Goal: Transaction & Acquisition: Purchase product/service

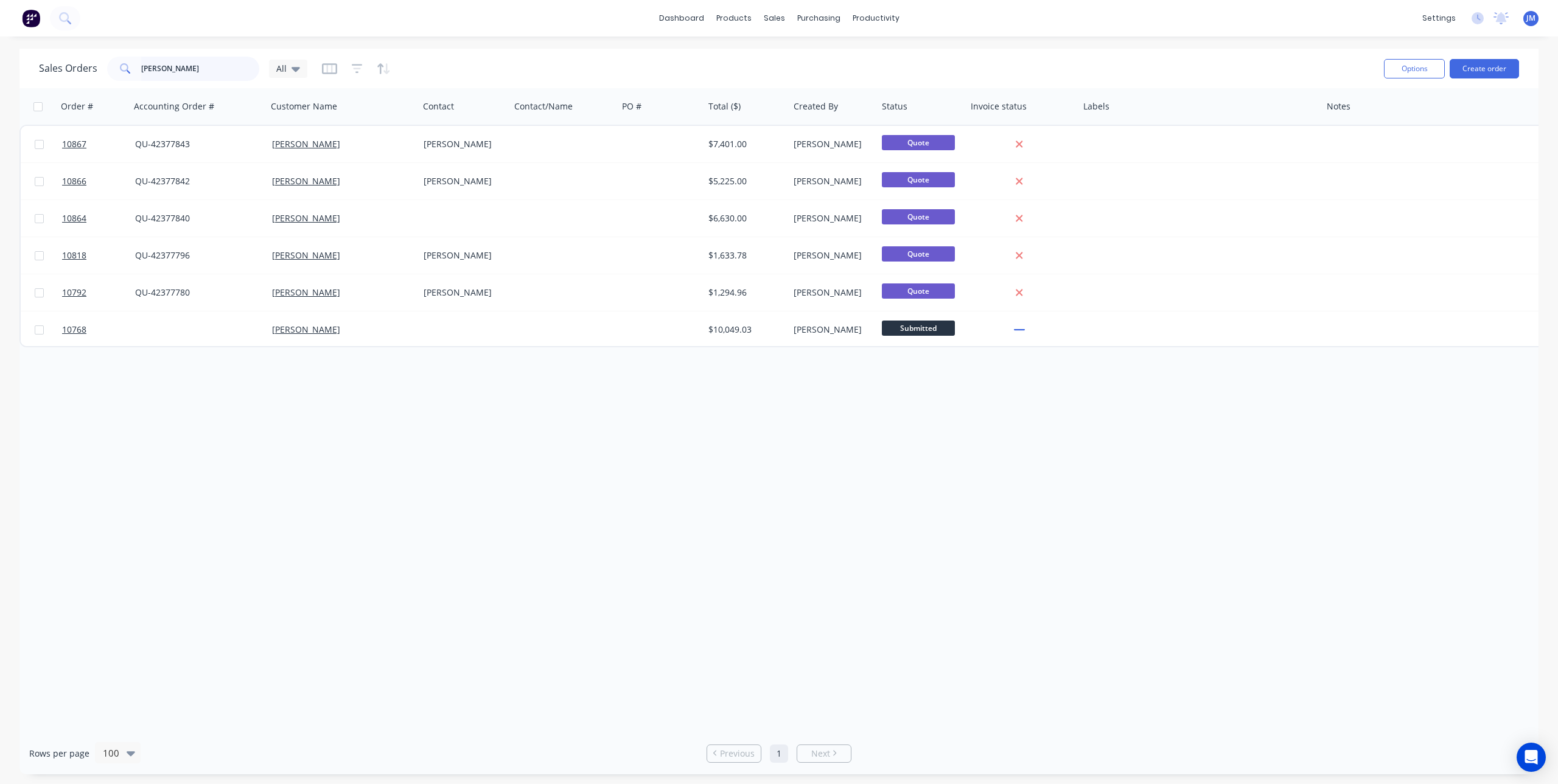
click at [160, 71] on input "wes" at bounding box center [201, 69] width 119 height 25
type input "w"
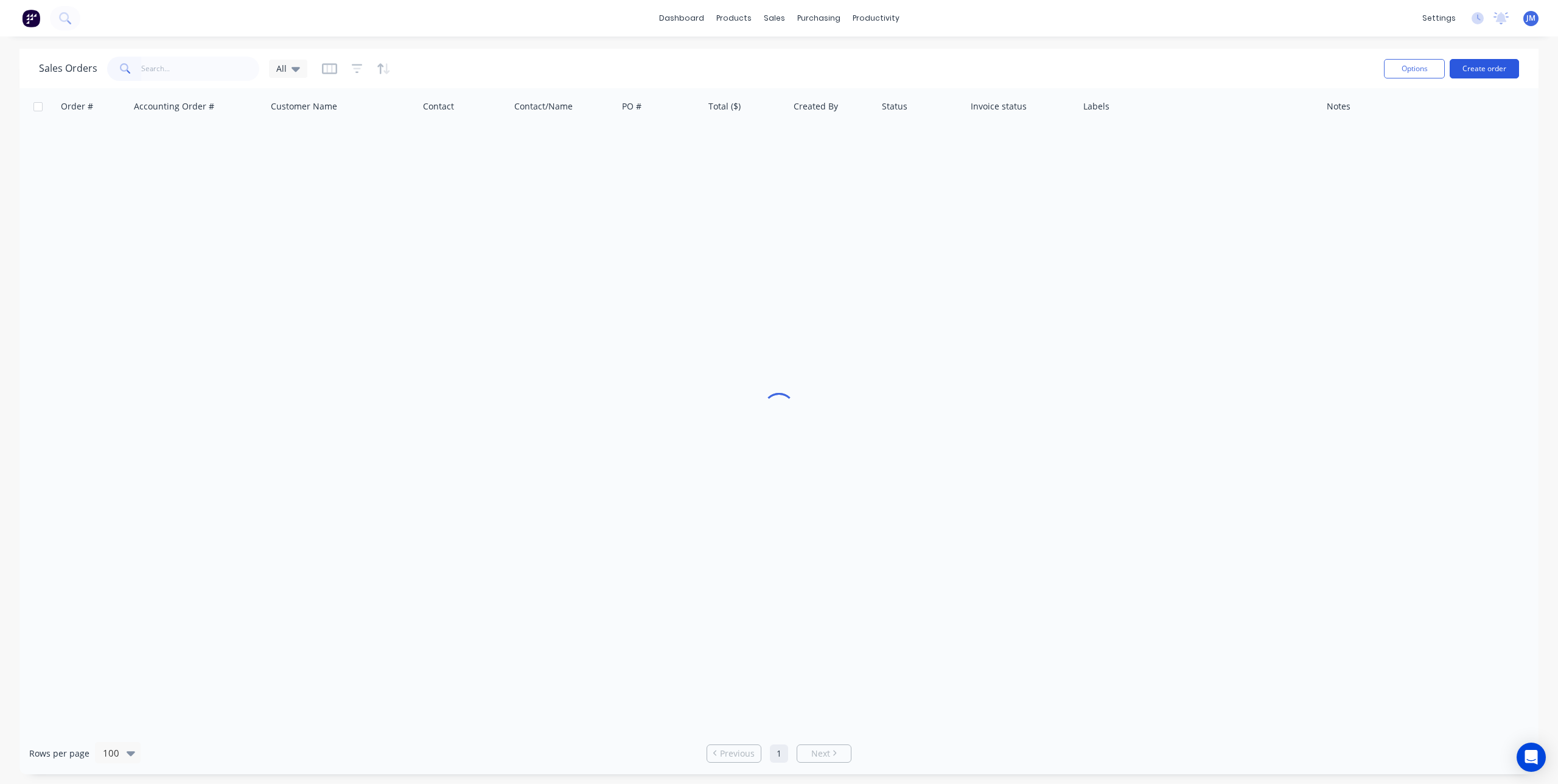
click at [1473, 65] on button "Create order" at bounding box center [1484, 68] width 69 height 19
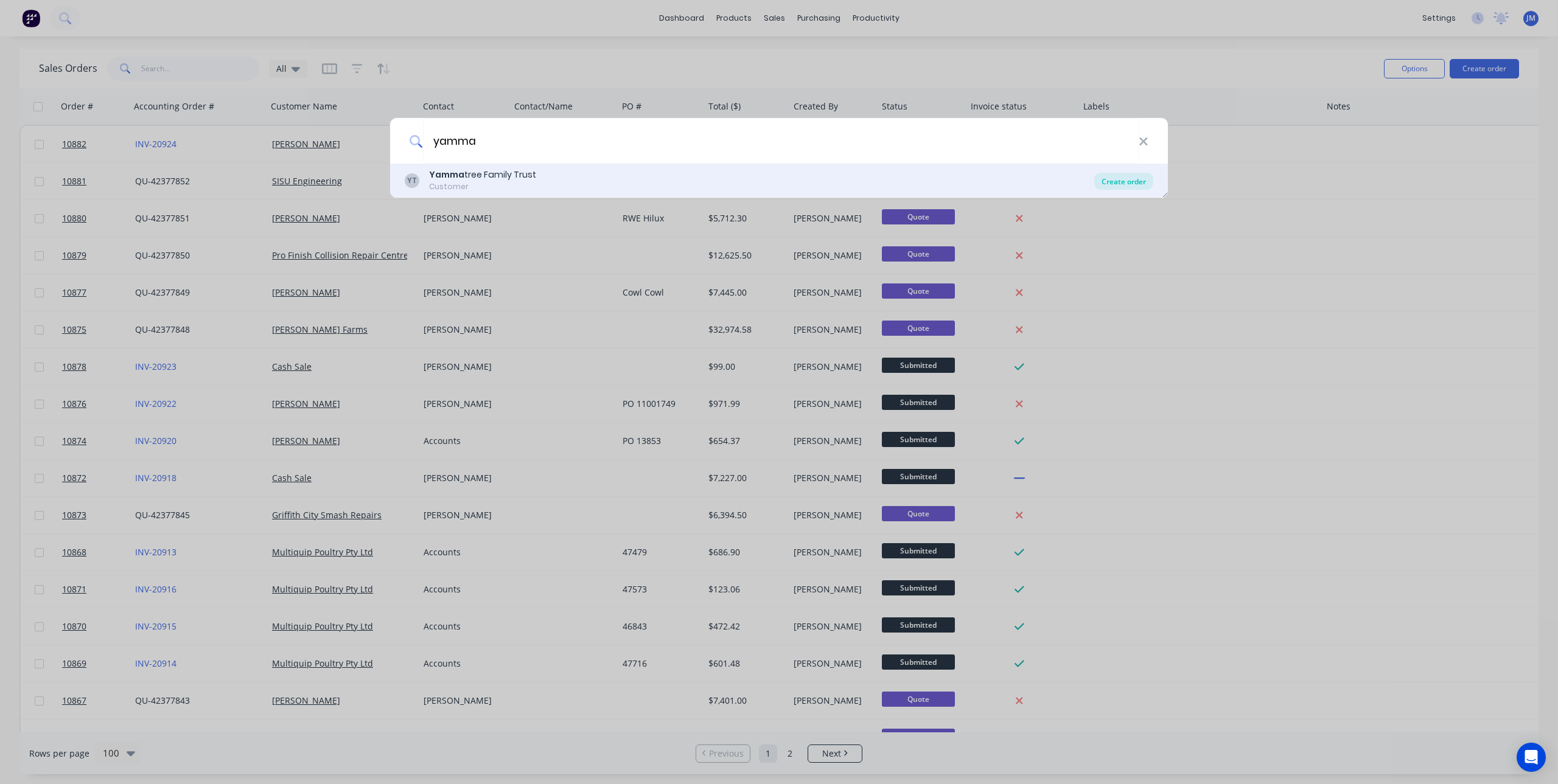
type input "yamma"
click at [1117, 183] on div "Create order" at bounding box center [1123, 181] width 59 height 17
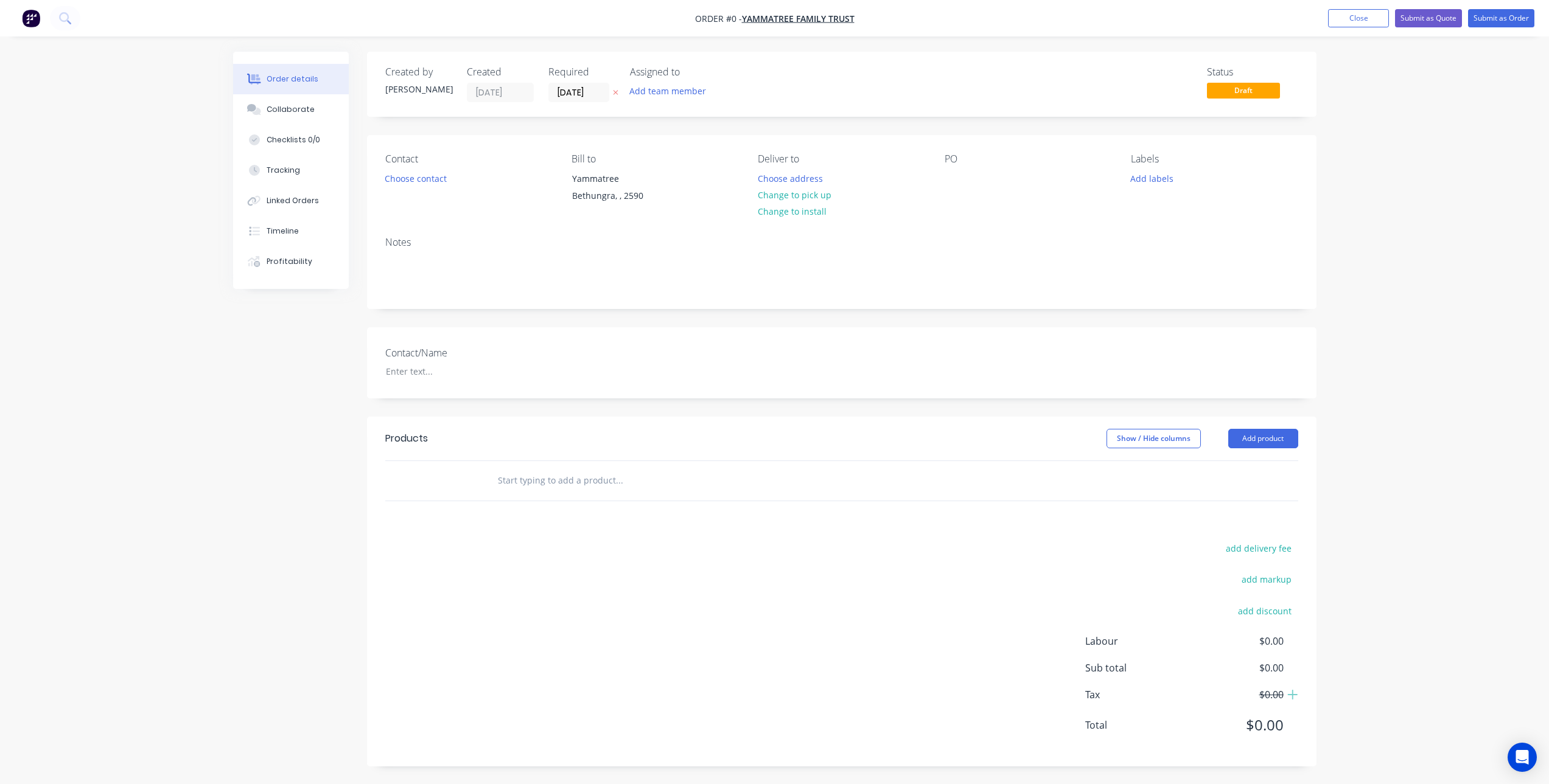
click at [540, 478] on input "text" at bounding box center [618, 481] width 243 height 25
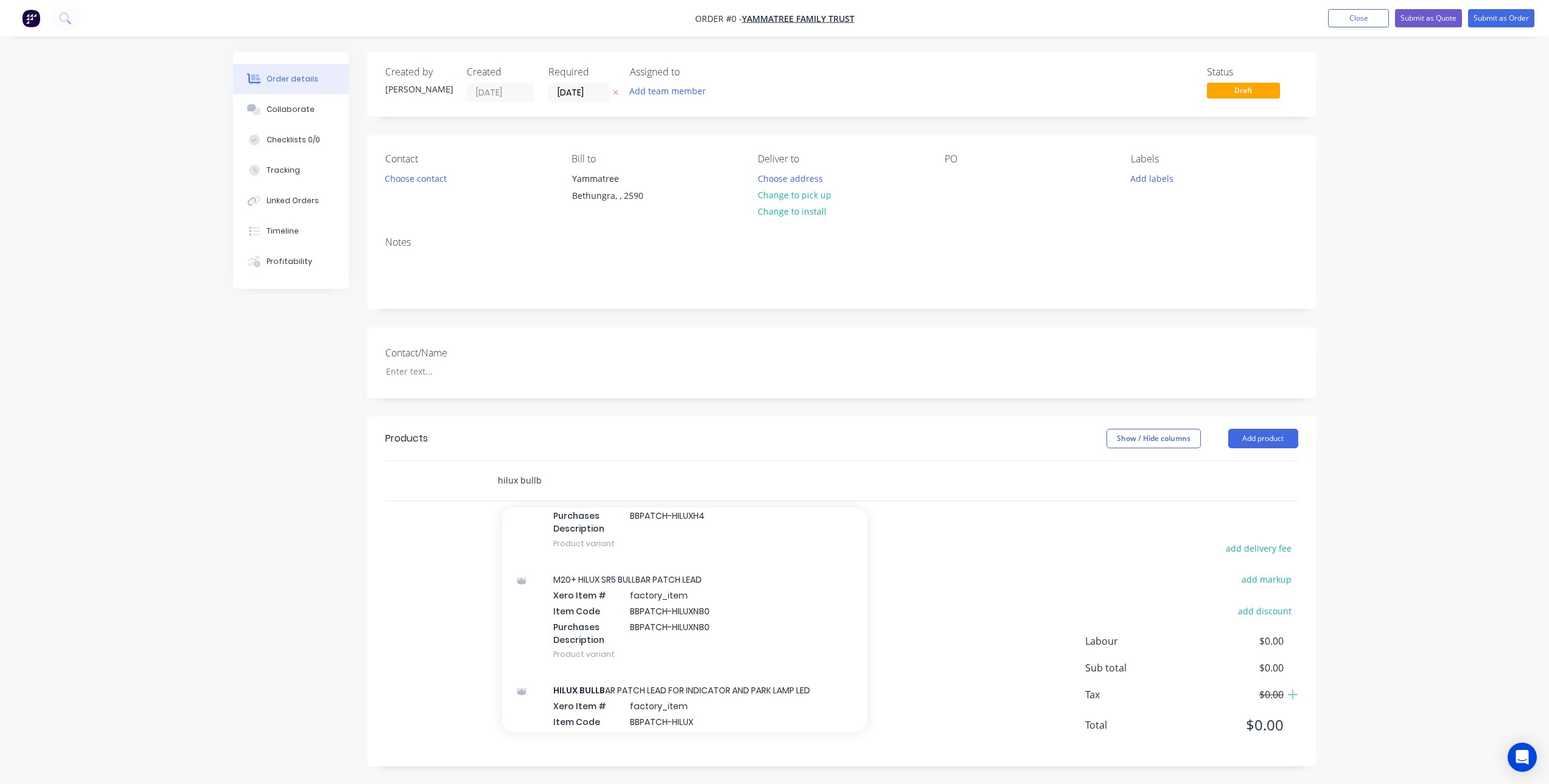
scroll to position [608, 0]
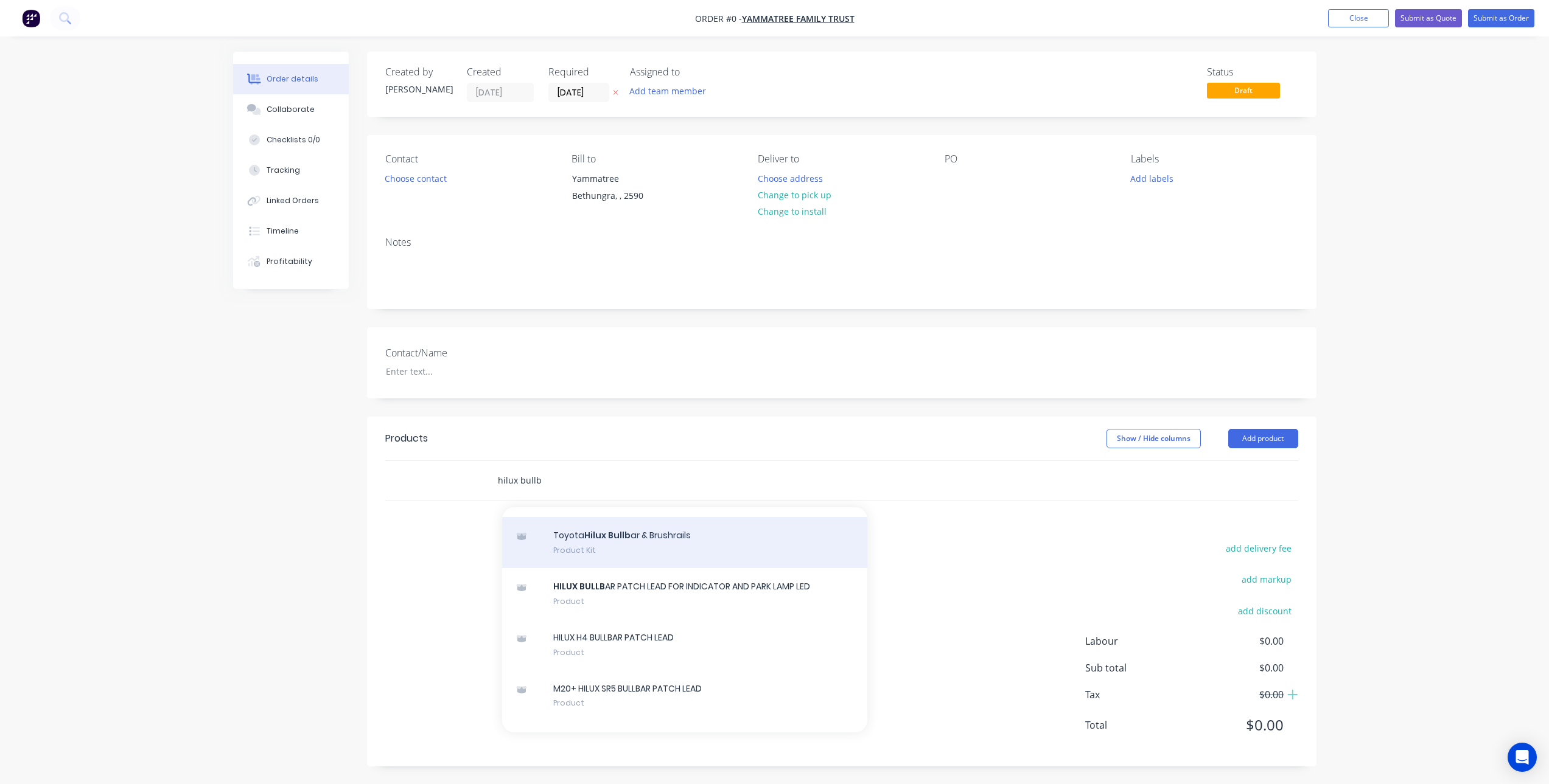
type input "hilux bullb"
click at [676, 546] on div "Toyota Hilux Bullb ar & Brushrails Product Kit" at bounding box center [685, 542] width 365 height 51
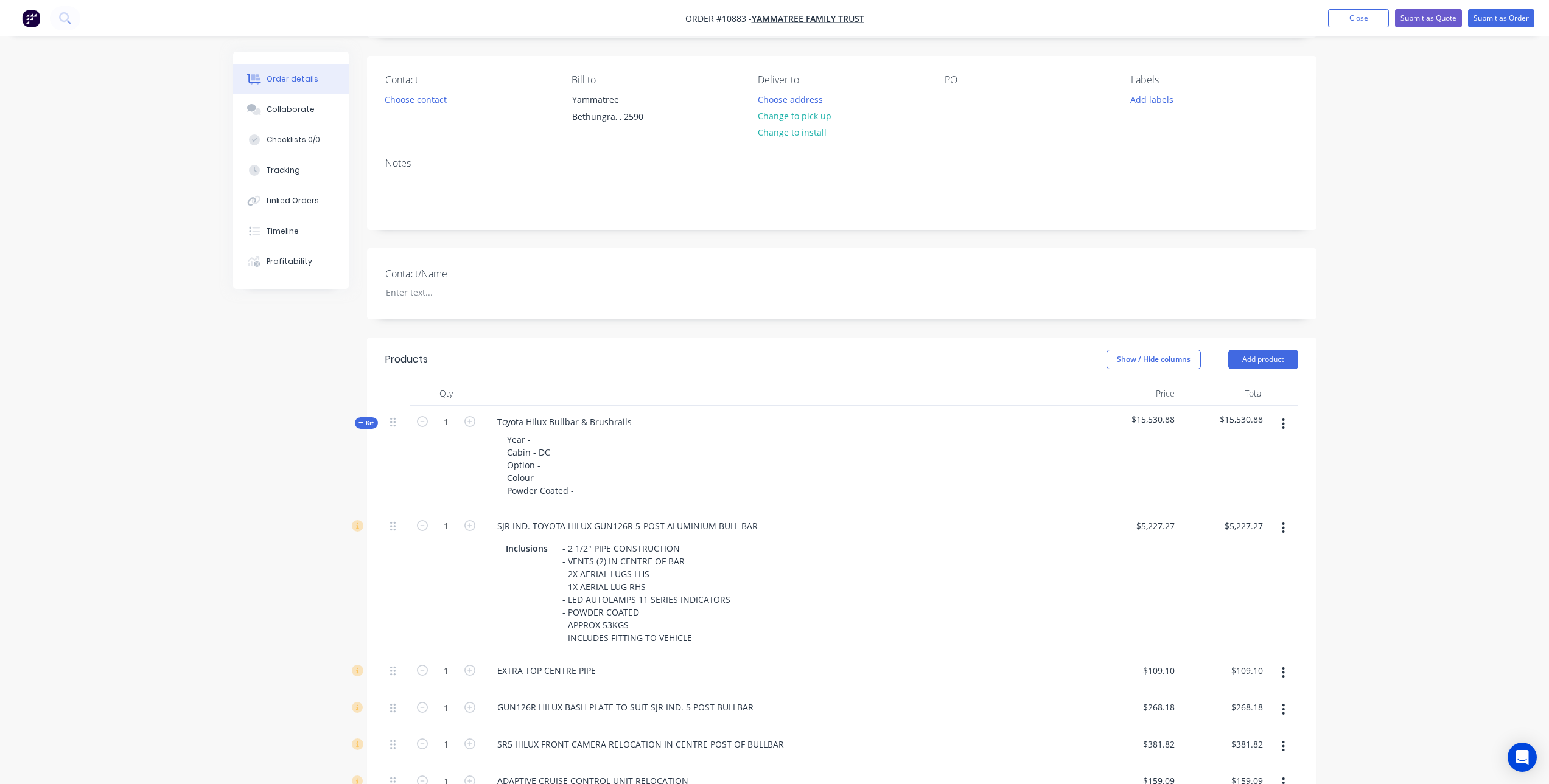
scroll to position [122, 0]
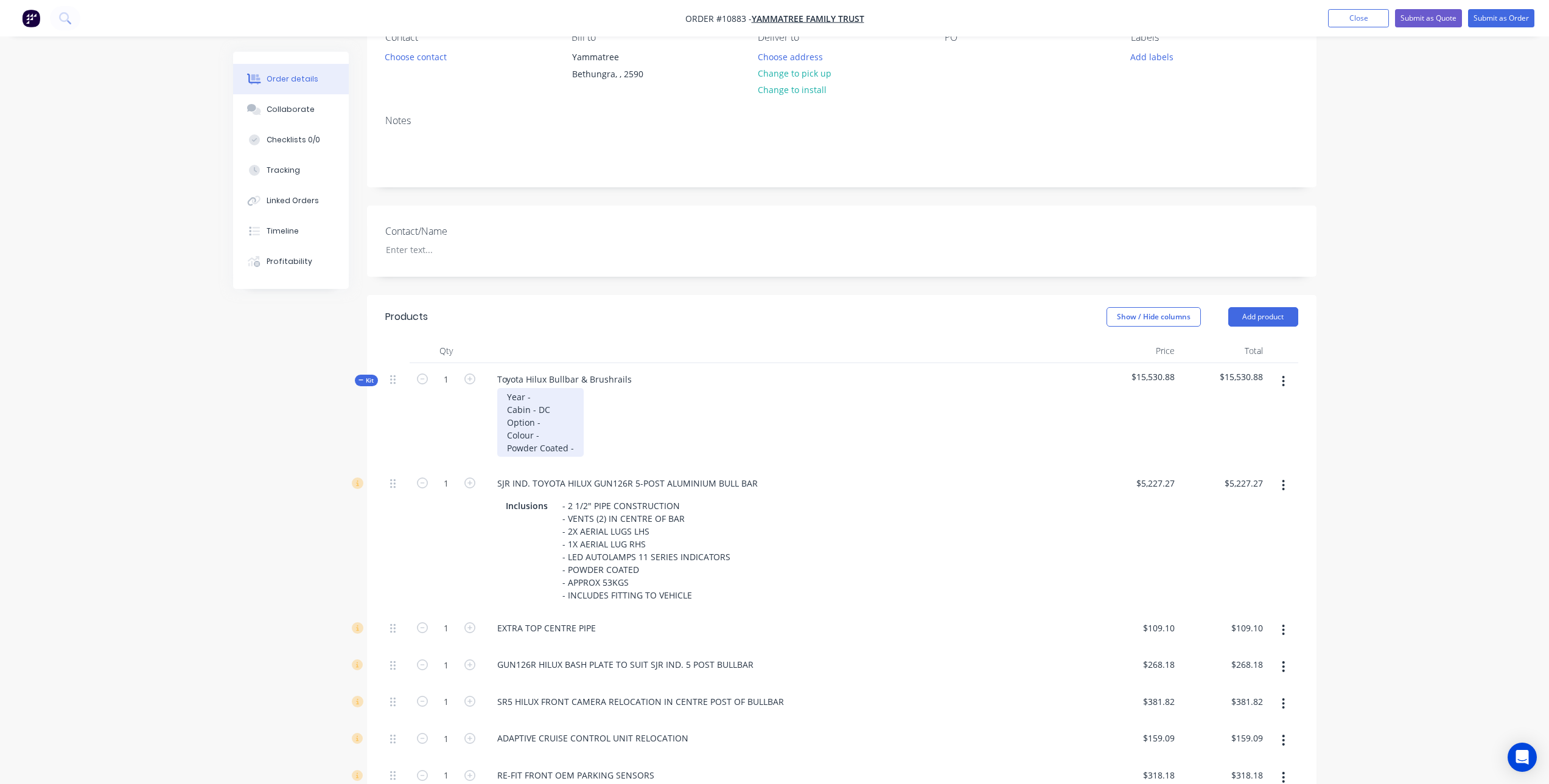
click at [545, 394] on div "Year - Cabin - DC Option - Colour - Powder Coated -" at bounding box center [540, 423] width 86 height 69
click at [556, 415] on div "Year - 2025 Cabin - DC Option - Colour - Powder Coated -" at bounding box center [540, 423] width 86 height 69
click at [559, 421] on div "Year - 2025 Cabin - DC Option - Colour - Powder Coated -" at bounding box center [540, 423] width 86 height 69
click at [582, 425] on div "Year - 2025 Cabin - DC Option - SR Cab CHassis Colour - Powder Coated -" at bounding box center [556, 423] width 118 height 69
click at [572, 440] on div "Year - 2025 Cabin - DC Option - SR Cab Chassis Colour - Powder Coated -" at bounding box center [556, 423] width 117 height 69
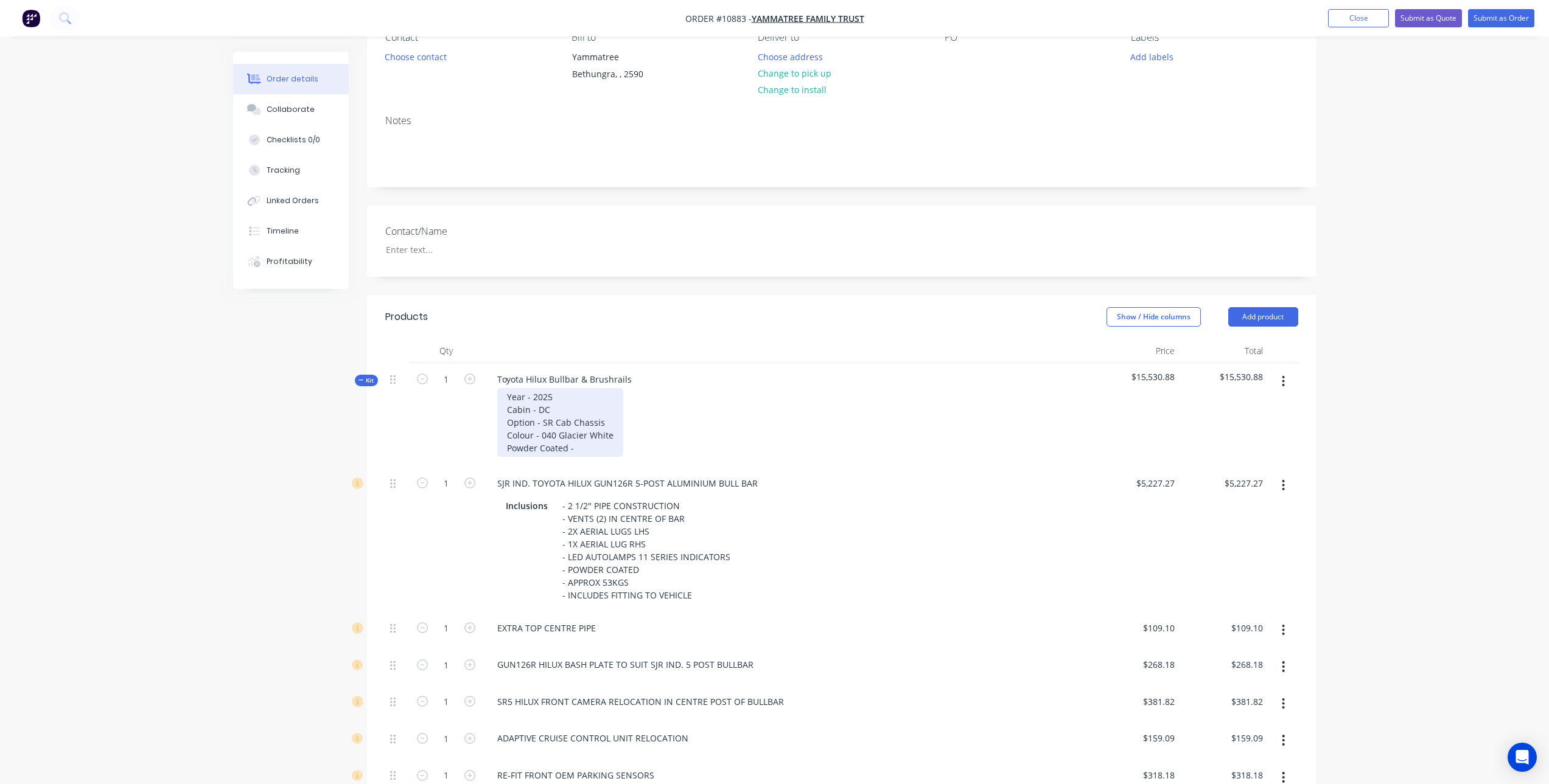
click at [594, 452] on div "Year - 2025 Cabin - DC Option - SR Cab Chassis Colour - 040 Glacier White Powde…" at bounding box center [560, 423] width 126 height 69
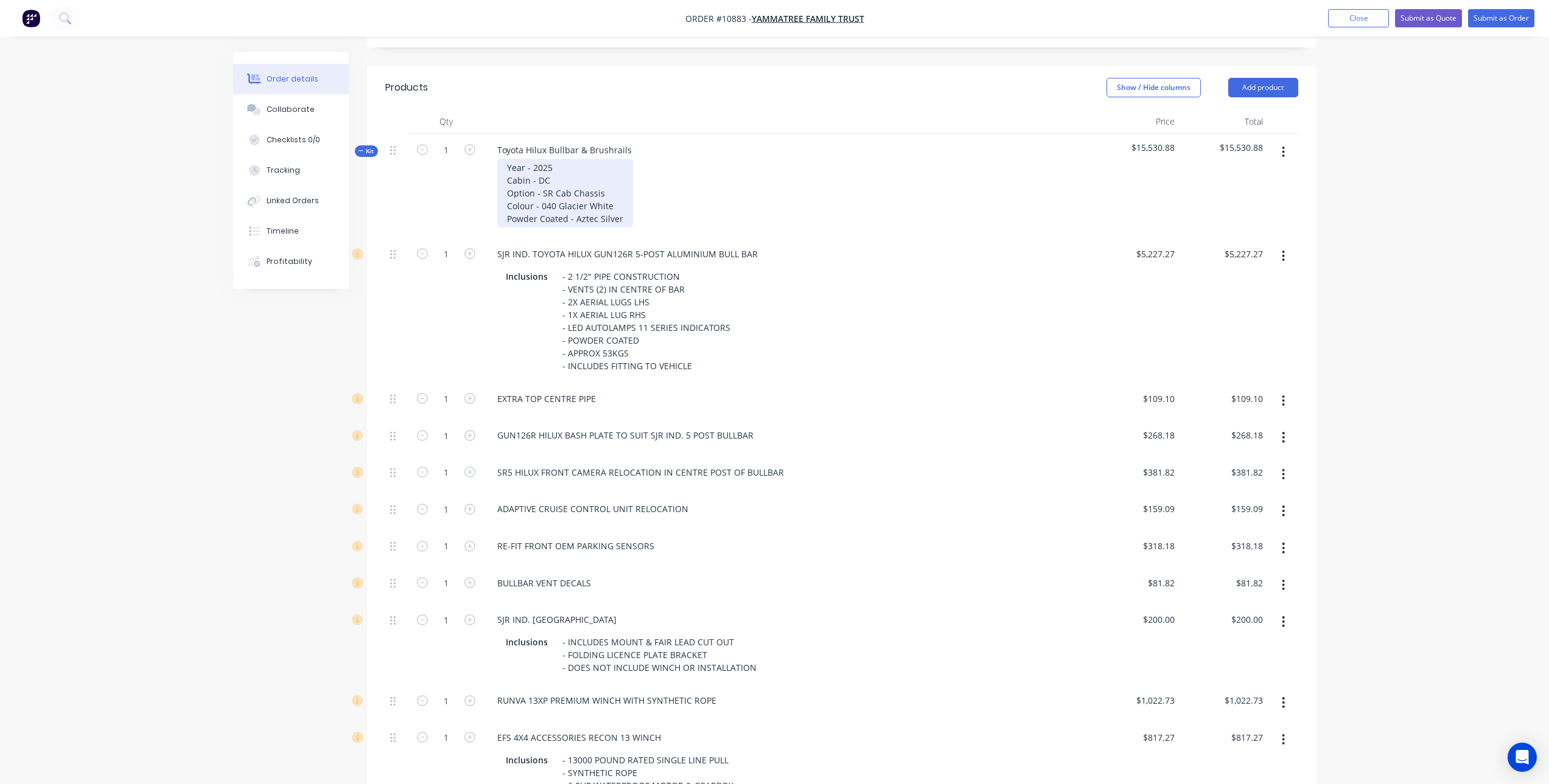
scroll to position [365, 0]
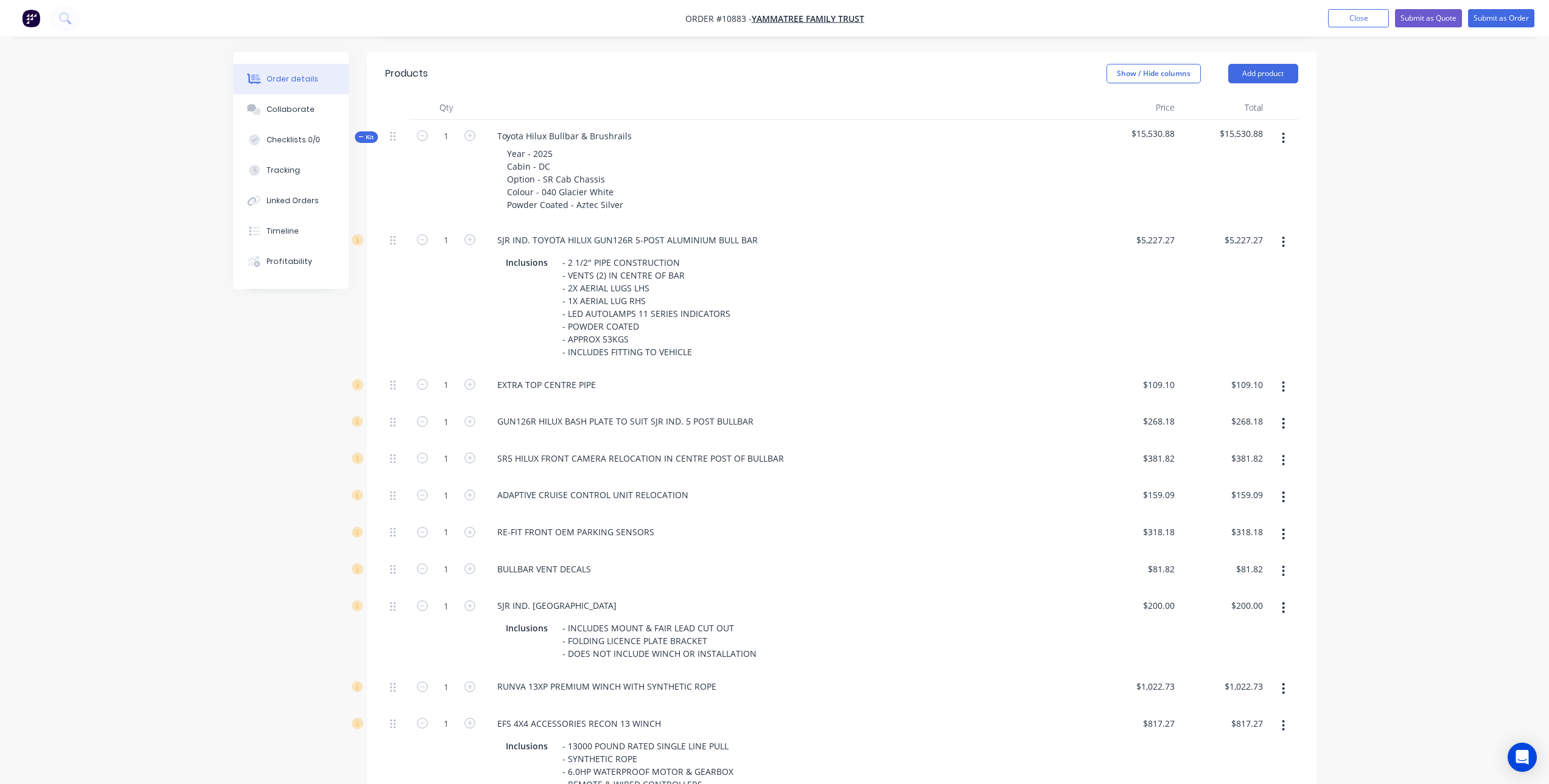
click at [1287, 387] on button "button" at bounding box center [1283, 387] width 28 height 22
click at [1264, 467] on div "Delete" at bounding box center [1240, 467] width 94 height 17
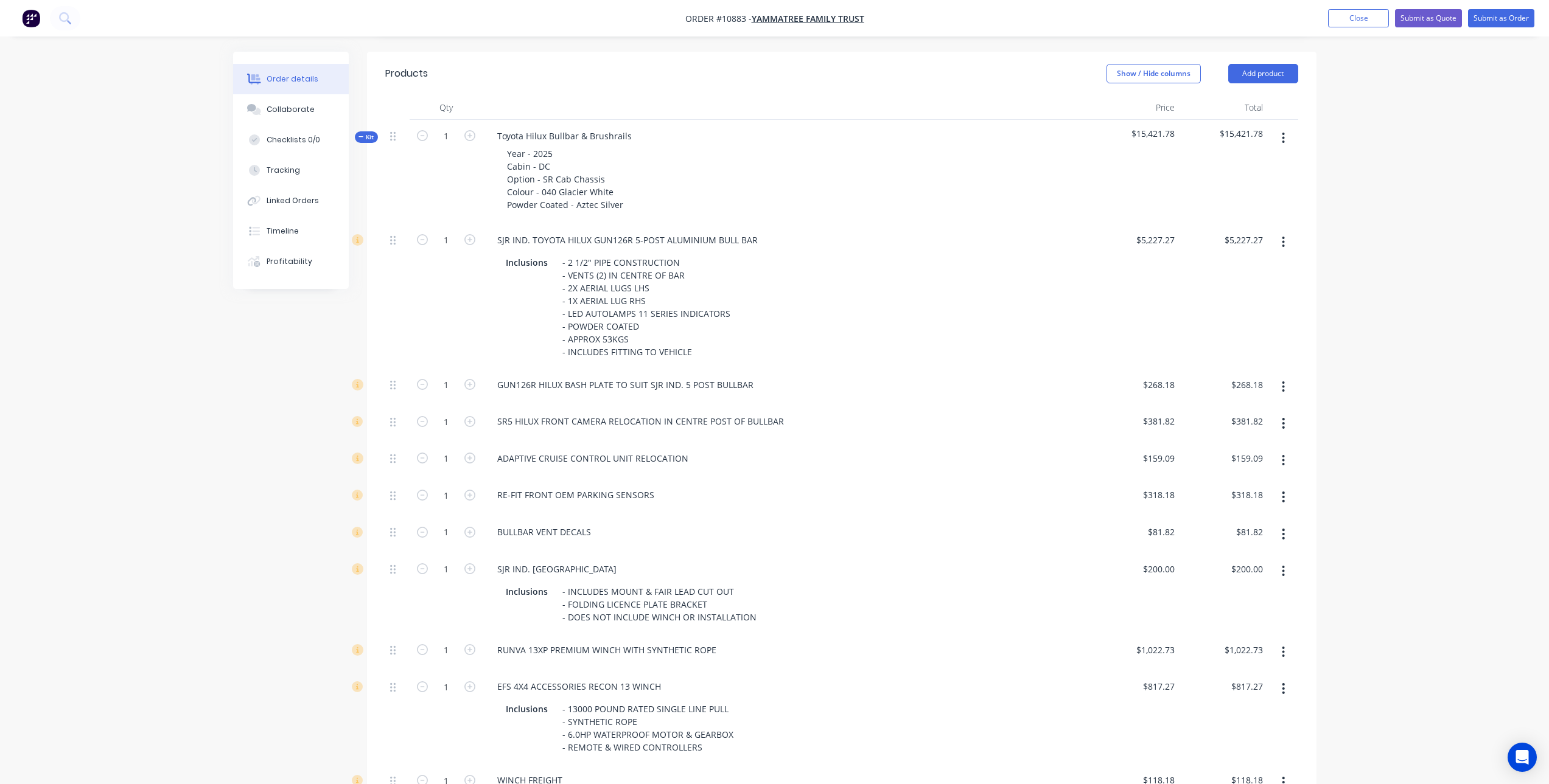
click at [1287, 420] on button "button" at bounding box center [1283, 423] width 28 height 22
click at [1260, 512] on div "Delete" at bounding box center [1240, 503] width 94 height 17
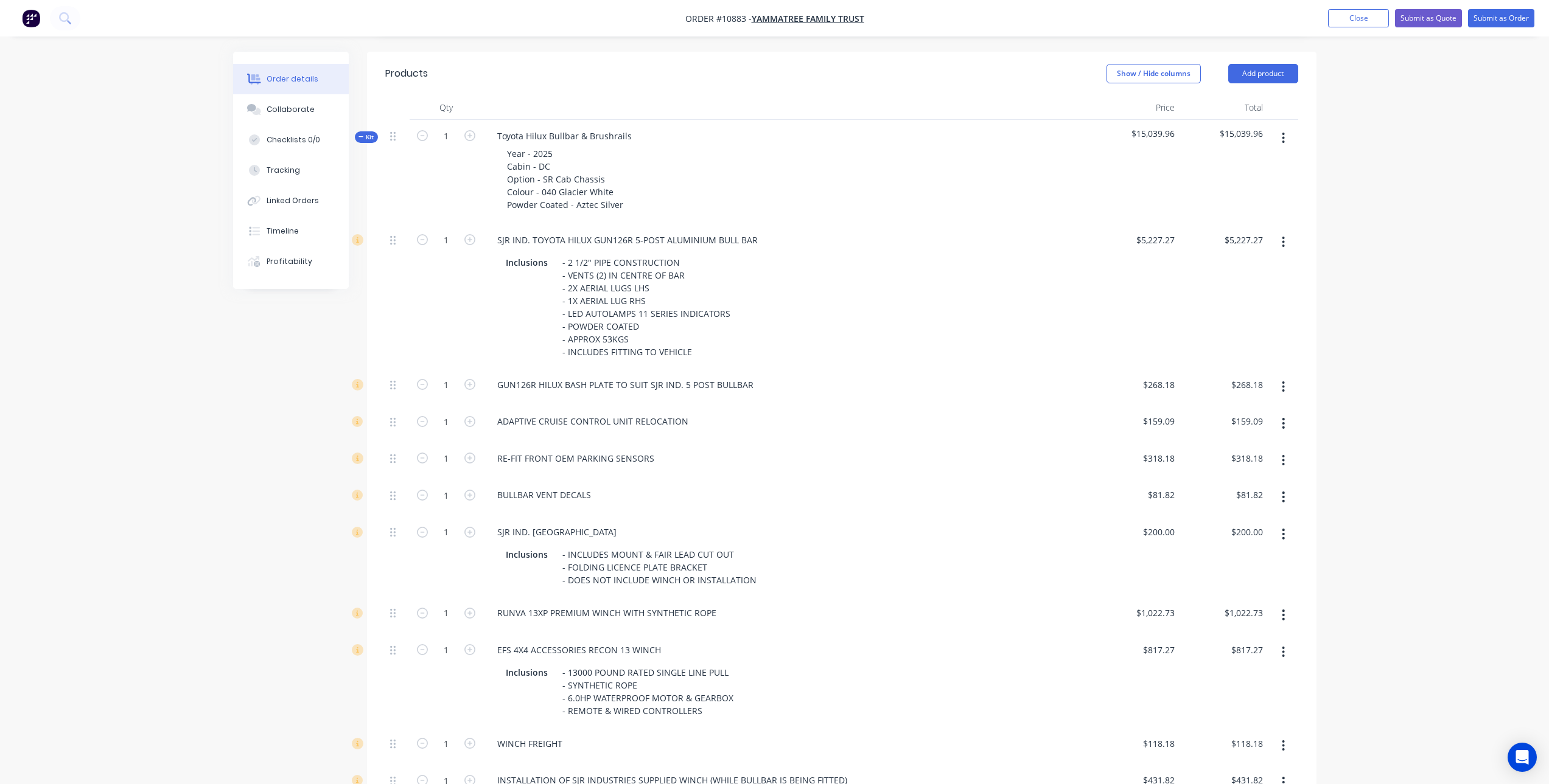
click at [1286, 463] on button "button" at bounding box center [1283, 461] width 28 height 22
click at [1248, 538] on div "Delete" at bounding box center [1240, 541] width 94 height 17
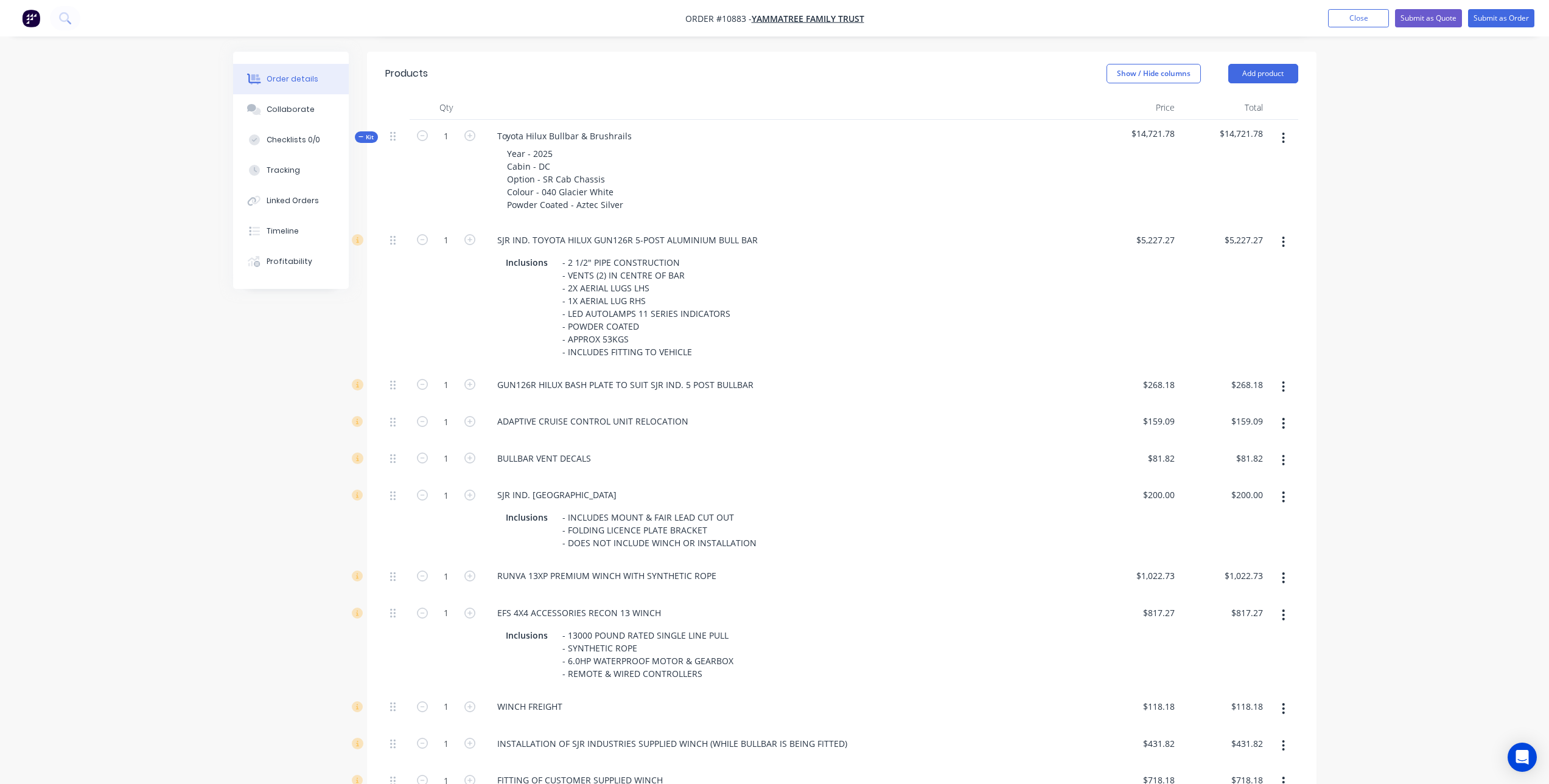
click at [1283, 463] on icon "button" at bounding box center [1284, 460] width 3 height 11
click at [1257, 537] on div "Delete" at bounding box center [1240, 541] width 94 height 17
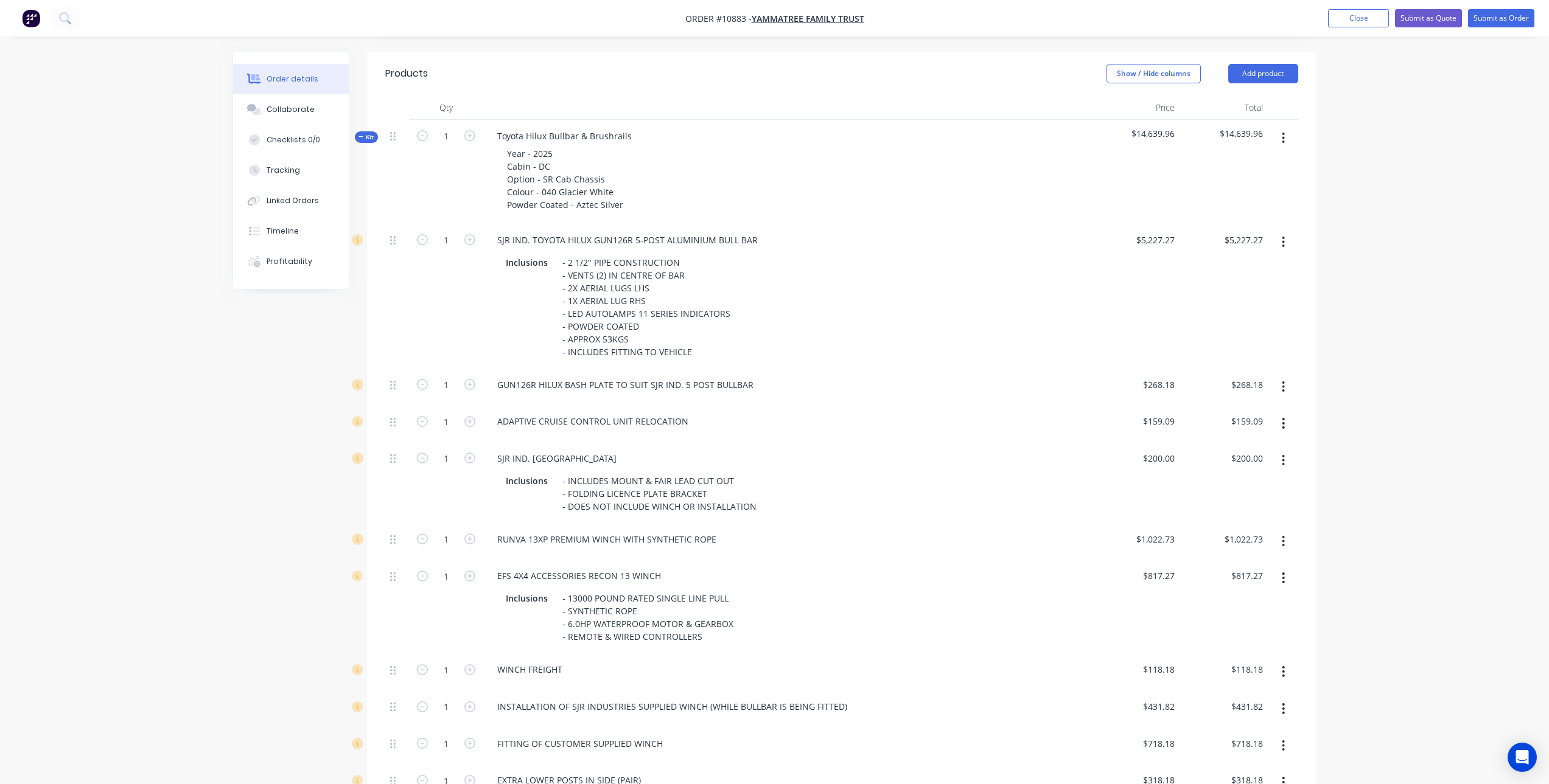
click at [1280, 460] on button "button" at bounding box center [1283, 461] width 28 height 22
click at [1262, 540] on div "Delete" at bounding box center [1240, 541] width 94 height 17
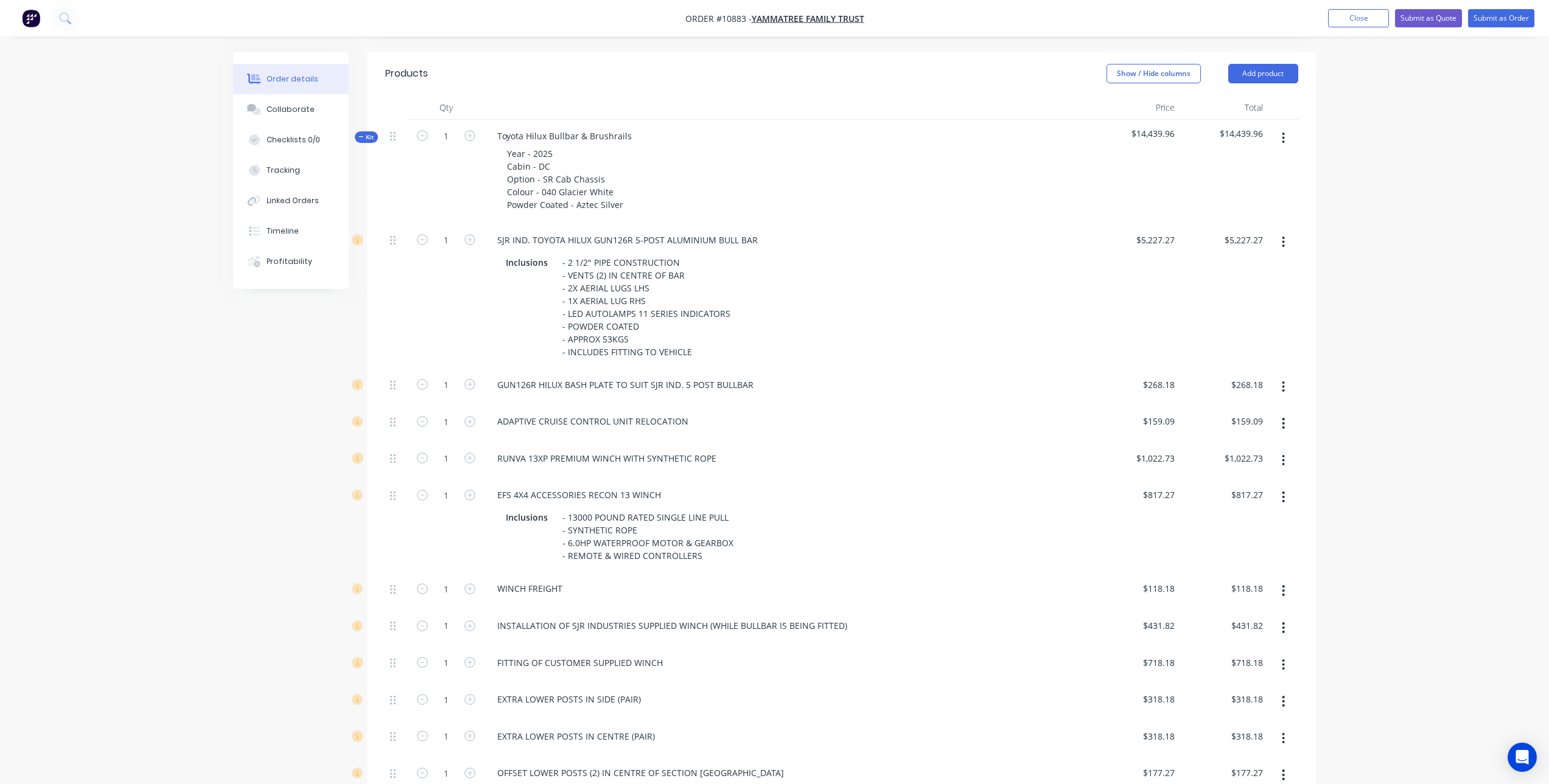
click at [1283, 463] on icon "button" at bounding box center [1283, 460] width 3 height 14
click at [1257, 534] on div "Delete" at bounding box center [1240, 541] width 94 height 17
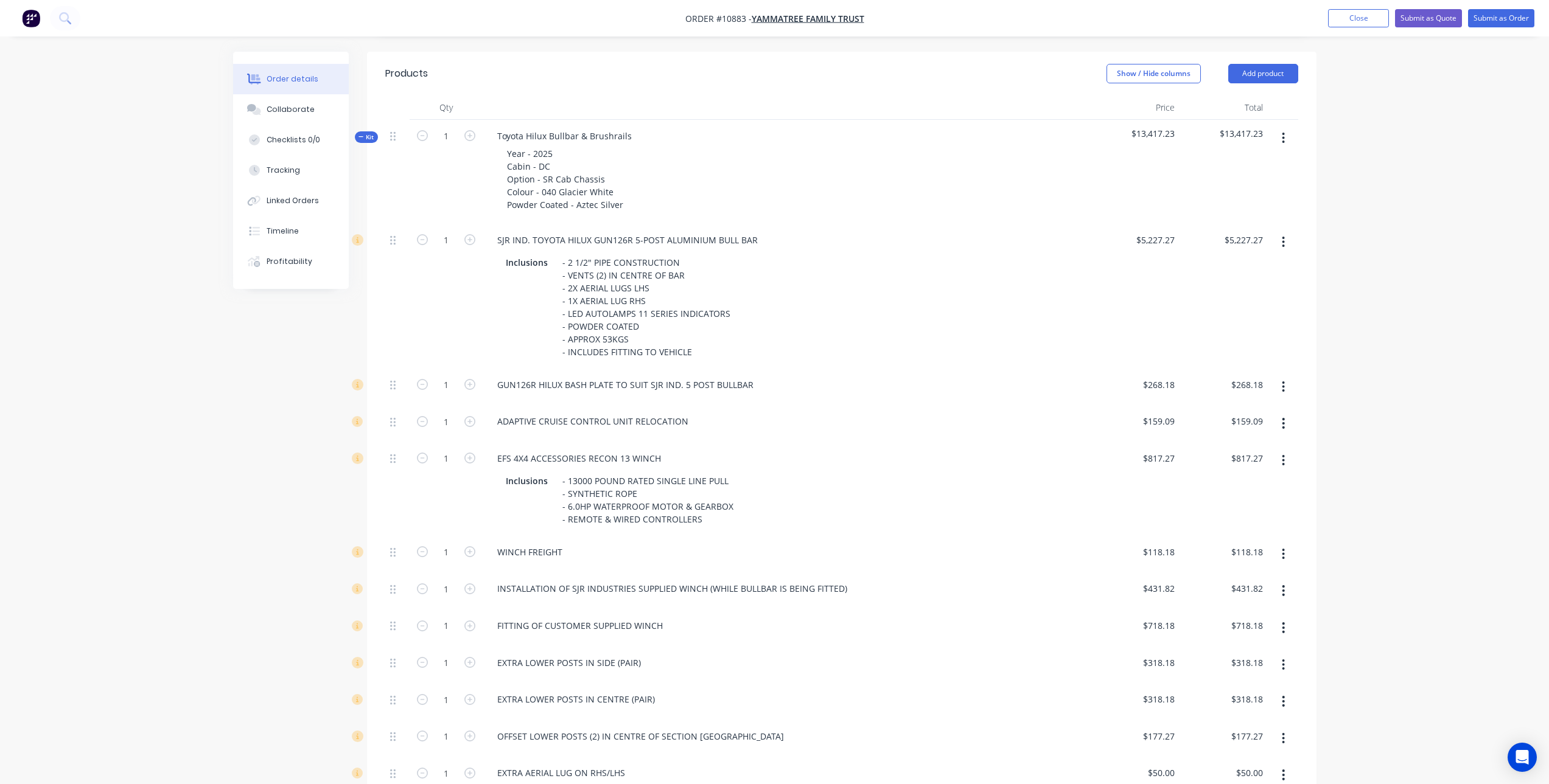
click at [1283, 460] on icon "button" at bounding box center [1284, 460] width 3 height 11
click at [1259, 538] on div "Delete" at bounding box center [1240, 541] width 94 height 17
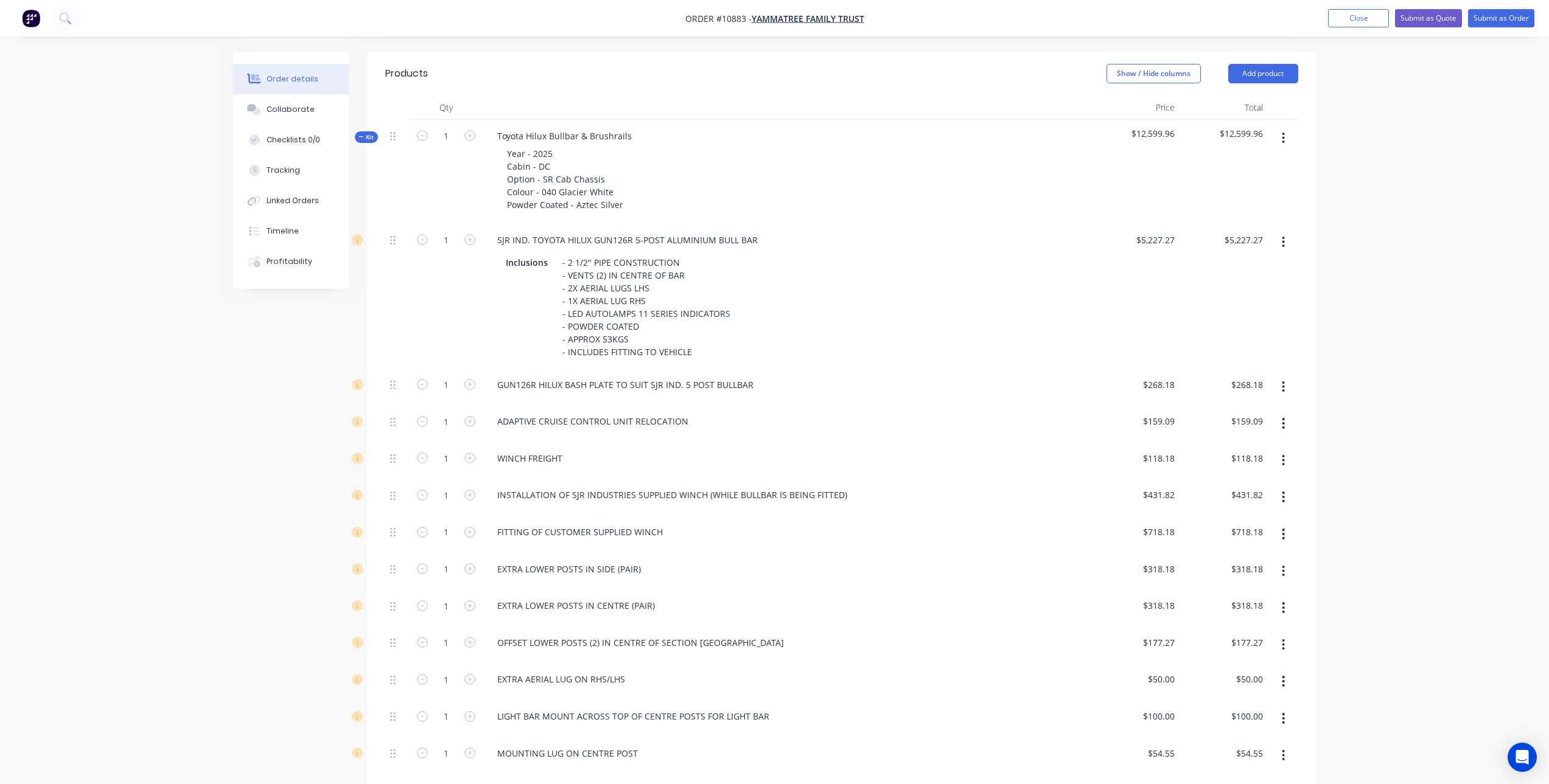
click at [1284, 463] on icon "button" at bounding box center [1284, 460] width 3 height 11
click at [1256, 534] on div "Delete" at bounding box center [1240, 541] width 94 height 17
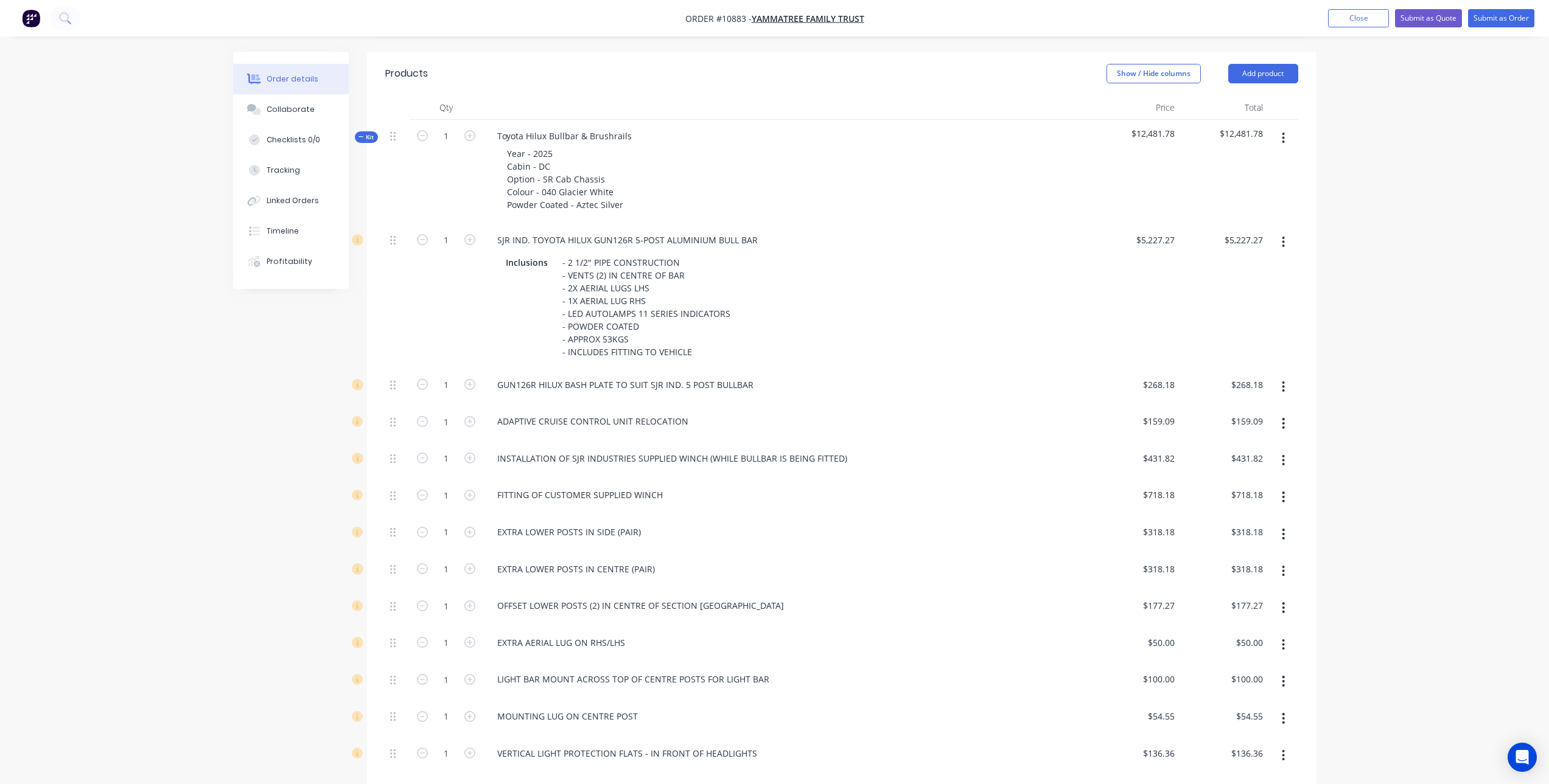
click at [1284, 461] on icon "button" at bounding box center [1284, 460] width 3 height 11
click at [1260, 539] on div "Delete" at bounding box center [1240, 541] width 94 height 17
click at [1277, 456] on button "button" at bounding box center [1283, 461] width 28 height 22
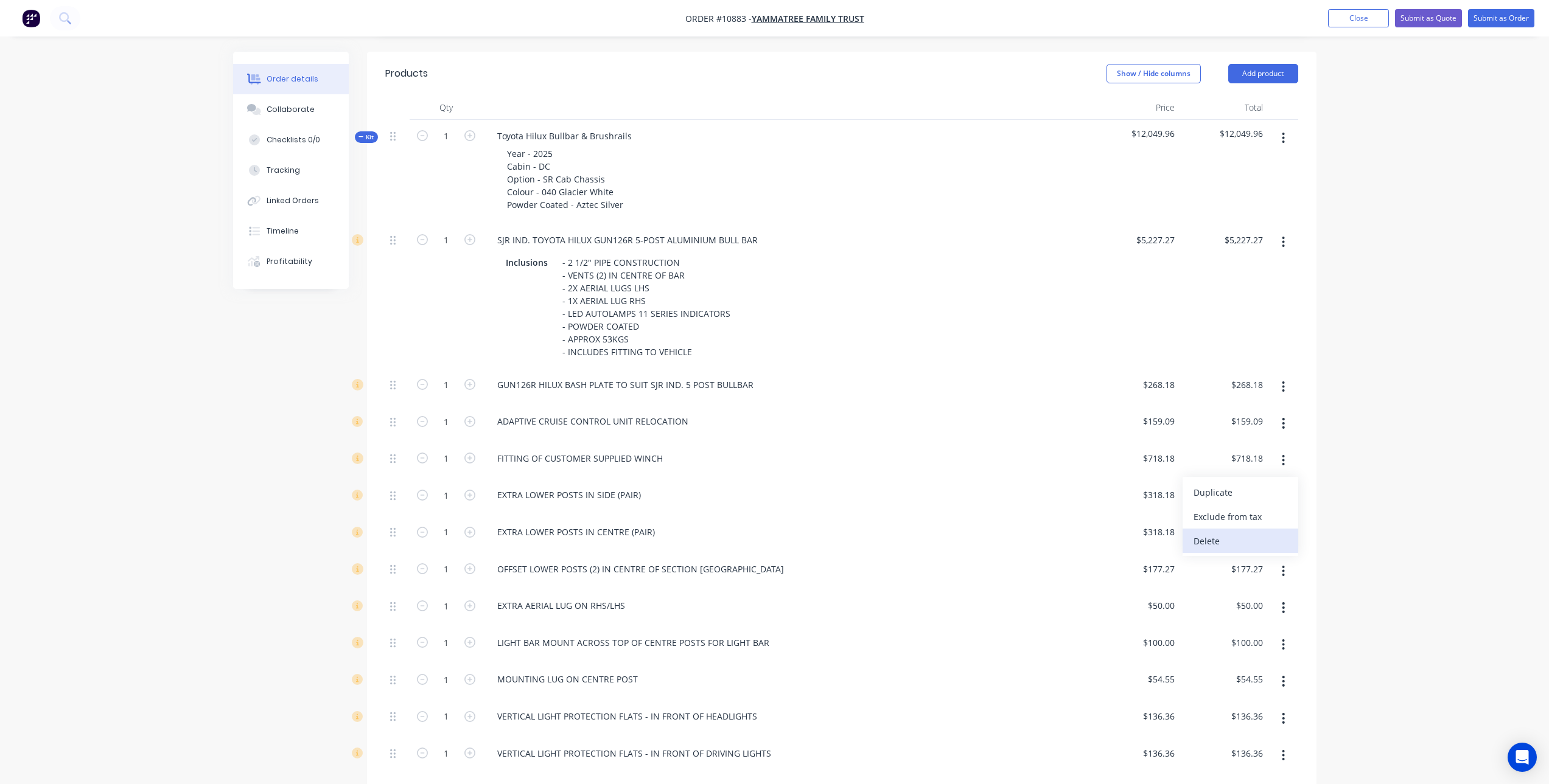
click at [1250, 541] on div "Delete" at bounding box center [1240, 541] width 94 height 17
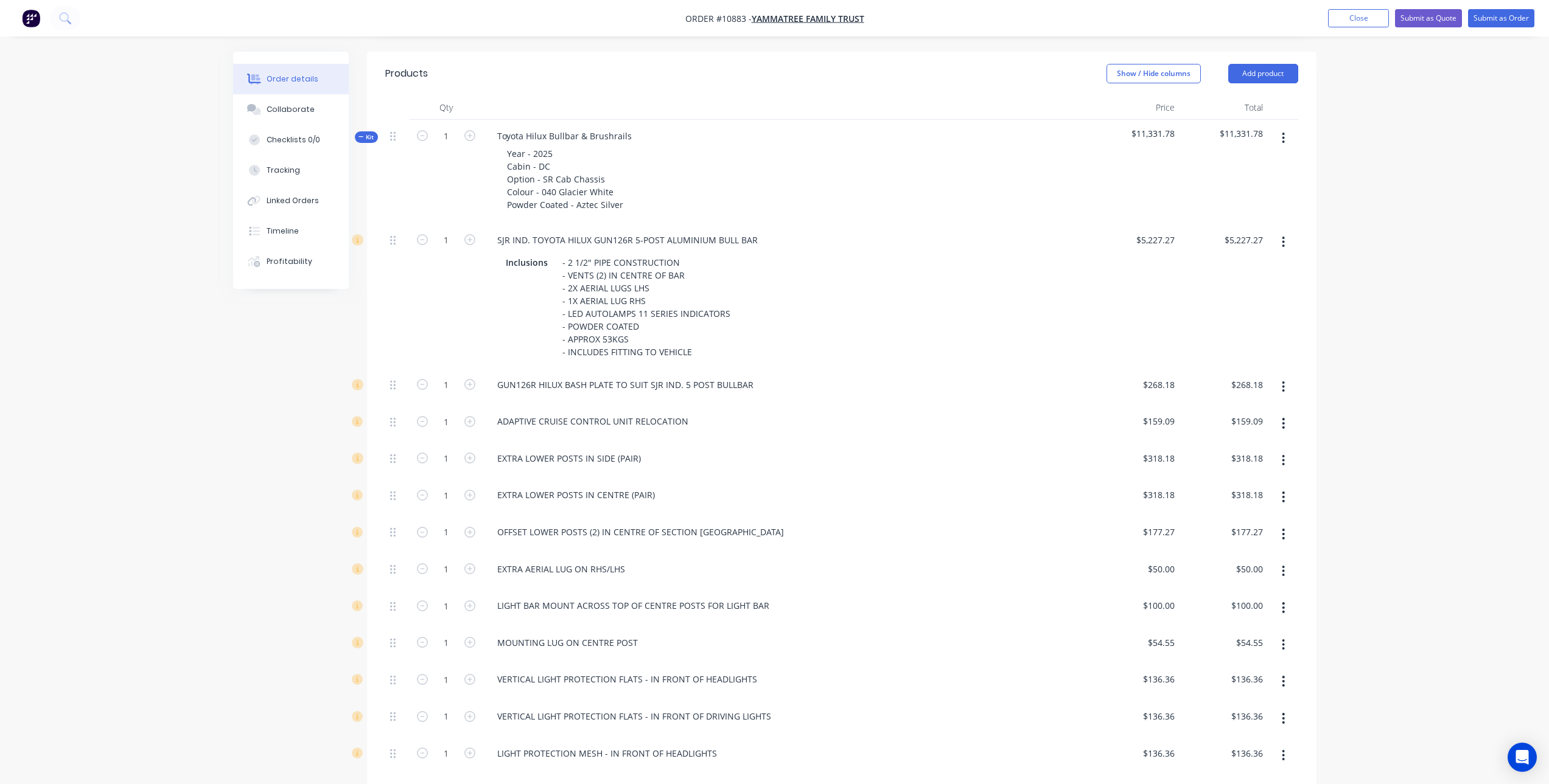
click at [1286, 464] on button "button" at bounding box center [1283, 461] width 28 height 22
click at [1261, 536] on div "Delete" at bounding box center [1240, 541] width 94 height 17
click at [1285, 465] on button "button" at bounding box center [1283, 461] width 28 height 22
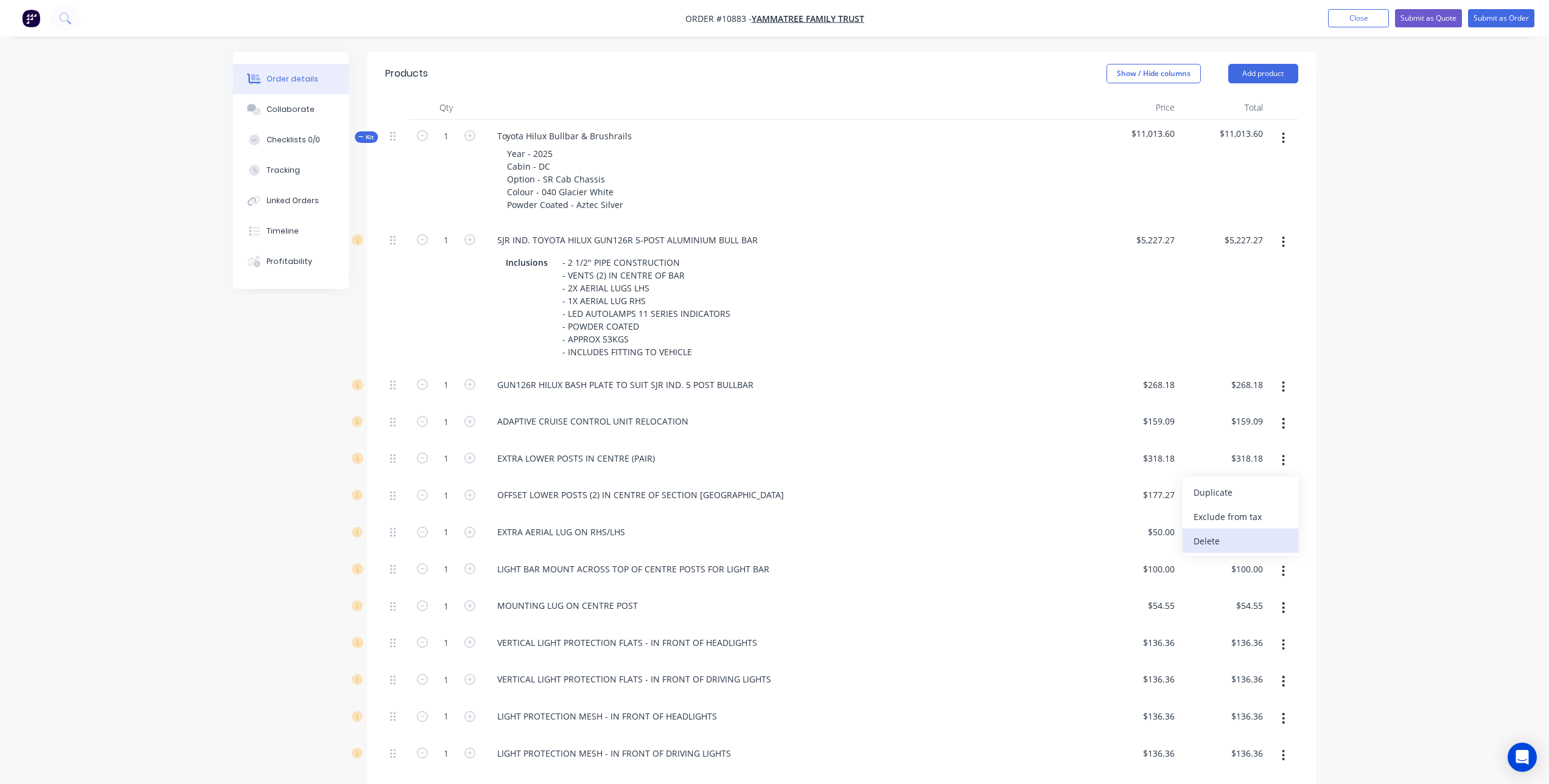
click at [1266, 536] on div "Delete" at bounding box center [1240, 541] width 94 height 17
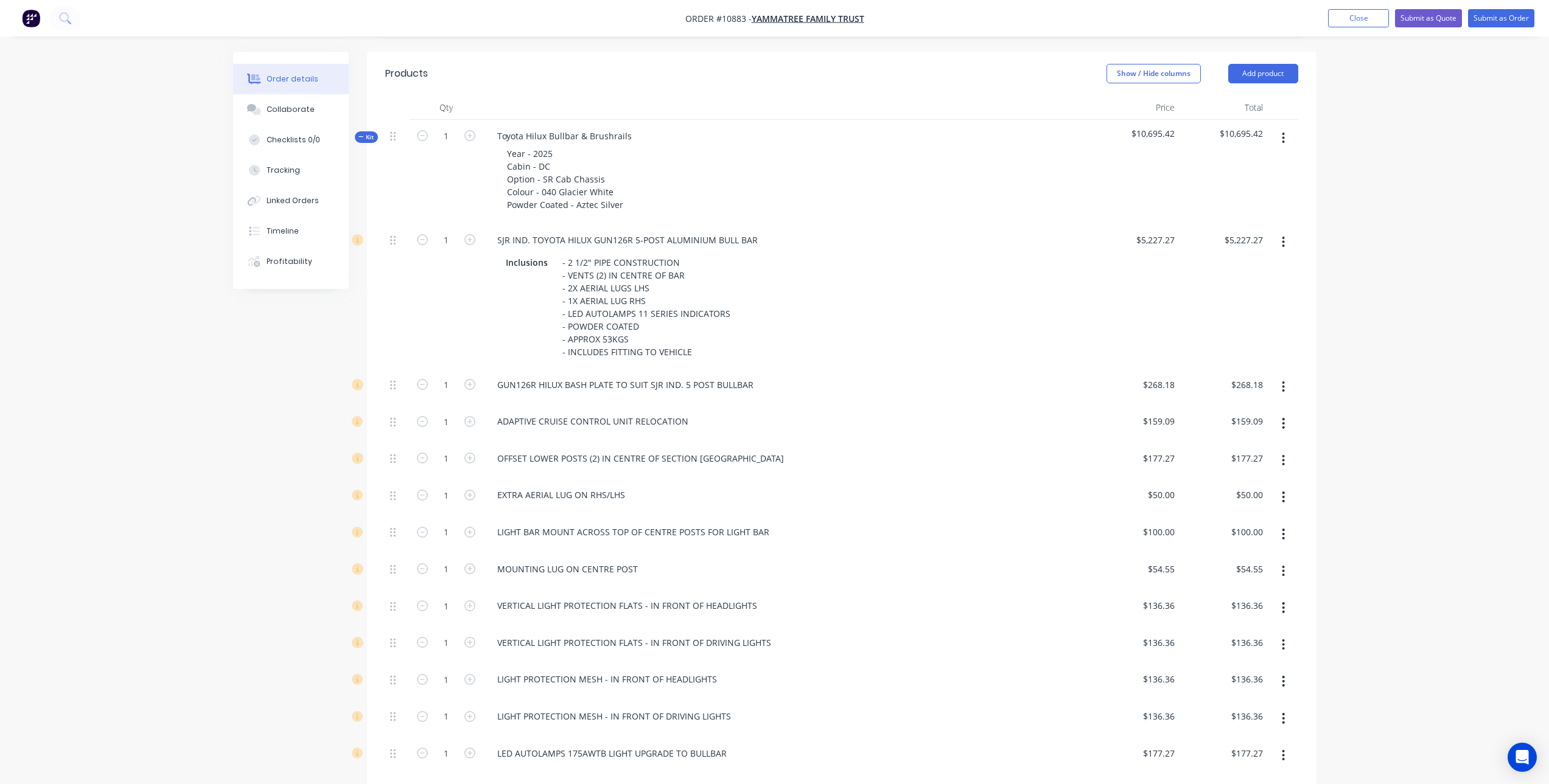
click at [1283, 465] on icon "button" at bounding box center [1284, 460] width 3 height 11
click at [1266, 529] on button "Delete" at bounding box center [1240, 541] width 116 height 25
click at [1288, 462] on button "button" at bounding box center [1283, 461] width 28 height 22
click at [1273, 539] on div "Delete" at bounding box center [1240, 541] width 94 height 17
click at [1283, 459] on icon "button" at bounding box center [1283, 460] width 3 height 14
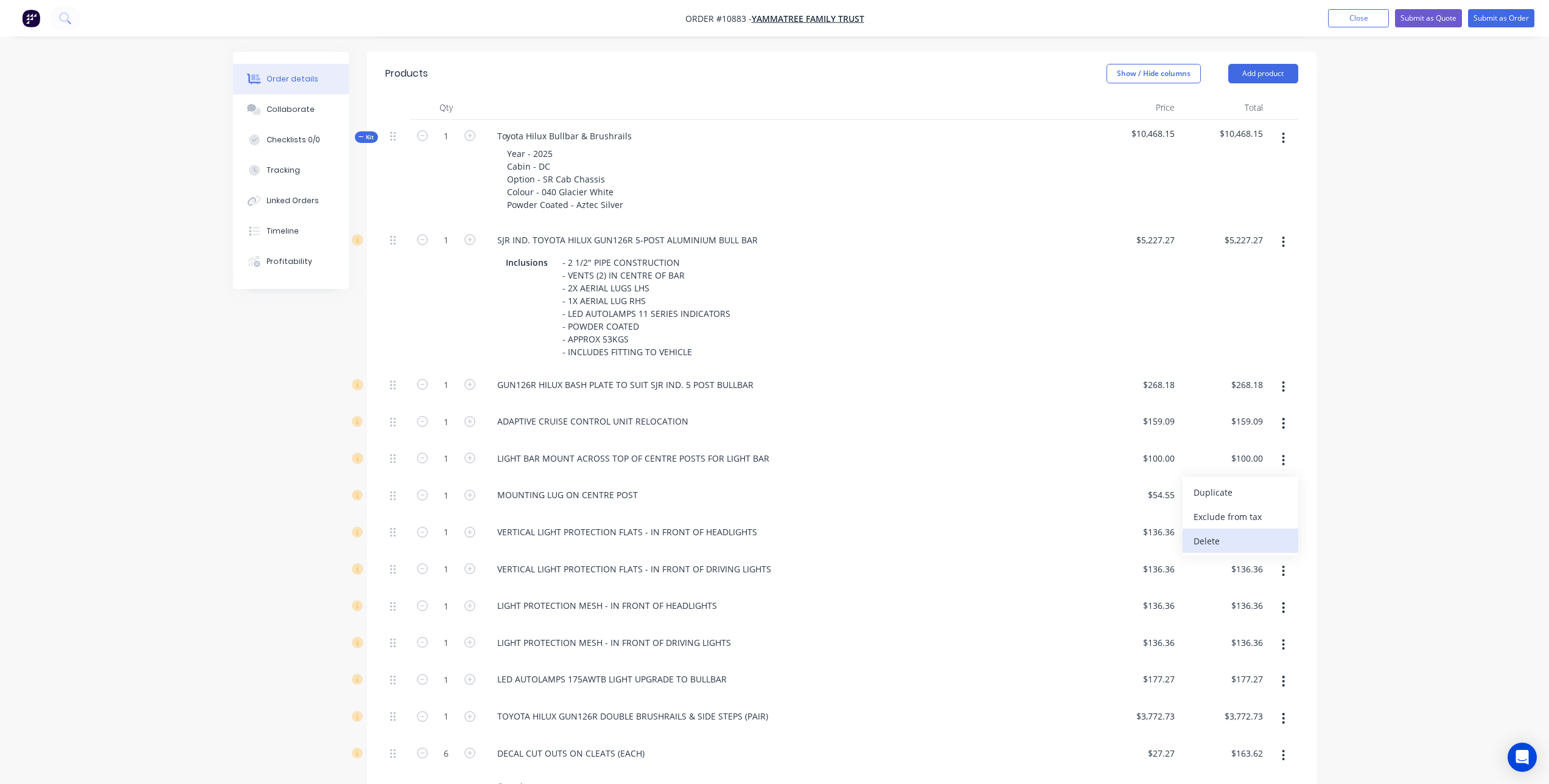
click at [1266, 534] on div "Delete" at bounding box center [1240, 541] width 94 height 17
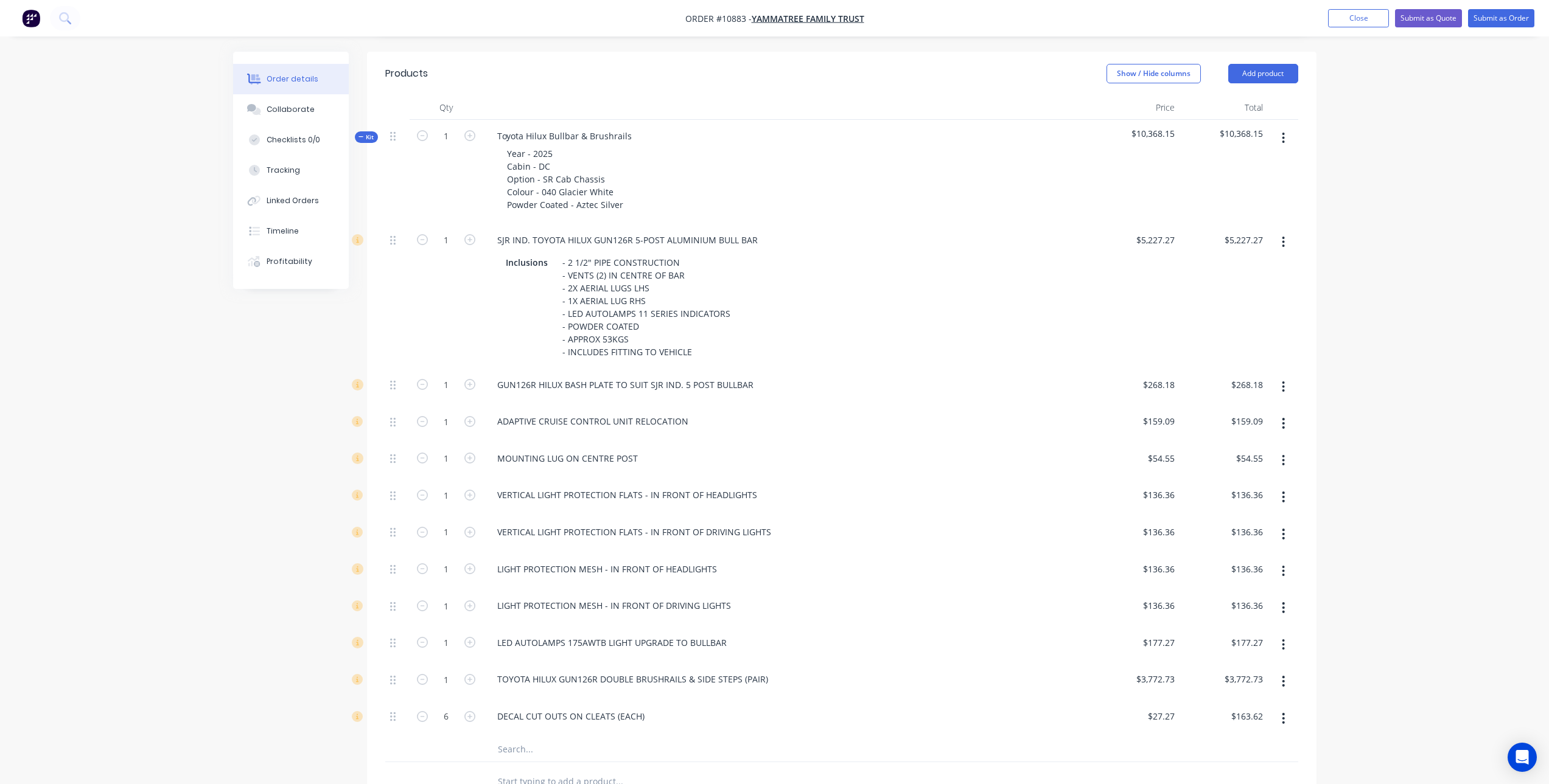
click at [1283, 465] on icon "button" at bounding box center [1284, 460] width 3 height 11
click at [1275, 535] on div "Delete" at bounding box center [1240, 541] width 94 height 17
click at [1283, 533] on icon "button" at bounding box center [1284, 534] width 3 height 11
click at [1224, 619] on div "Delete" at bounding box center [1240, 614] width 94 height 17
click at [1282, 570] on icon "button" at bounding box center [1284, 571] width 3 height 11
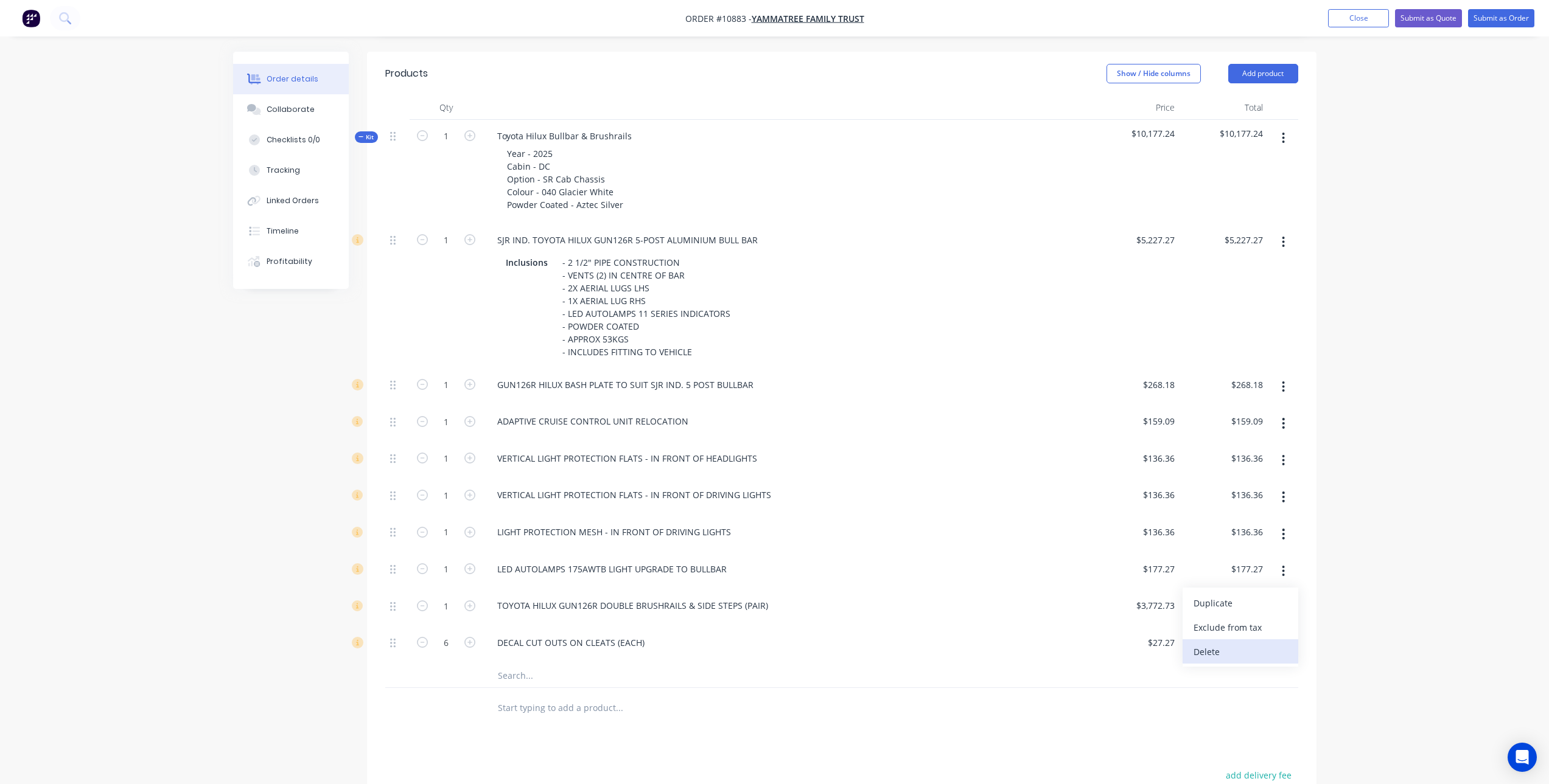
click at [1259, 644] on div "Delete" at bounding box center [1240, 652] width 94 height 17
click at [1285, 608] on button "button" at bounding box center [1283, 608] width 28 height 22
click at [1239, 681] on div "Delete" at bounding box center [1240, 688] width 94 height 17
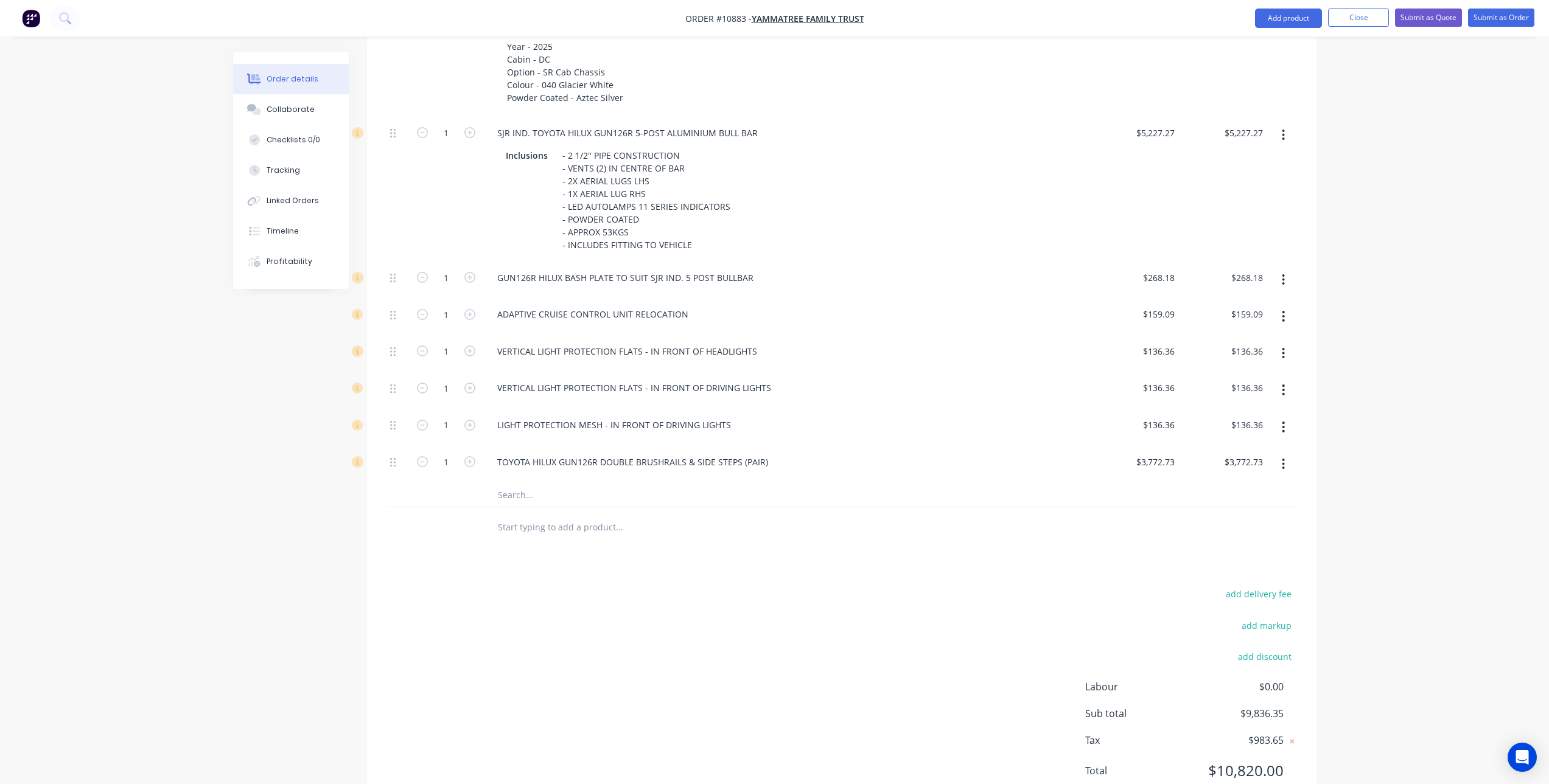
scroll to position [487, 0]
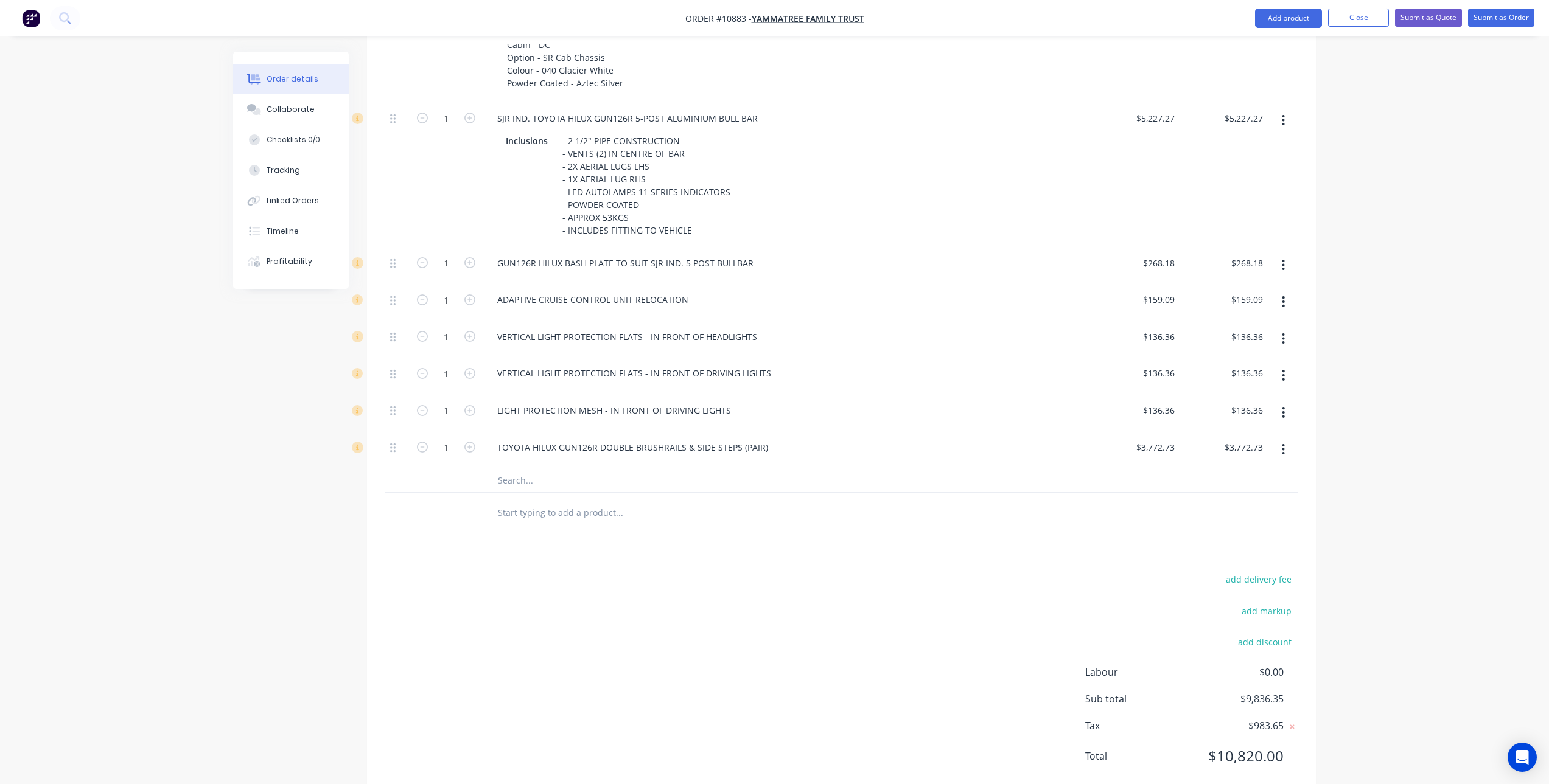
click at [540, 510] on input "text" at bounding box center [618, 512] width 243 height 25
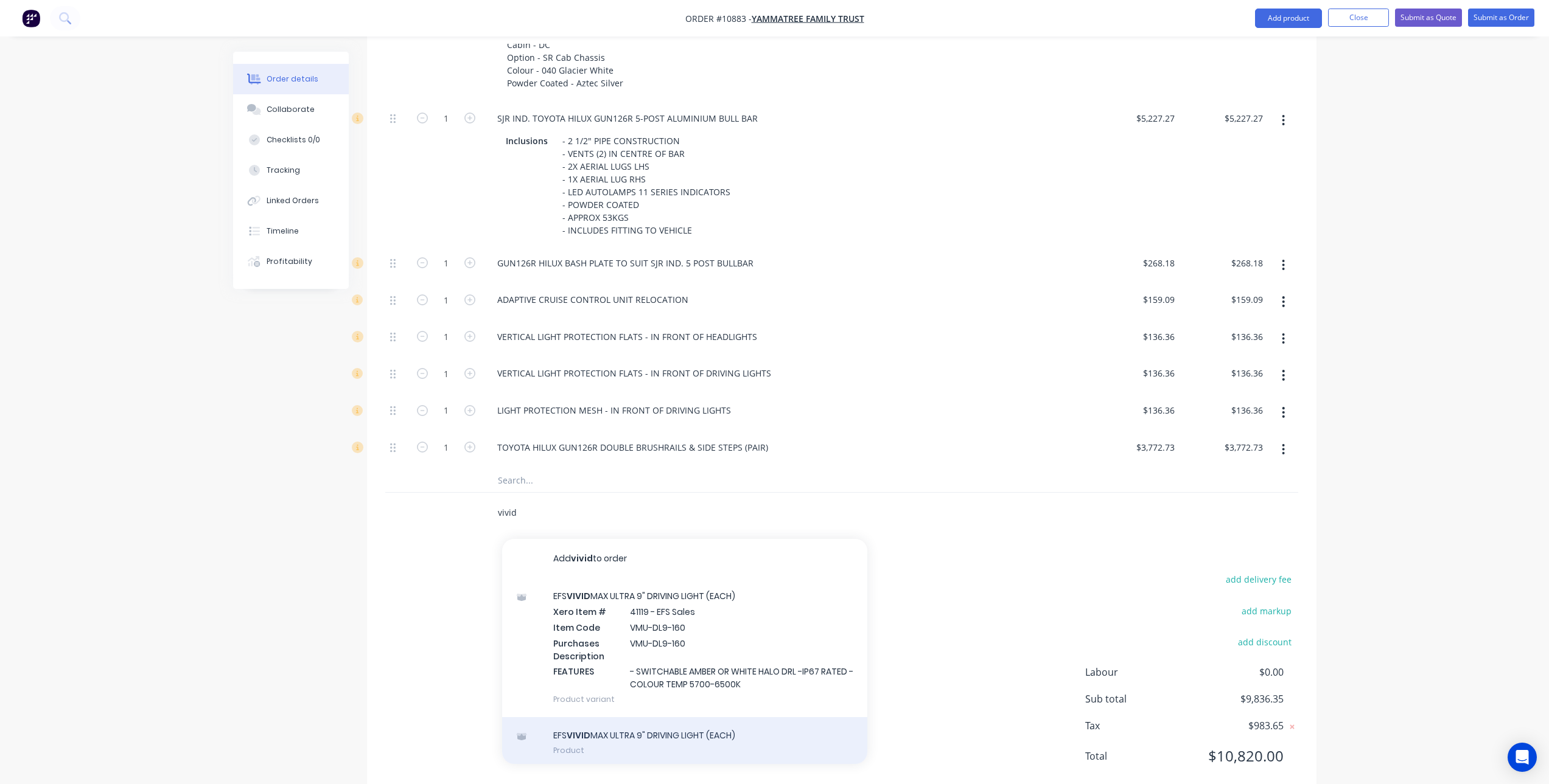
type input "vivid"
click at [685, 738] on div "EFS VIVID MAX ULTRA 9" DRIVING LIGHT (EACH) Product" at bounding box center [685, 743] width 365 height 51
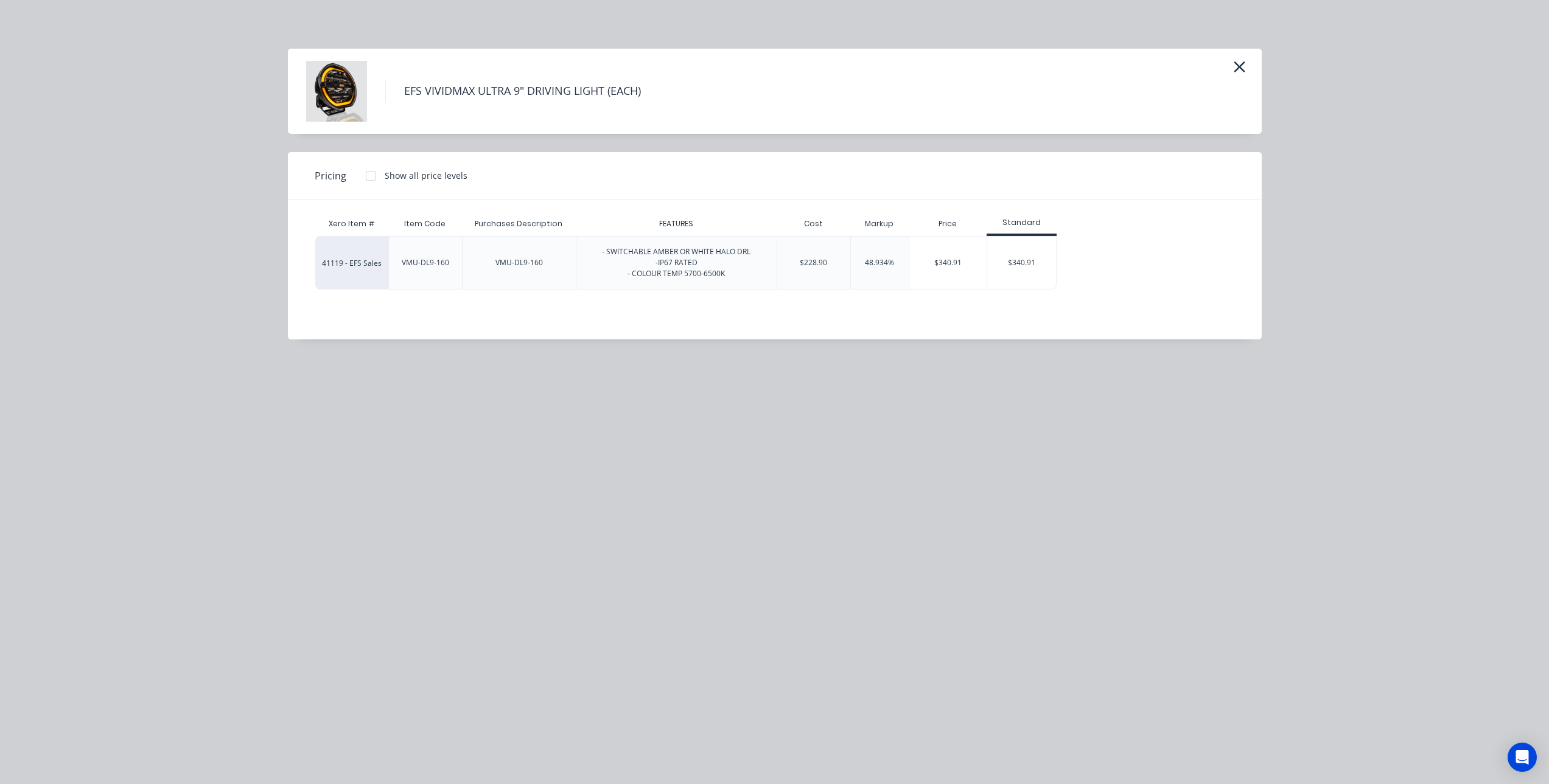
drag, startPoint x: 1029, startPoint y: 265, endPoint x: 1049, endPoint y: 305, distance: 44.7
click at [1030, 269] on div "$340.91" at bounding box center [1021, 263] width 69 height 52
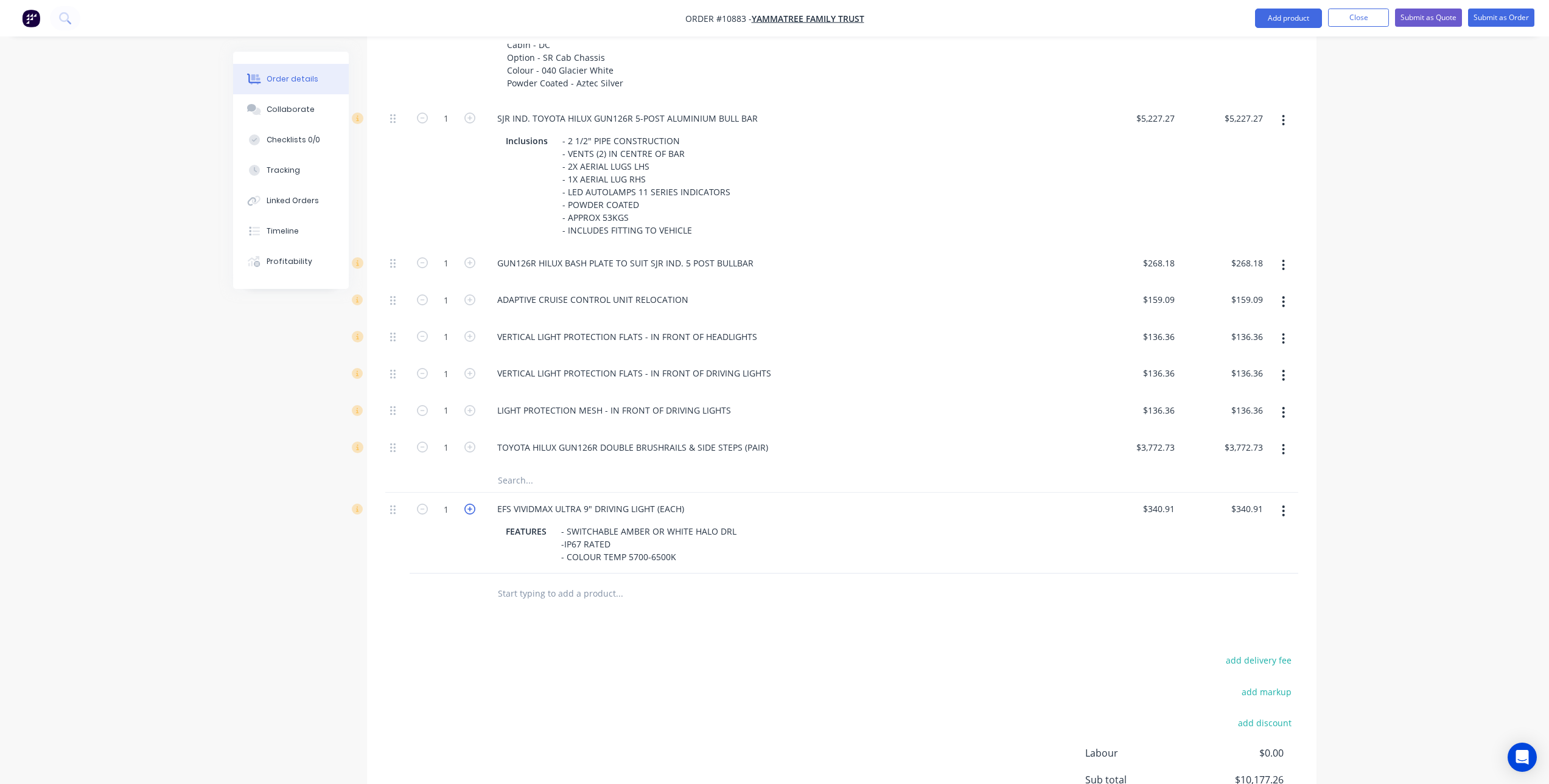
click at [472, 510] on icon "button" at bounding box center [469, 509] width 11 height 11
type input "2"
type input "$681.82"
click at [526, 597] on input "text" at bounding box center [618, 593] width 243 height 25
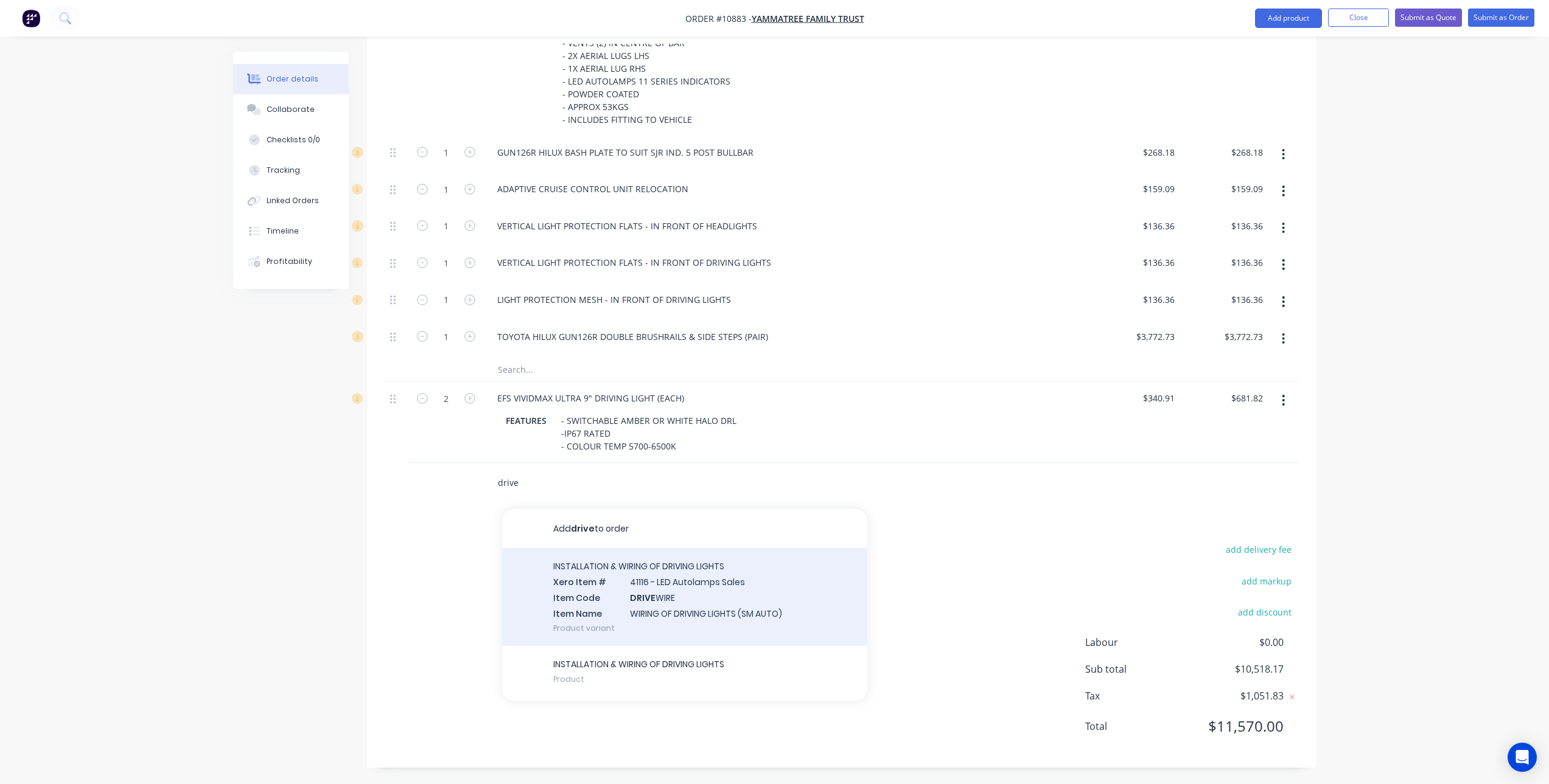
scroll to position [599, 0]
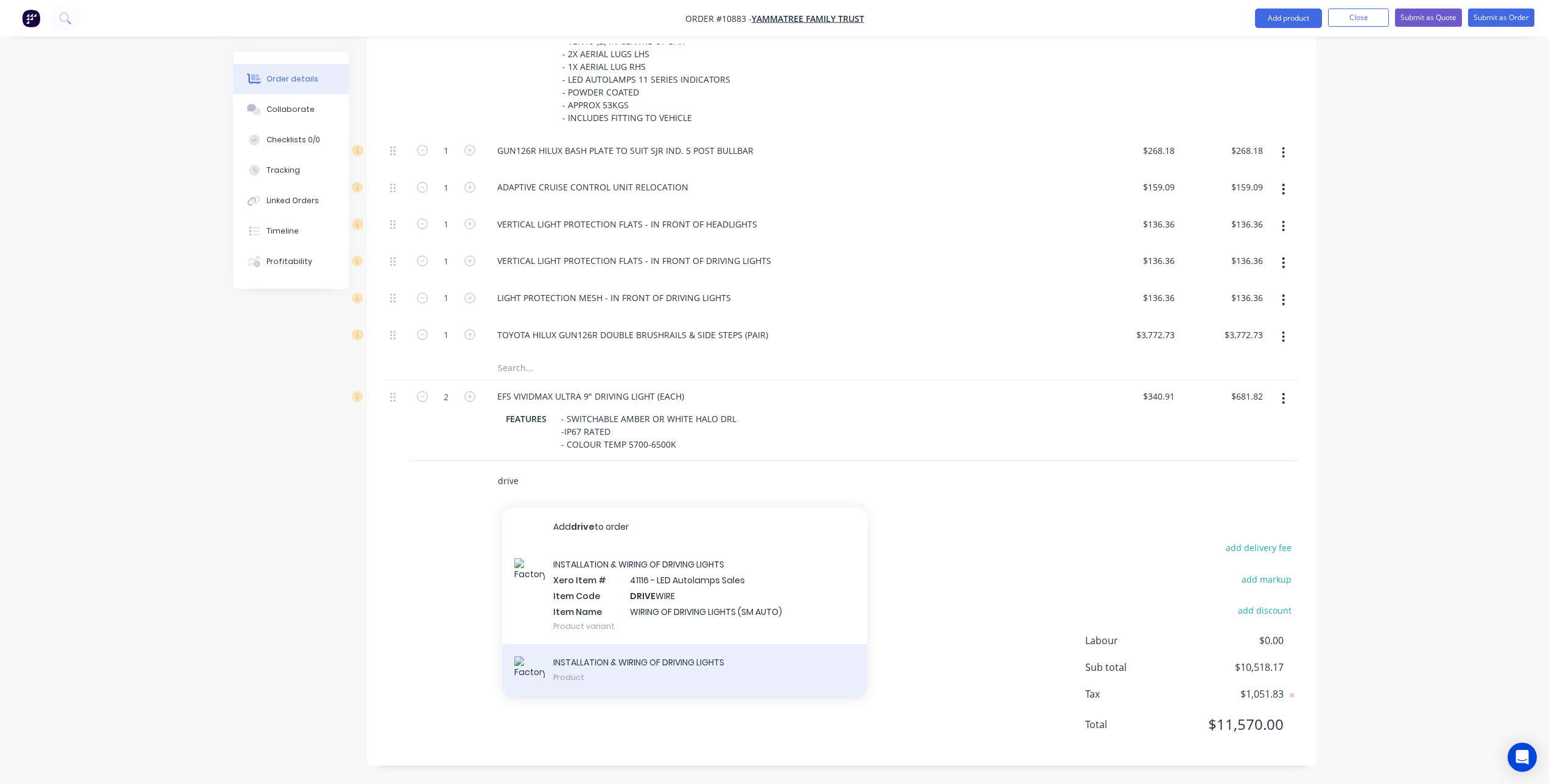
type input "drive"
click at [690, 666] on div "INSTALLATION & WIRING OF DRIVING LIGHTS Product" at bounding box center [685, 671] width 365 height 55
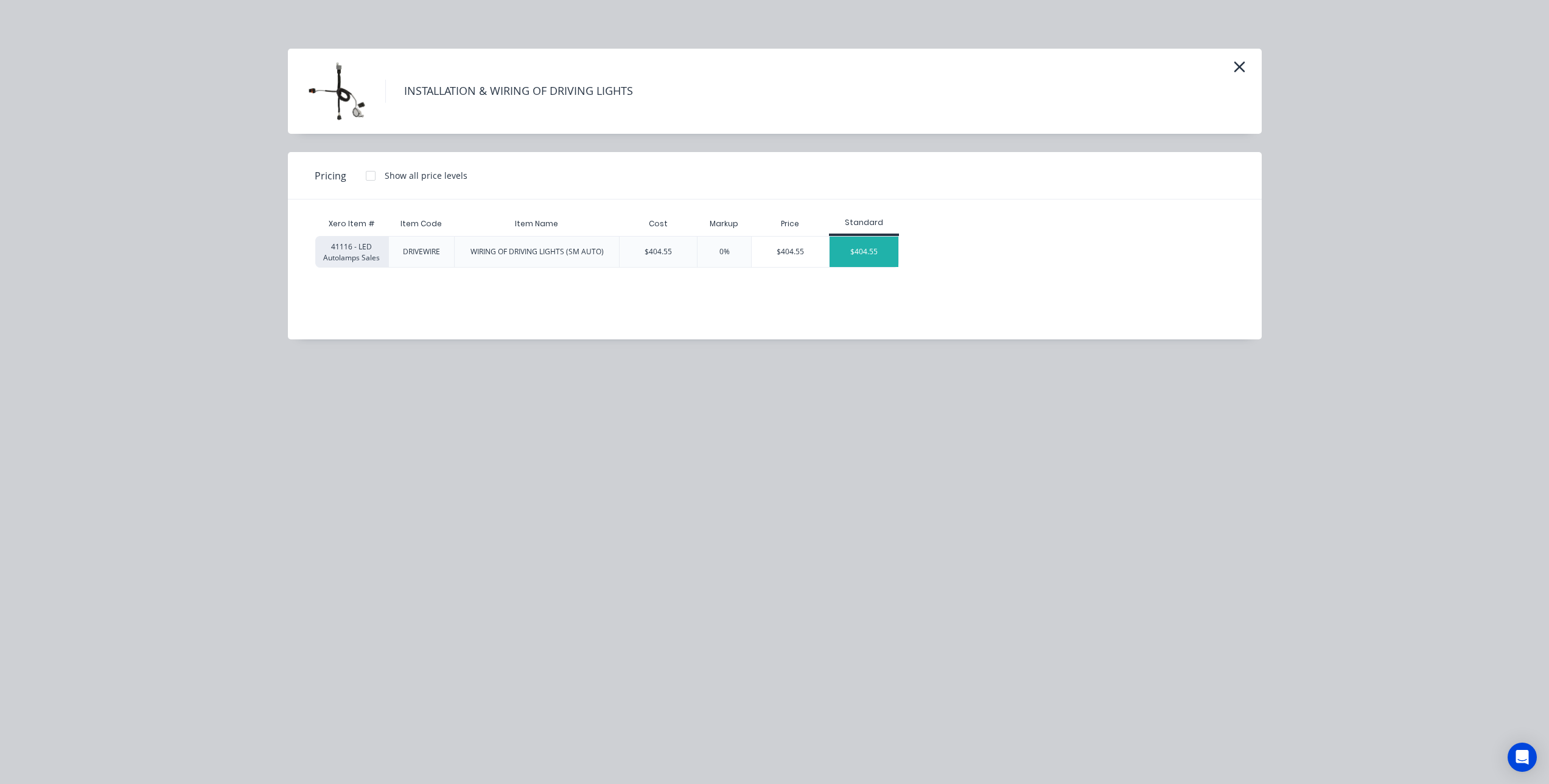
click at [871, 239] on div "$404.55" at bounding box center [864, 252] width 69 height 30
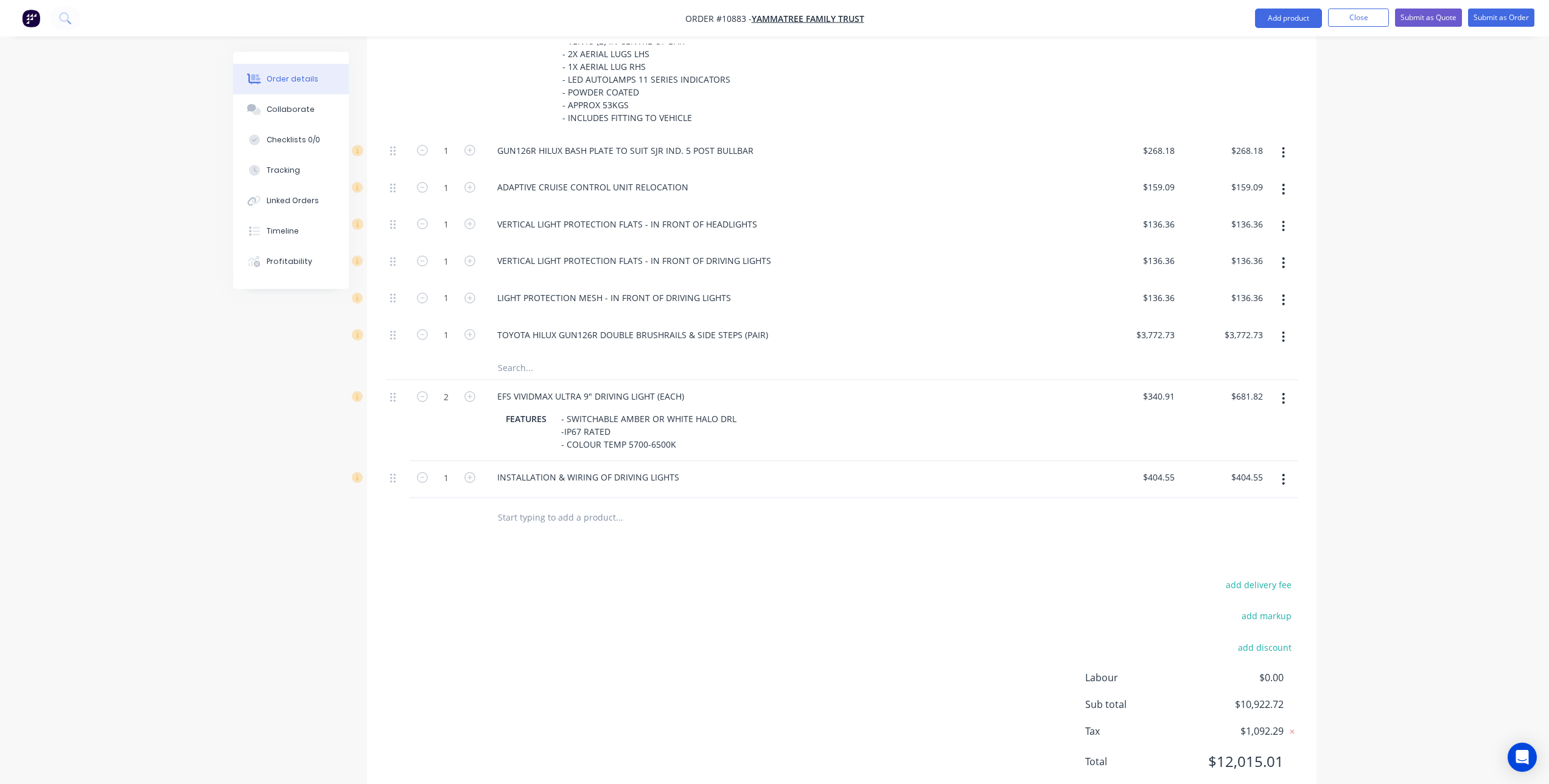
click at [565, 519] on input "text" at bounding box center [618, 518] width 243 height 25
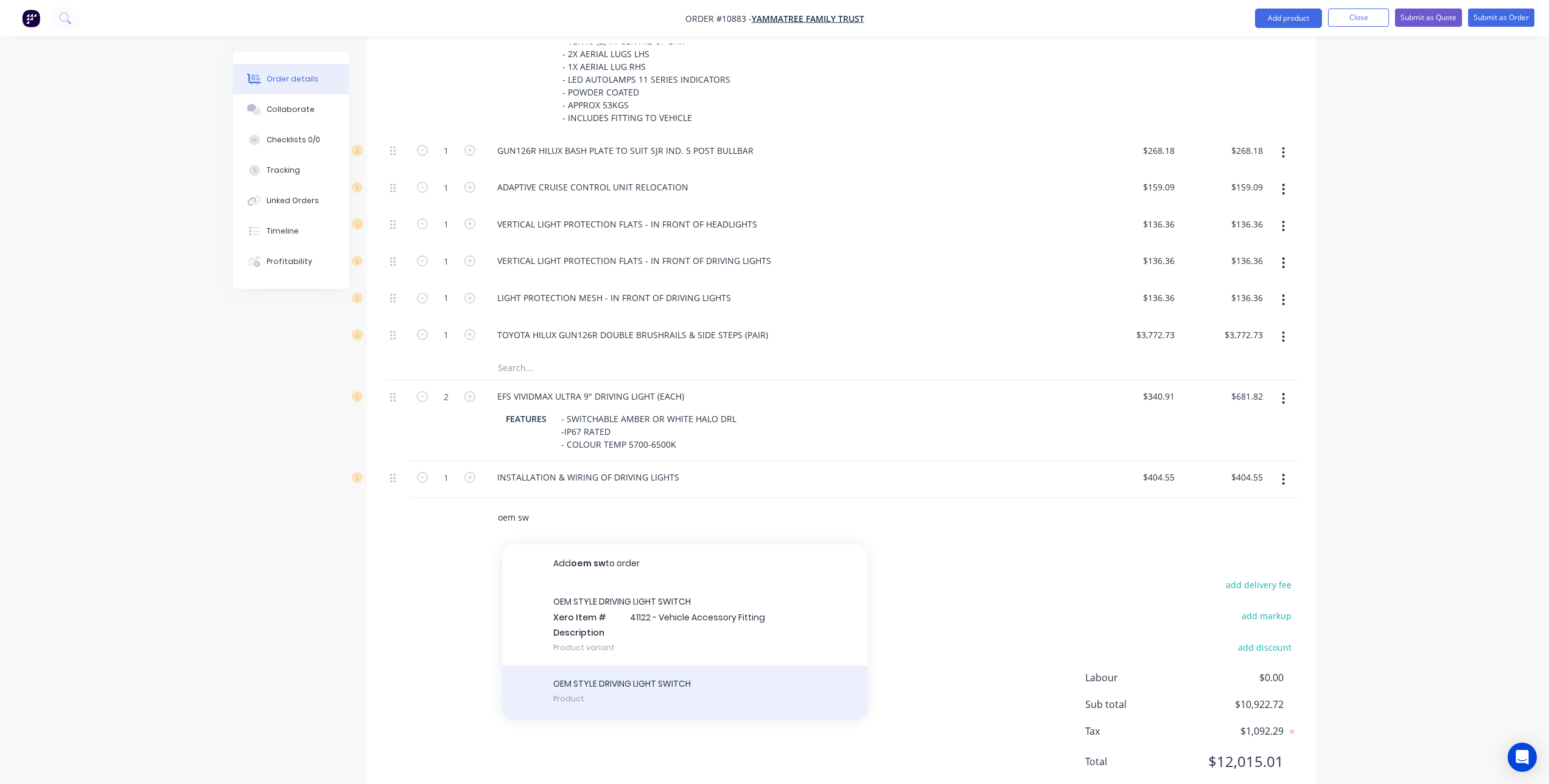
type input "oem sw"
click at [609, 693] on div "OEM STYLE DRIVING LIGHT SWITCH Product" at bounding box center [685, 692] width 365 height 55
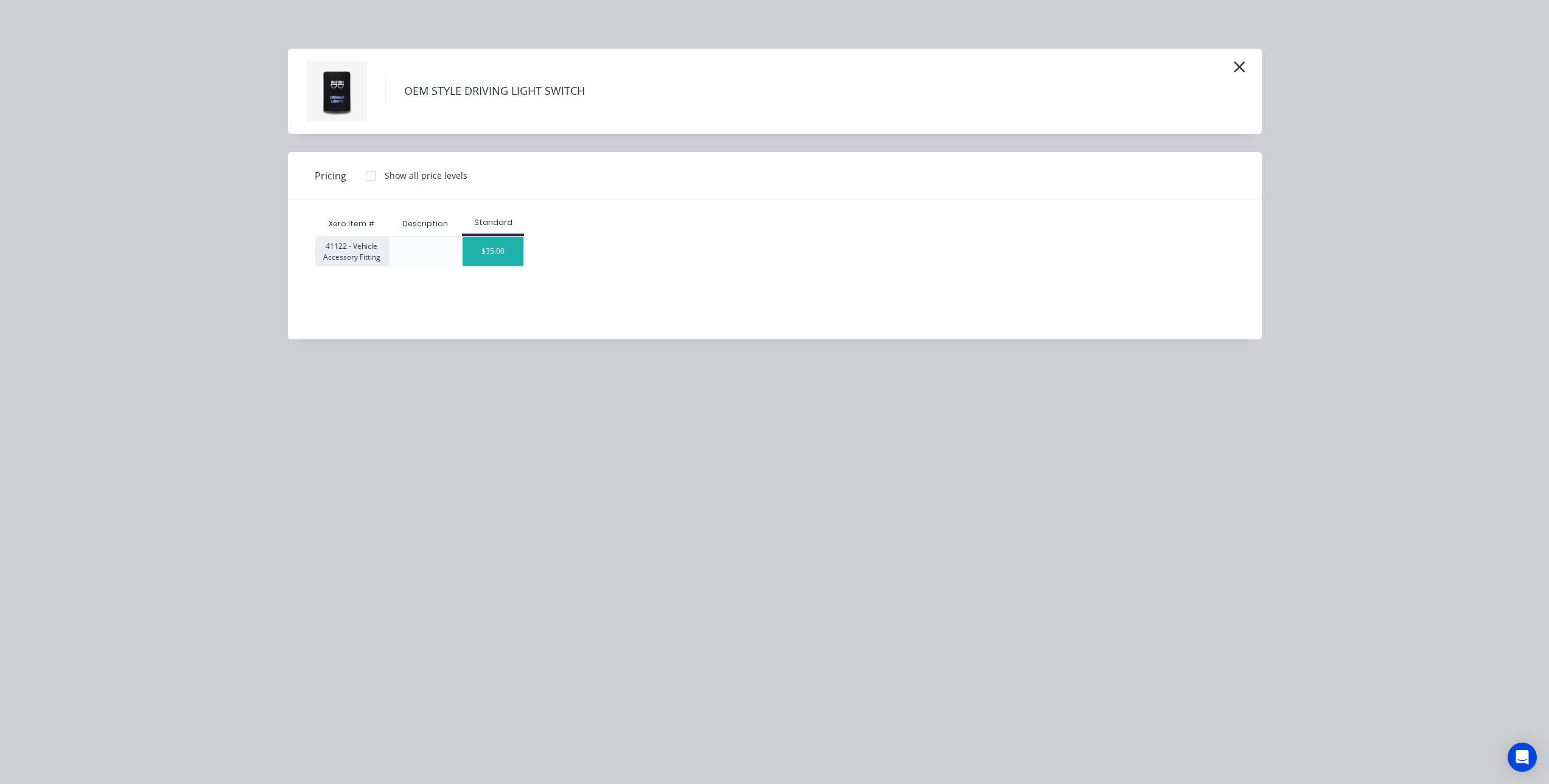
click at [498, 244] on div "$35.00" at bounding box center [493, 251] width 61 height 29
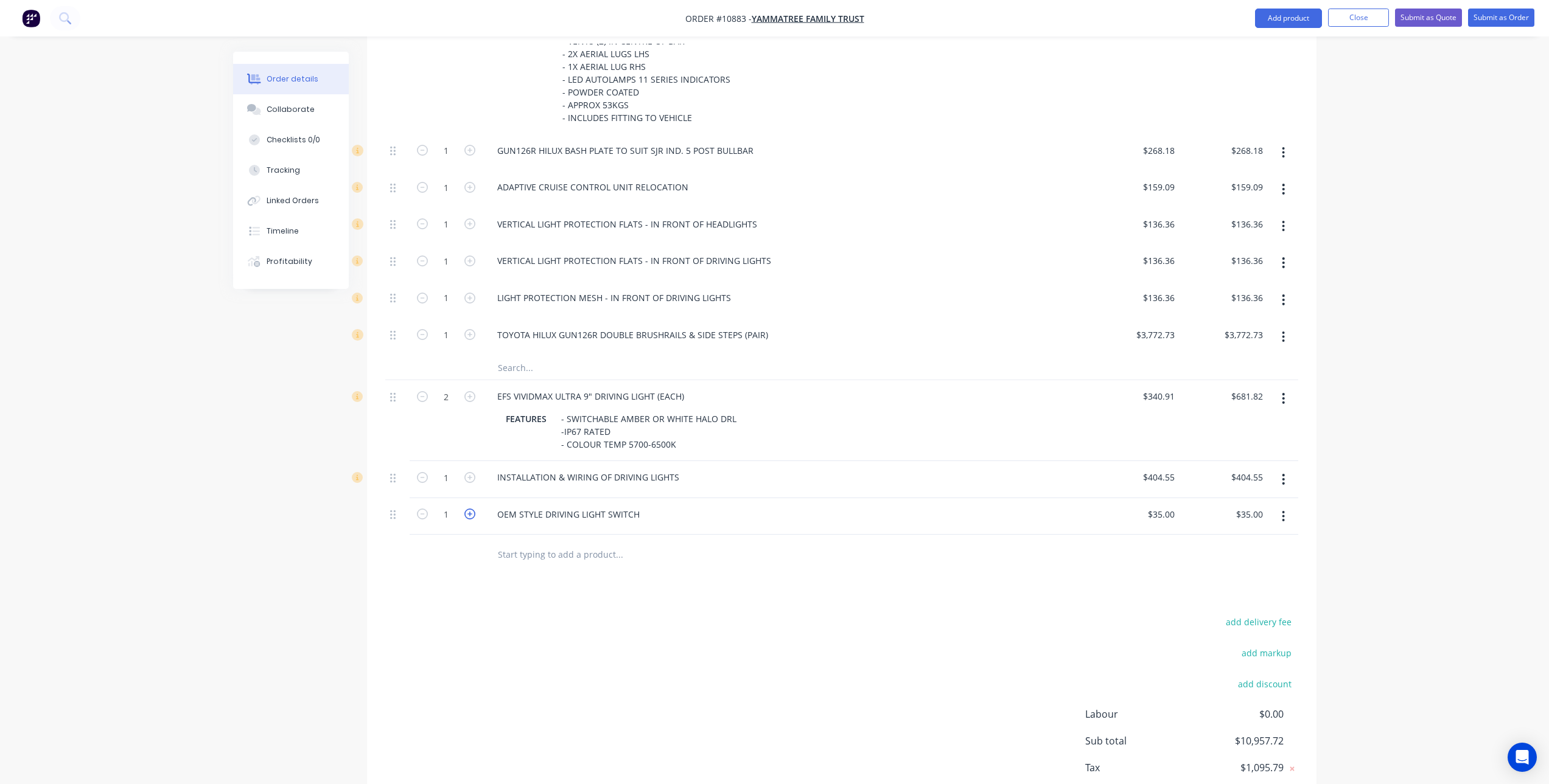
click at [467, 515] on icon "button" at bounding box center [469, 514] width 11 height 11
type input "2"
type input "$70.00"
click at [553, 570] on div at bounding box center [702, 554] width 438 height 39
click at [629, 601] on div "Products Show / Hide columns Add product Qty Price Total Kit 1 Toyota Hilux Bul…" at bounding box center [842, 328] width 949 height 1023
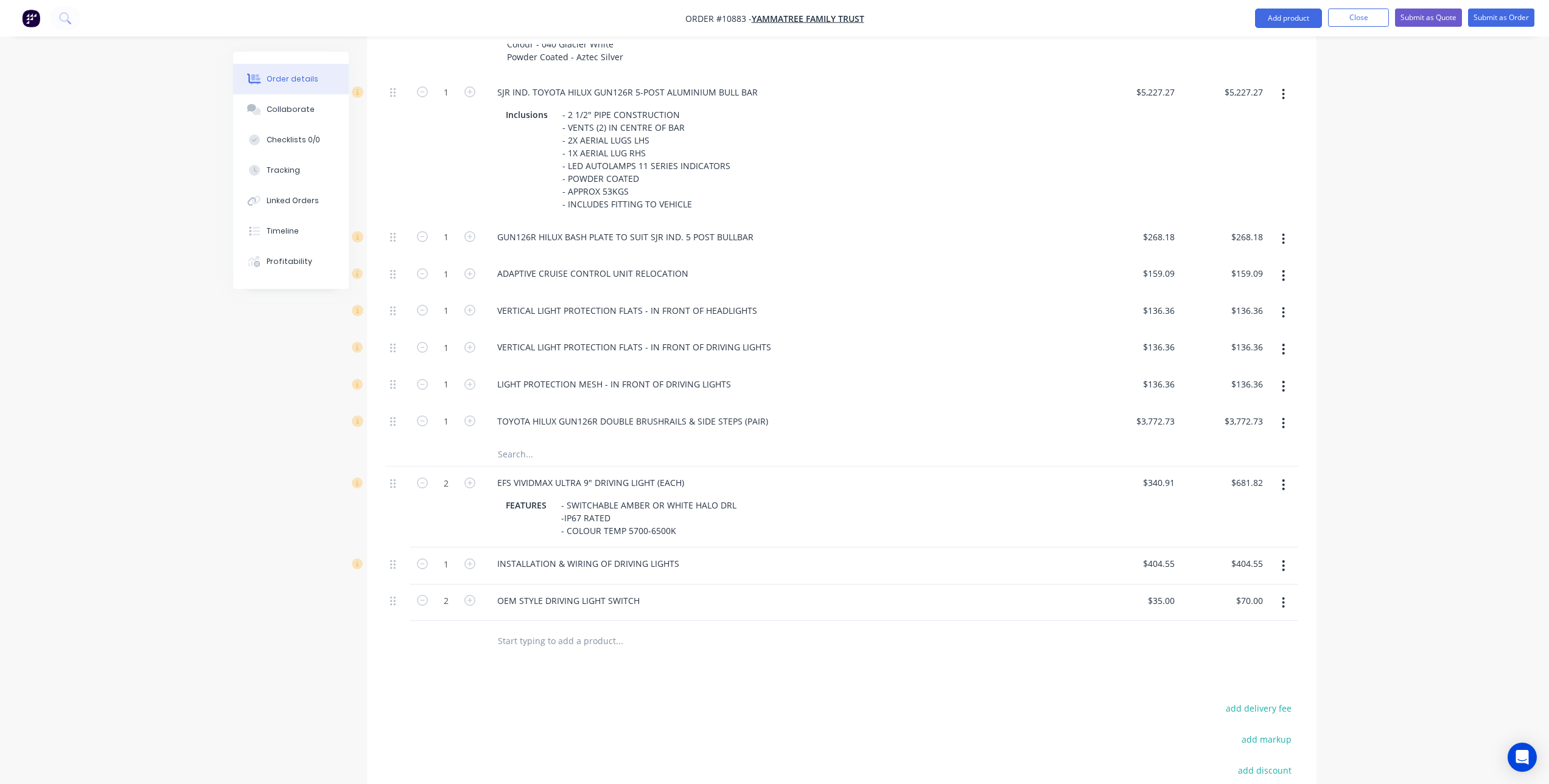
scroll to position [673, 0]
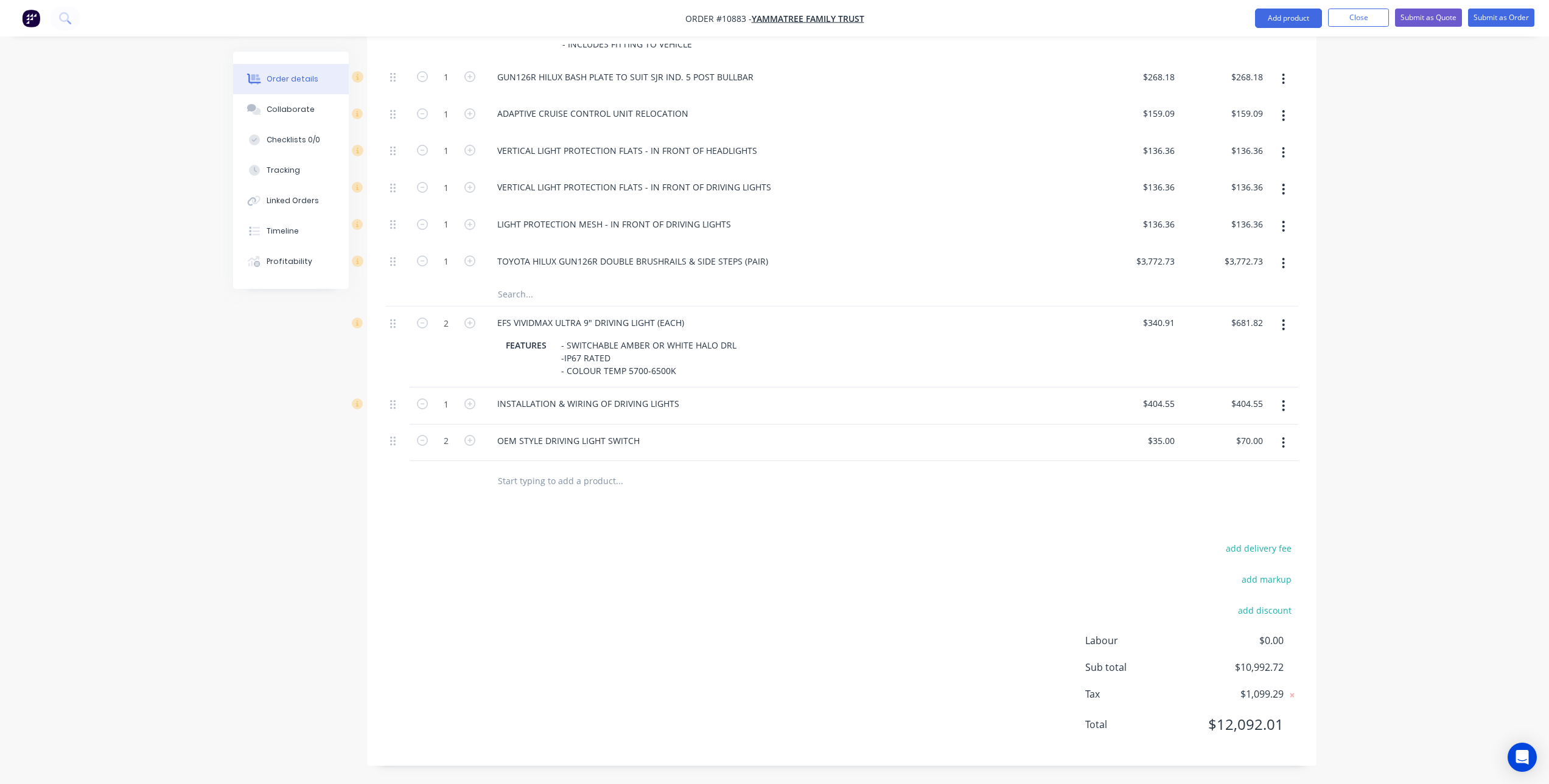
click at [909, 568] on div "add delivery fee add markup add discount Labour $0.00 Sub total $10,992.72 Tax …" at bounding box center [842, 643] width 913 height 208
click at [789, 683] on div "add delivery fee add markup add discount Labour $0.00 Sub total $10,992.72 Tax …" at bounding box center [842, 643] width 913 height 208
click at [550, 539] on div "add delivery fee add markup add discount Labour $0.00 Sub total $10,992.72 Tax …" at bounding box center [842, 643] width 913 height 208
click at [563, 358] on div "- SWITCHABLE AMBER OR WHITE HALO DRL -IP67 RATED - COLOUR TEMP 5700-6500K" at bounding box center [649, 357] width 185 height 43
click at [661, 495] on div at bounding box center [702, 481] width 438 height 39
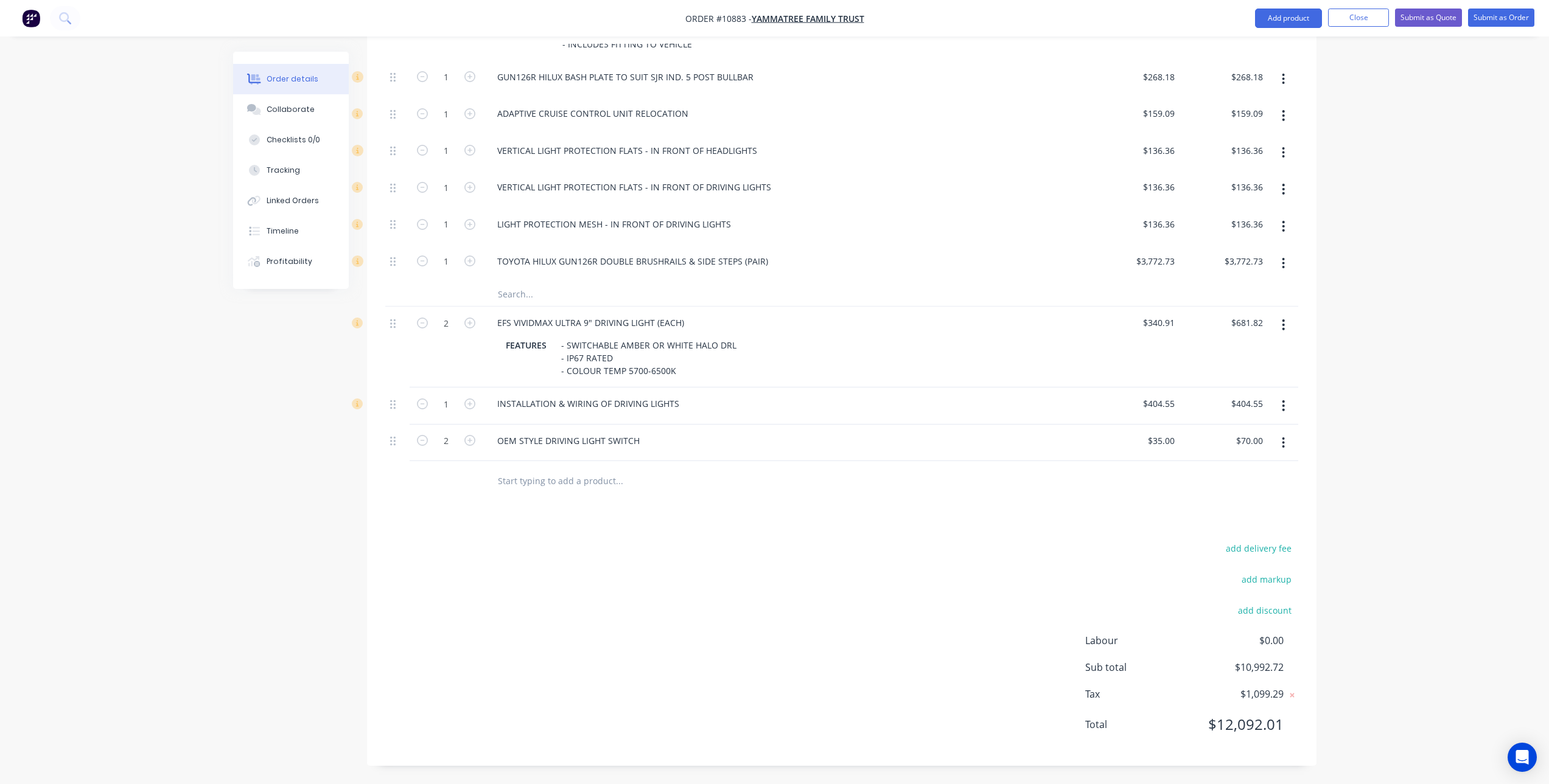
click at [659, 583] on div "add delivery fee add markup add discount Labour $0.00 Sub total $10,992.72 Tax …" at bounding box center [842, 643] width 913 height 208
click at [639, 443] on div "OEM STYLE DRIVING LIGHT SWITCH" at bounding box center [568, 440] width 162 height 17
drag, startPoint x: 671, startPoint y: 442, endPoint x: 640, endPoint y: 452, distance: 32.6
click at [640, 452] on div "OEM STYLE DRIVING LIGHT SWITCH ON/OFF" at bounding box center [787, 443] width 609 height 37
click at [515, 455] on div "OEM STYLE DRIVING LIGHT SWITCH" at bounding box center [787, 443] width 609 height 37
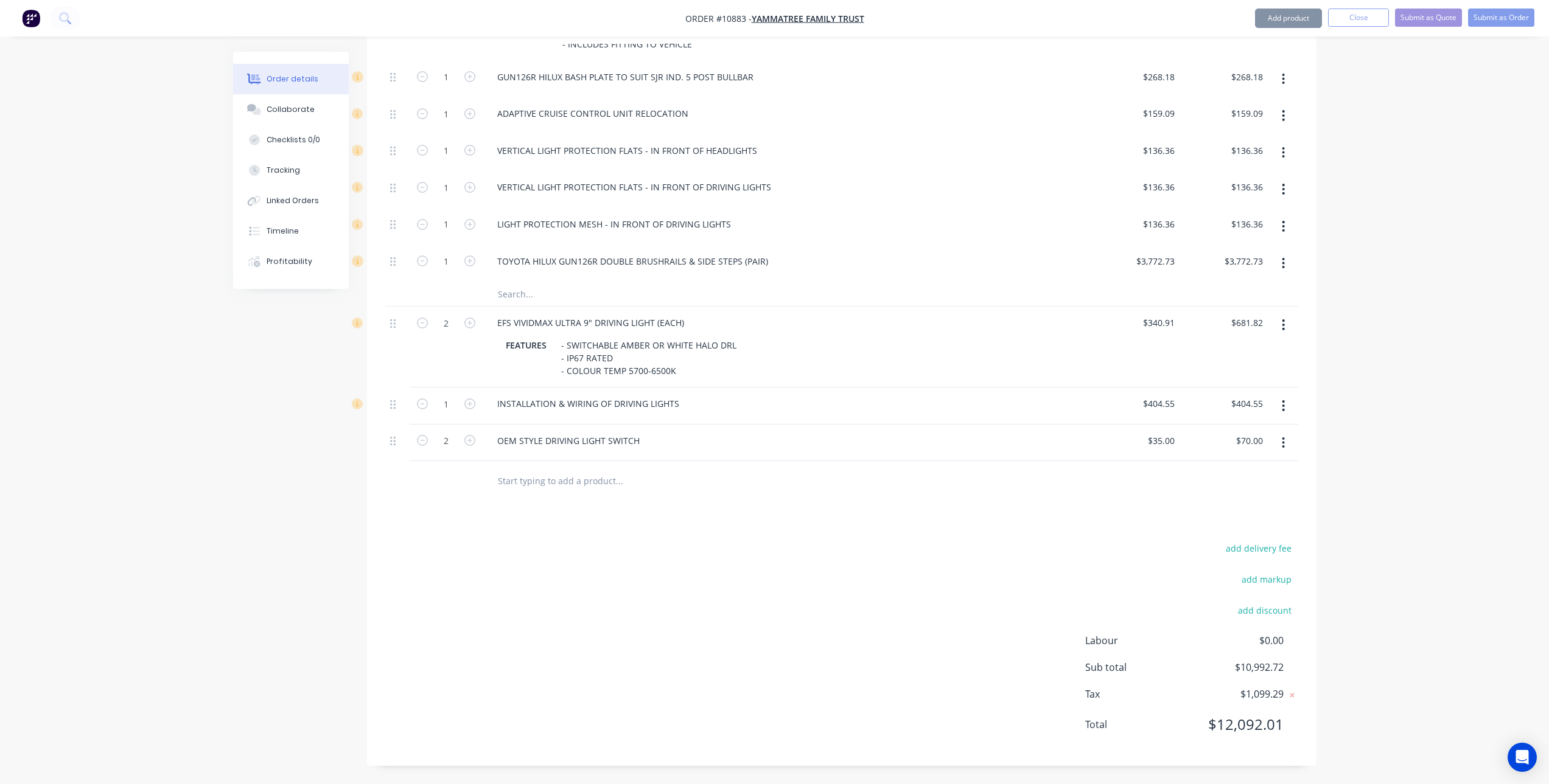
click at [504, 453] on div "OEM STYLE DRIVING LIGHT SWITCH" at bounding box center [787, 443] width 609 height 37
click at [499, 439] on div "OEM STYLE DRIVING LIGHT SWITCH" at bounding box center [568, 440] width 162 height 17
click at [640, 439] on div "OEM STYLE DRIVING LIGHT SWITCH" at bounding box center [568, 440] width 162 height 17
click at [641, 442] on div "OEM STYLE DRIVING LIGHT SWITCH ON/OFF" at bounding box center [585, 440] width 196 height 17
click at [556, 452] on div "OEM STYLE DRIVING LIGHT SWITCH ON/OFF" at bounding box center [568, 447] width 162 height 30
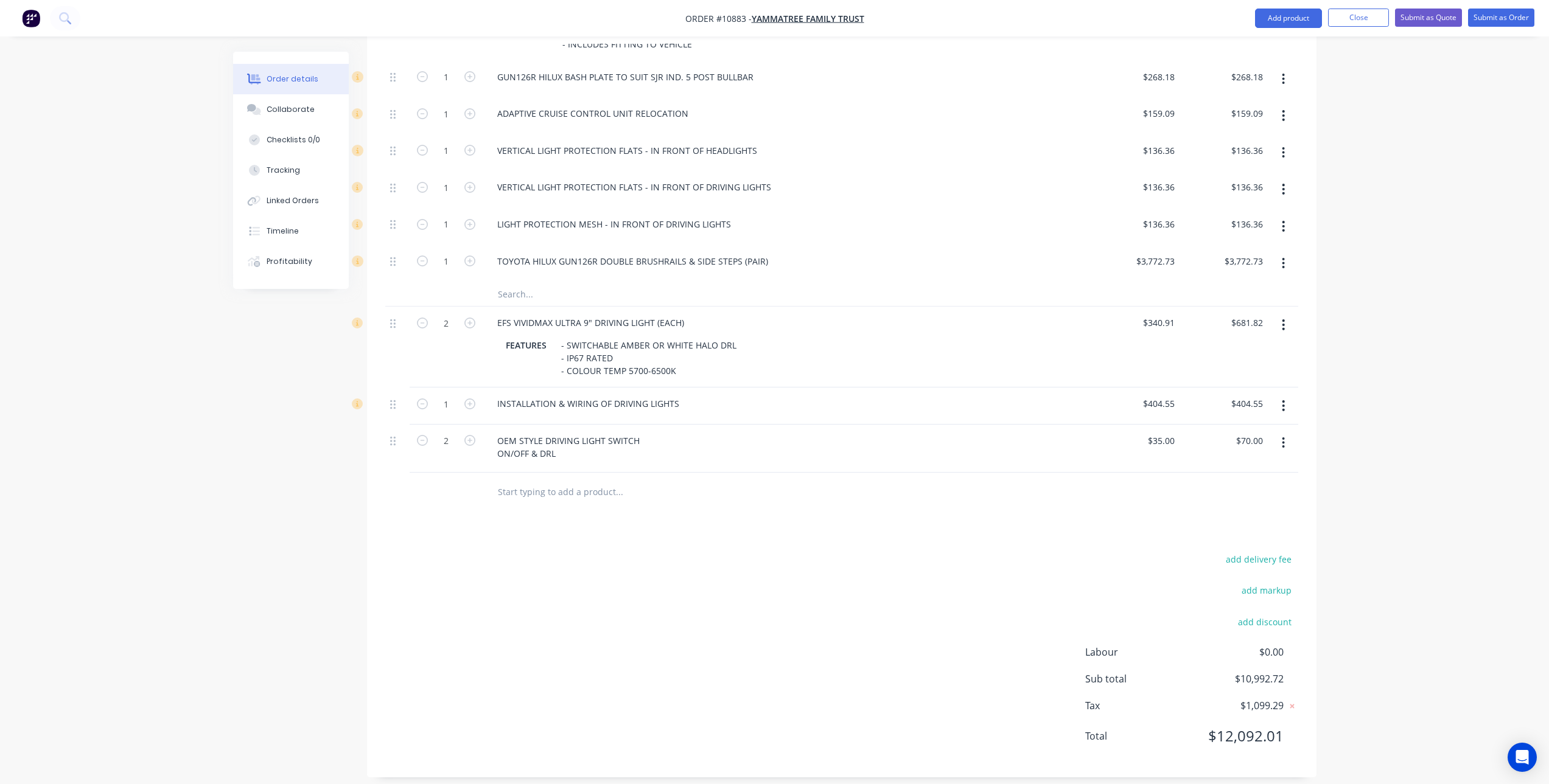
click at [585, 561] on div "add delivery fee add markup add discount Labour $0.00 Sub total $10,992.72 Tax …" at bounding box center [842, 655] width 913 height 208
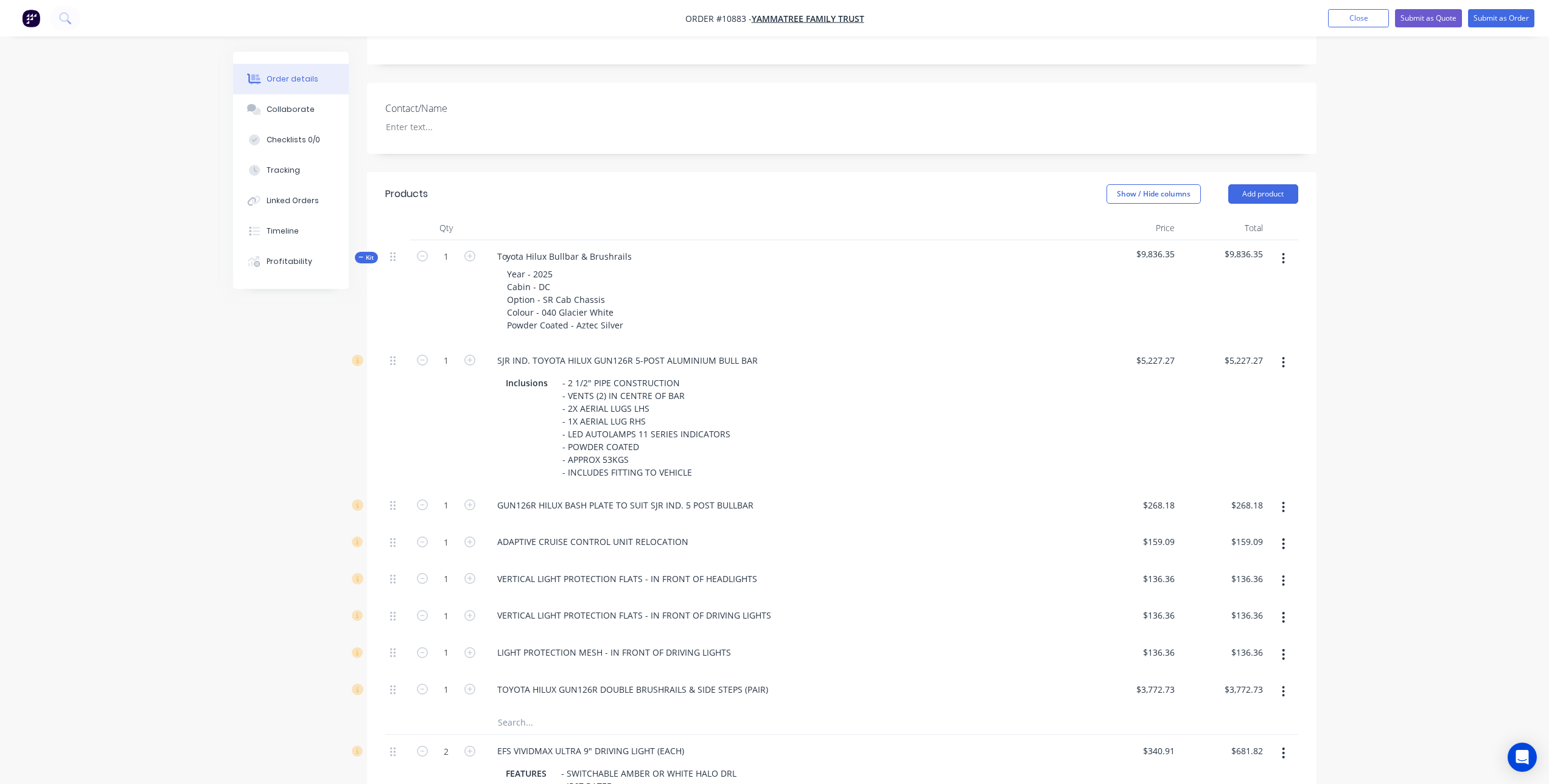
scroll to position [137, 0]
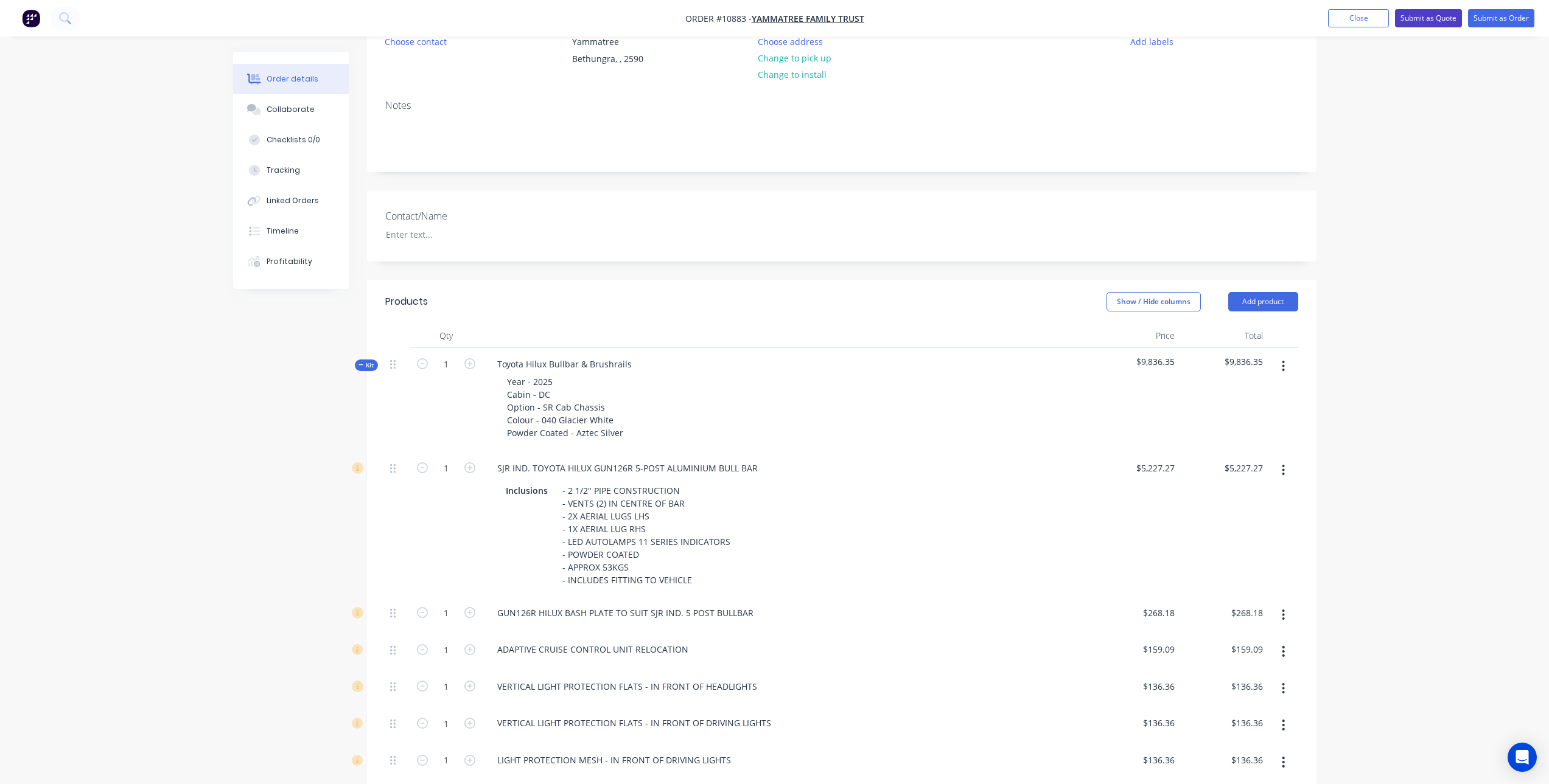
click at [1422, 19] on button "Submit as Quote" at bounding box center [1428, 18] width 67 height 18
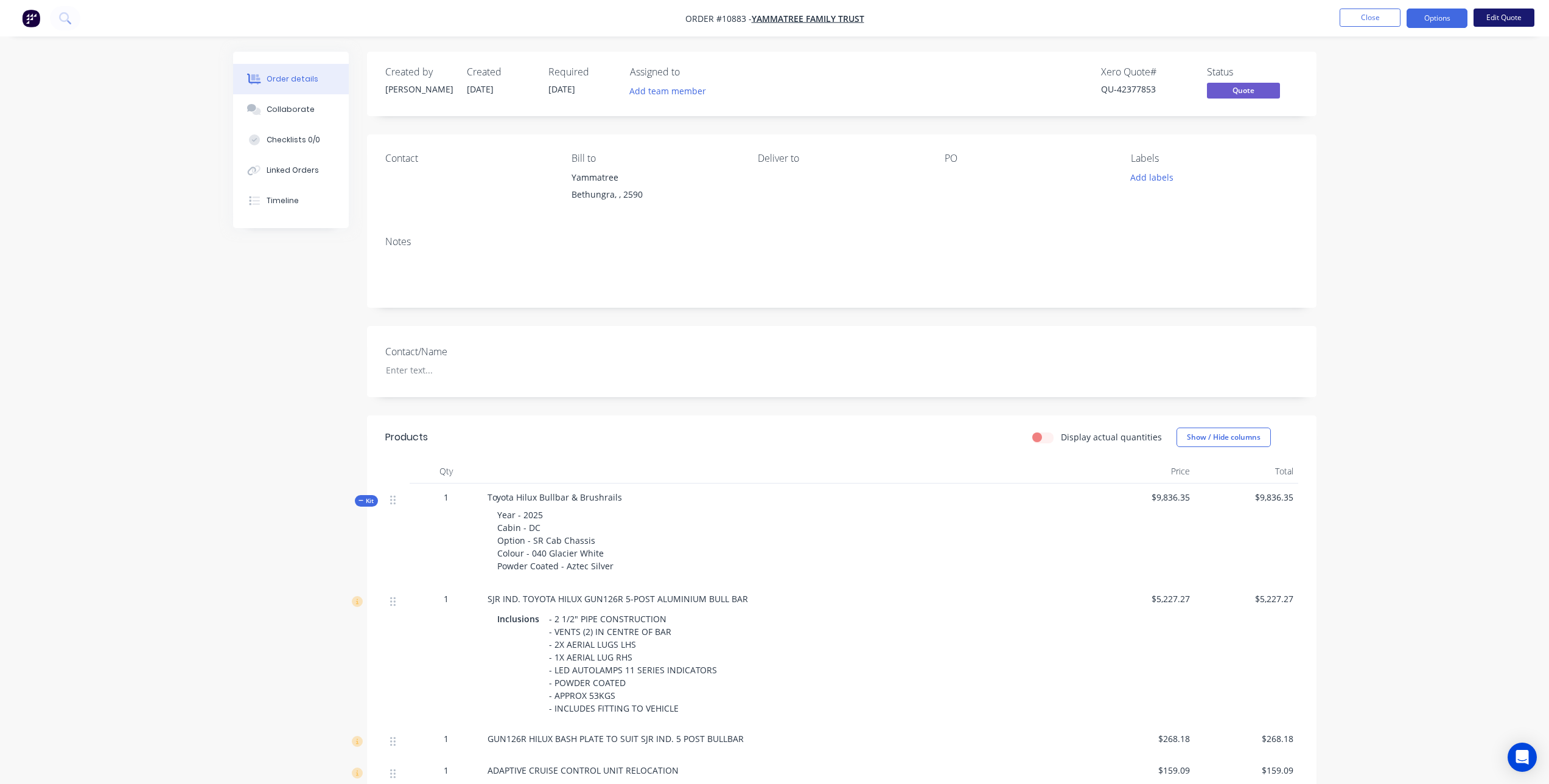
click at [1485, 16] on button "Edit Quote" at bounding box center [1504, 17] width 61 height 18
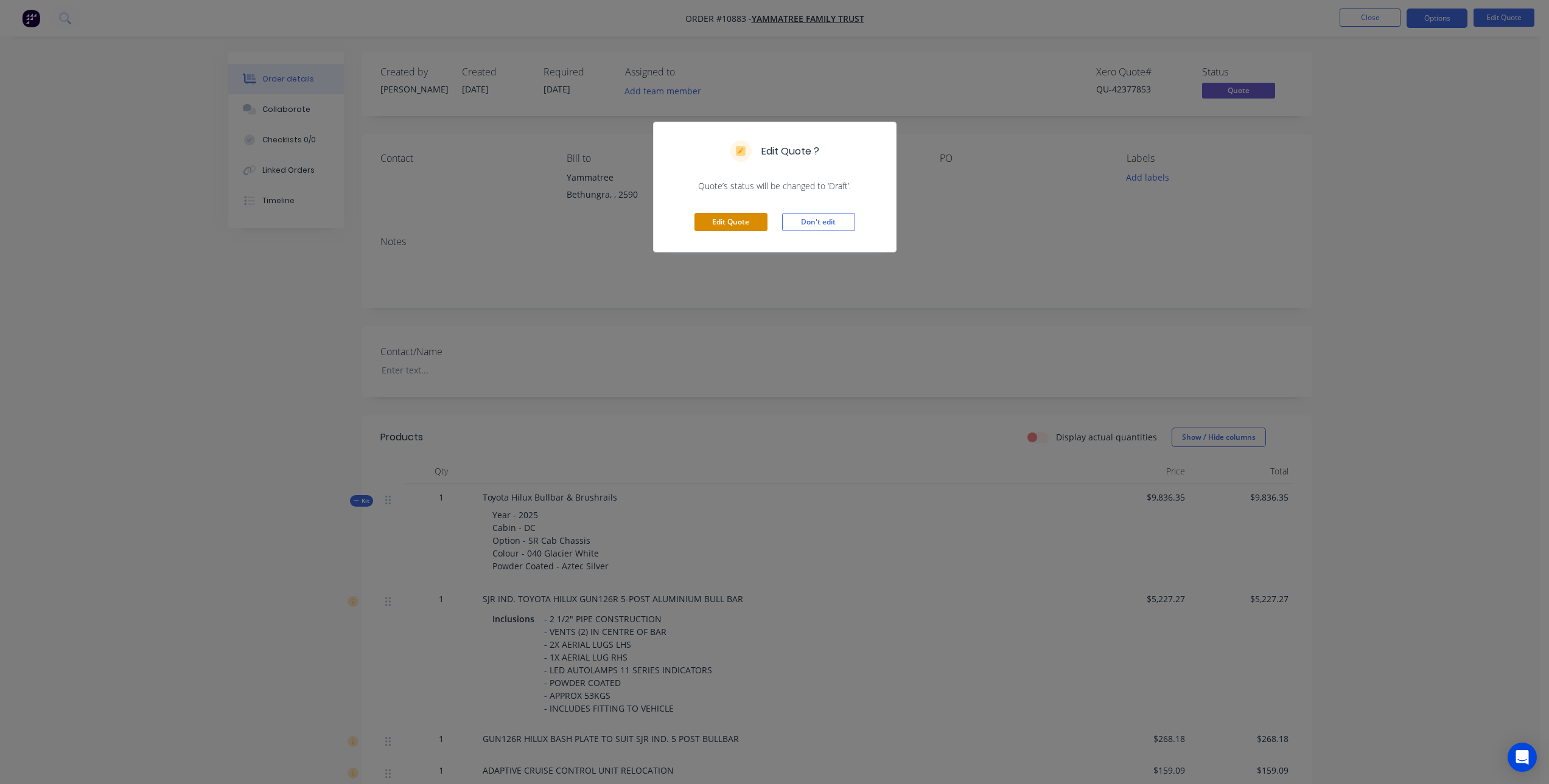
click at [716, 221] on button "Edit Quote" at bounding box center [731, 222] width 73 height 18
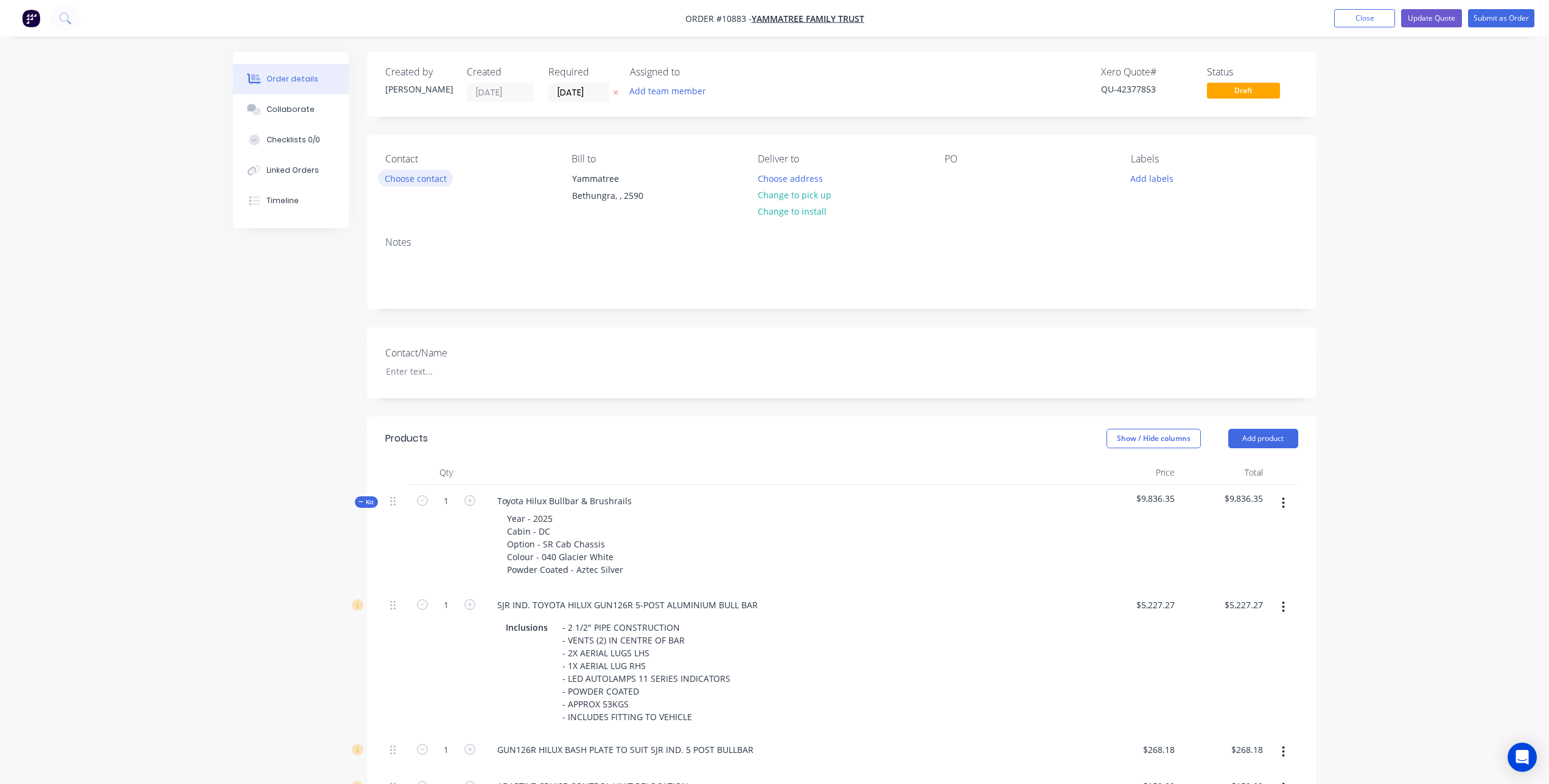
click at [429, 179] on button "Choose contact" at bounding box center [416, 177] width 75 height 16
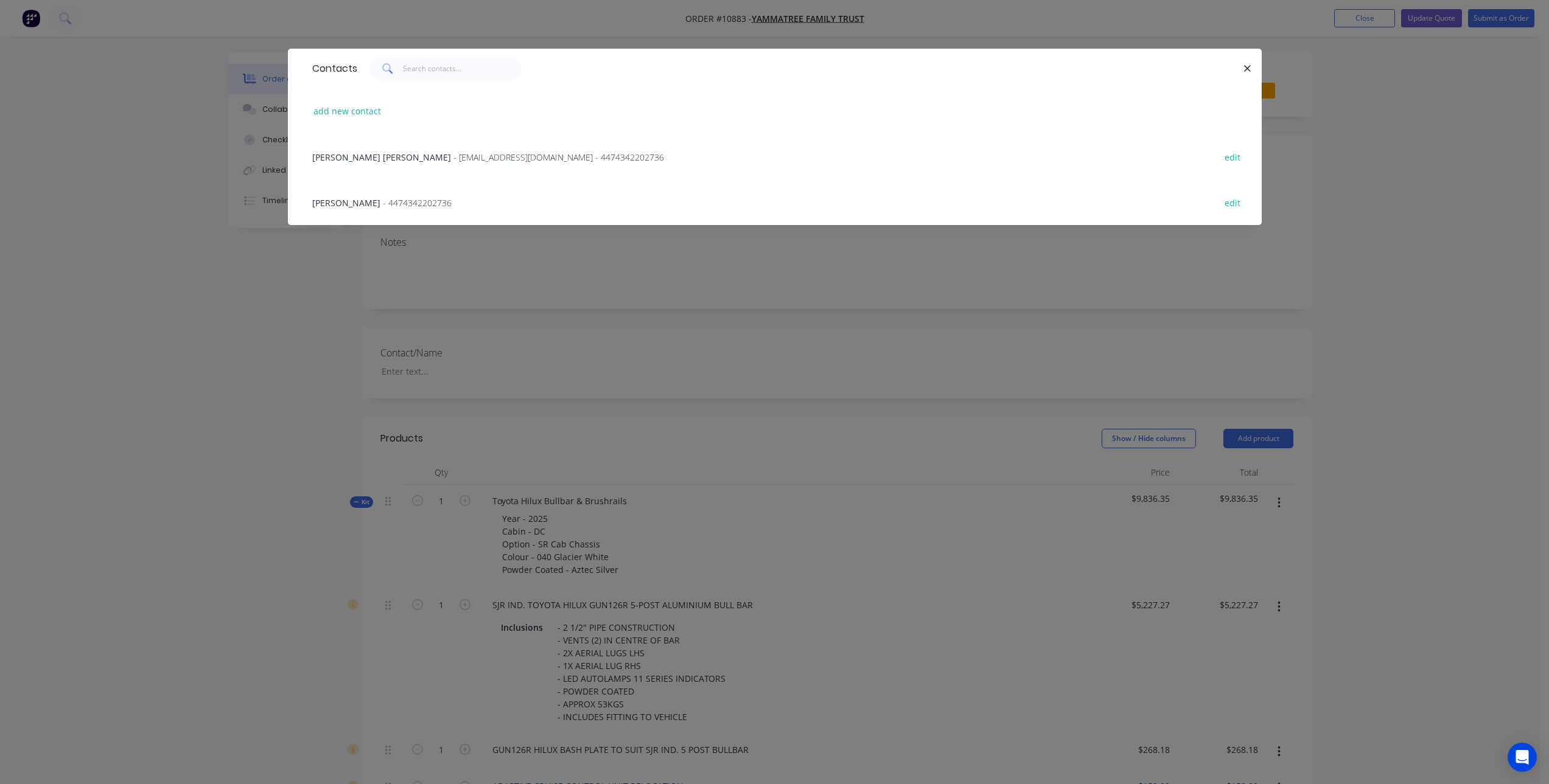
click at [348, 160] on span "Yergen Henwood" at bounding box center [381, 157] width 139 height 12
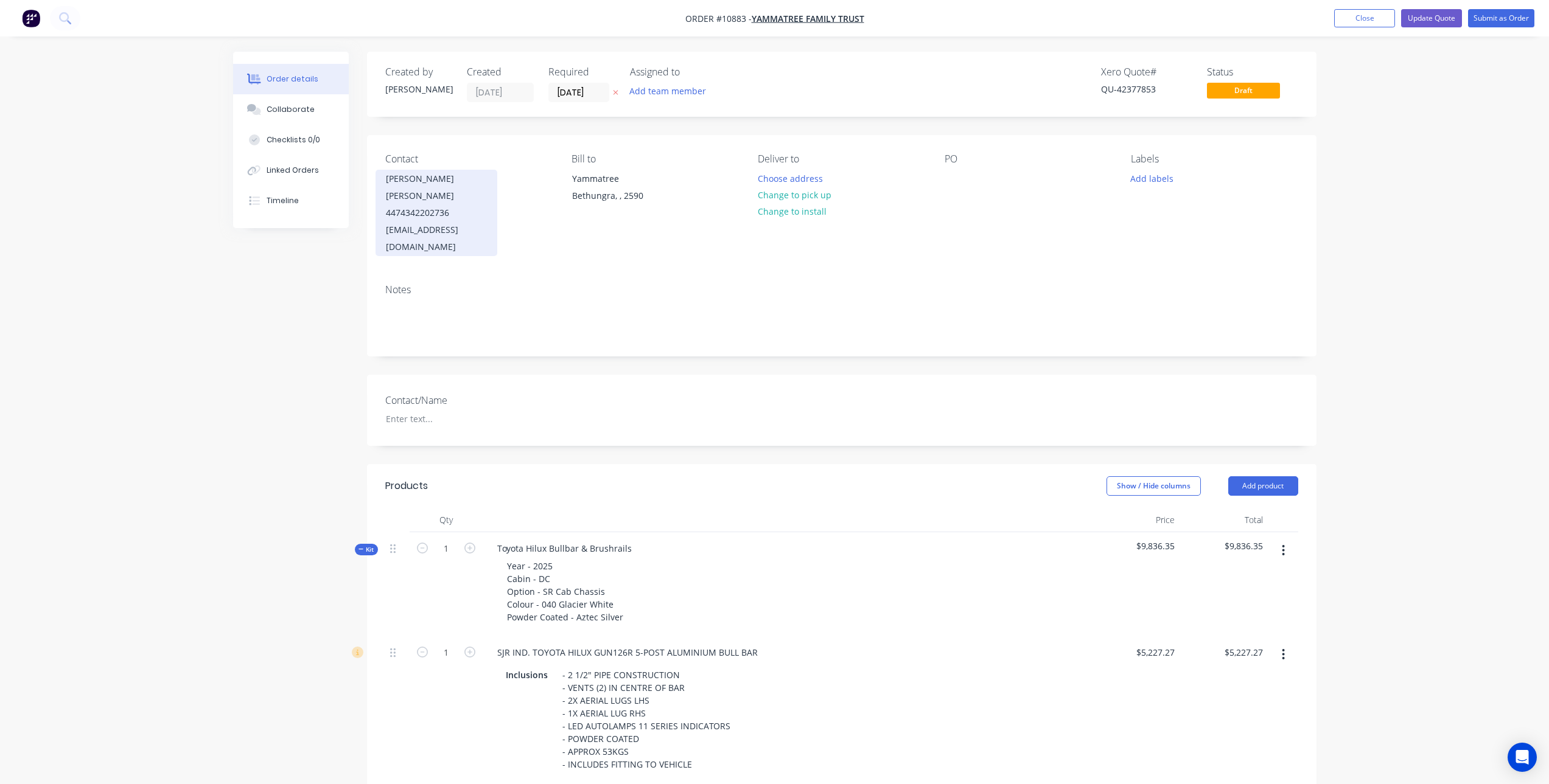
click at [443, 185] on div "Yergen Henwood" at bounding box center [436, 187] width 101 height 34
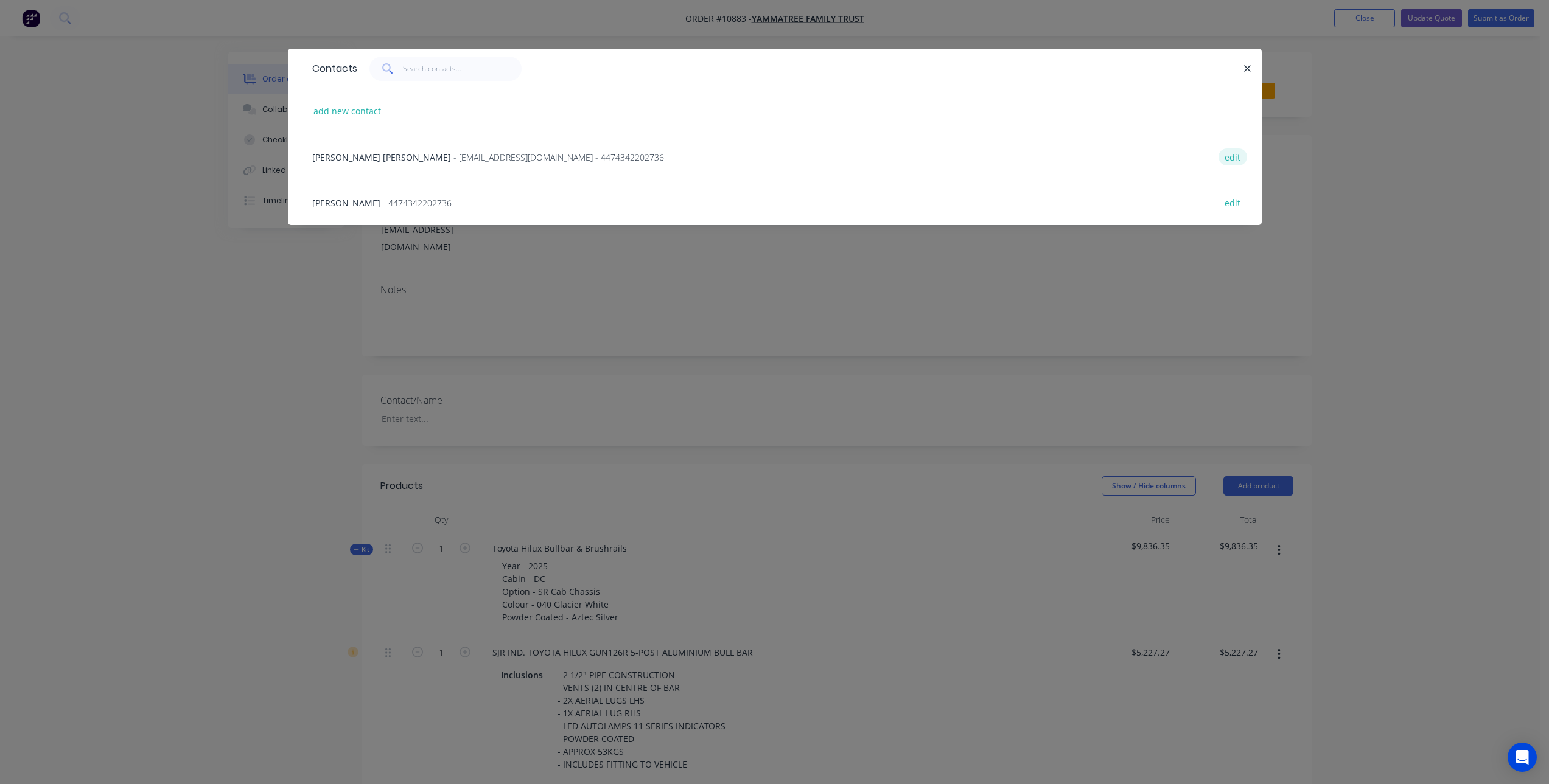
click at [1240, 156] on button "edit" at bounding box center [1233, 156] width 28 height 16
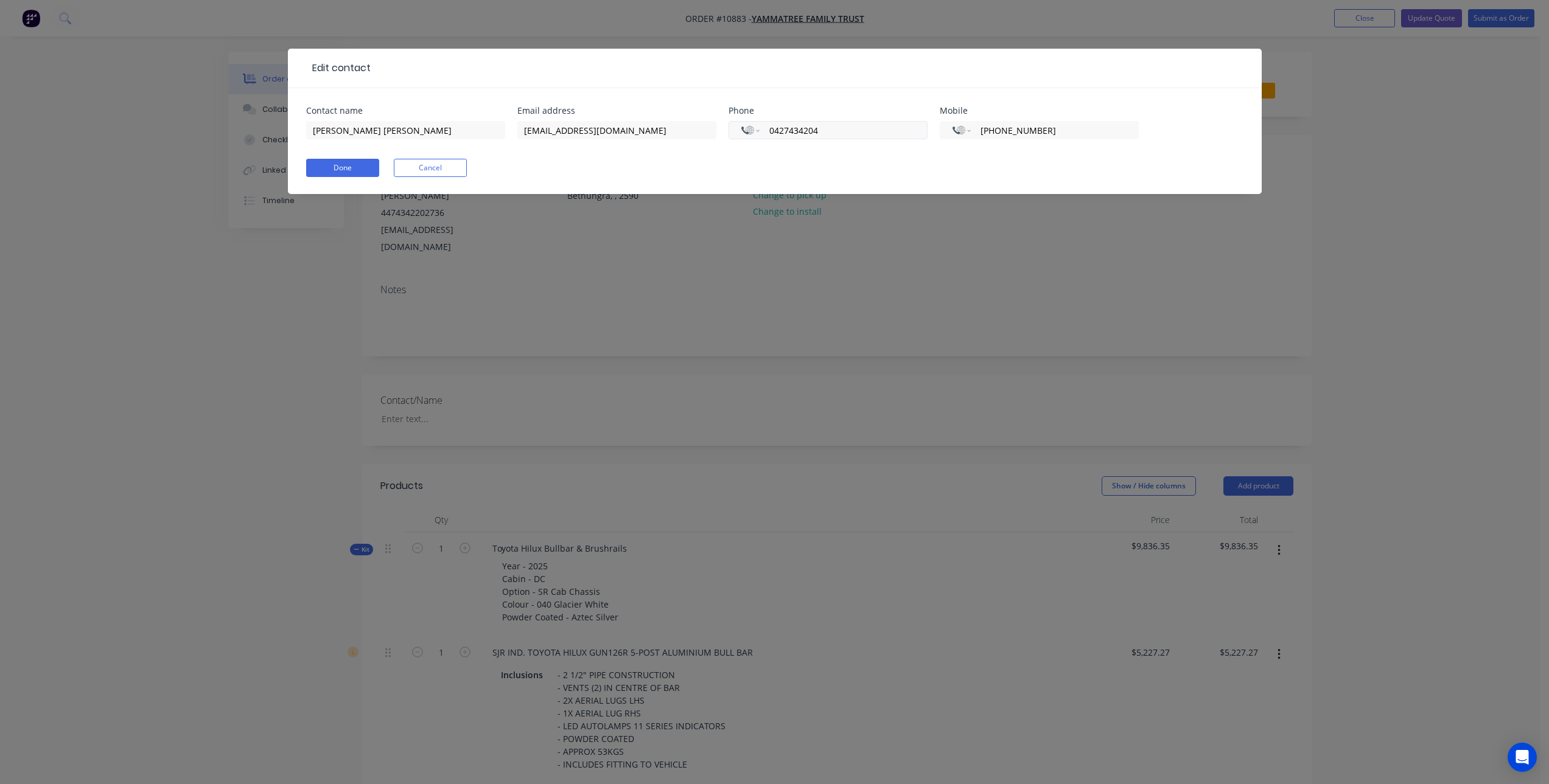
drag, startPoint x: 1091, startPoint y: 132, endPoint x: 925, endPoint y: 132, distance: 166.0
click at [925, 132] on div "Contact name Yergen Henwood Email address yammatree@bigpond.com Phone Internati…" at bounding box center [774, 130] width 937 height 48
select select "AU"
click at [863, 157] on form "Contact name Yergen Henwood Email address yammatree@bigpond.com Phone Internati…" at bounding box center [774, 150] width 937 height 88
click at [351, 165] on button "Done" at bounding box center [342, 168] width 73 height 18
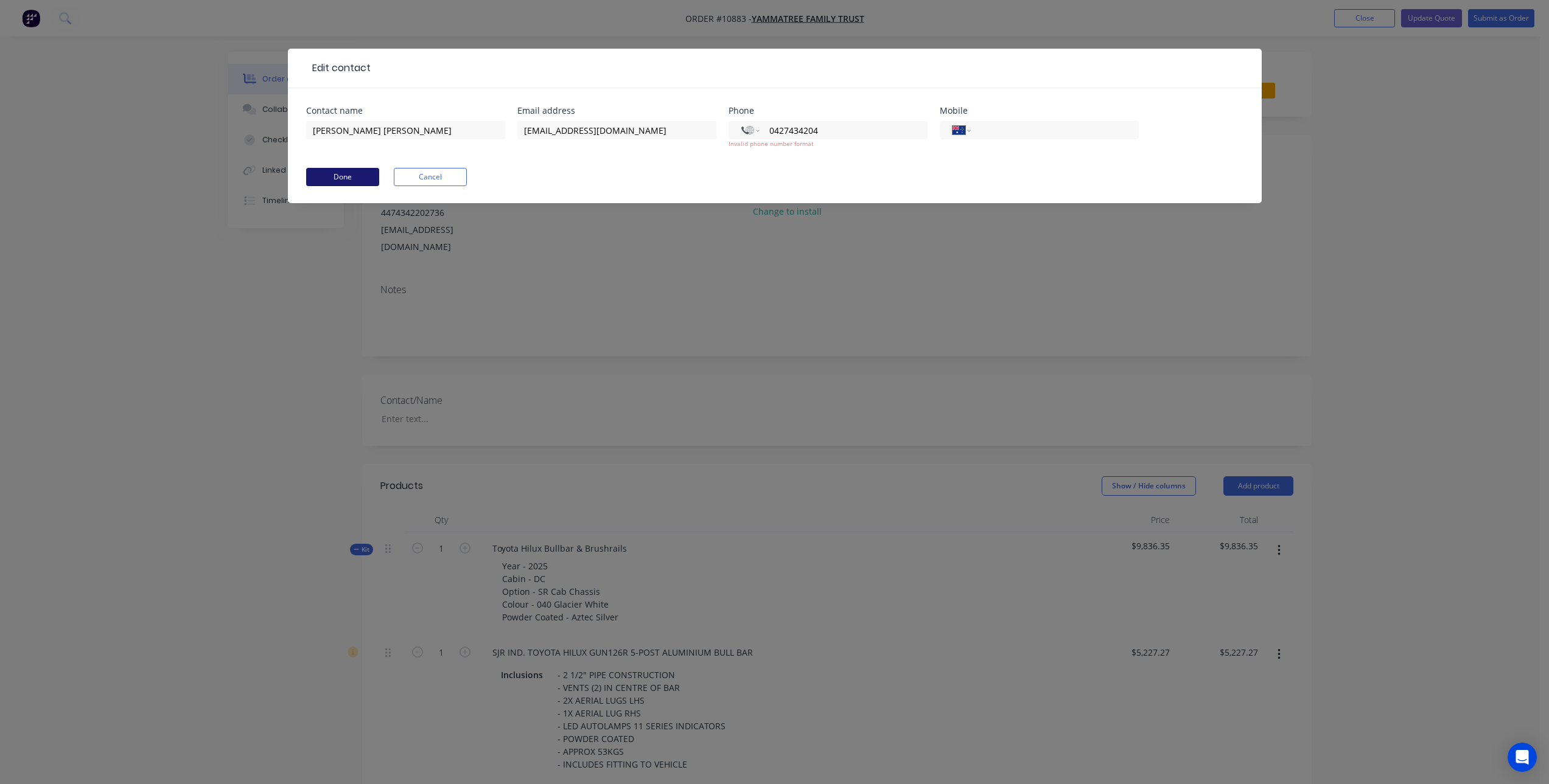
click at [341, 176] on button "Done" at bounding box center [342, 177] width 73 height 18
click at [780, 132] on input "0427434204" at bounding box center [841, 130] width 146 height 14
drag, startPoint x: 780, startPoint y: 132, endPoint x: 768, endPoint y: 133, distance: 12.0
click at [768, 133] on input "0427434204" at bounding box center [841, 130] width 146 height 14
click at [772, 132] on input "0427434204" at bounding box center [841, 130] width 146 height 14
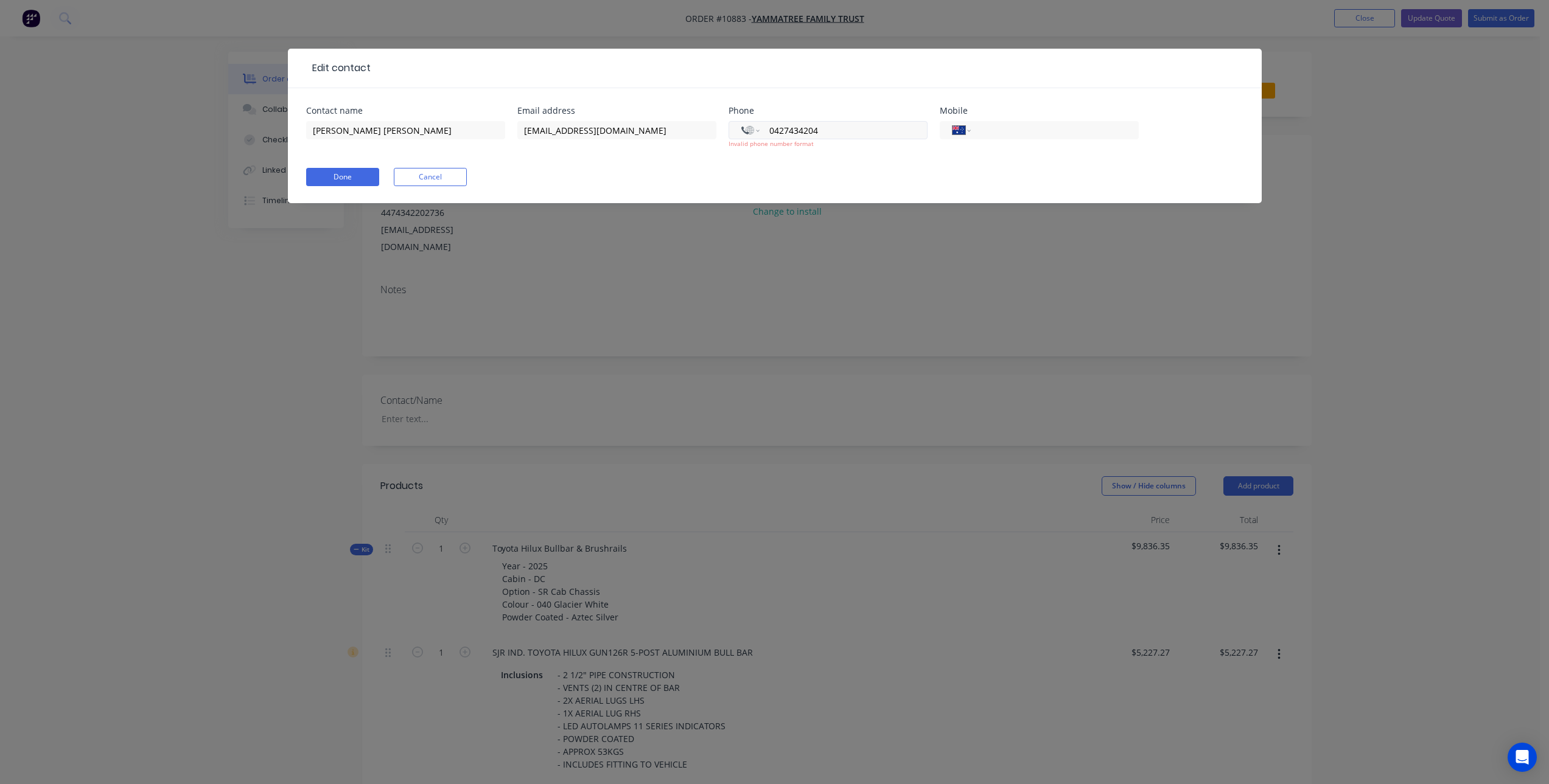
click at [779, 132] on input "0427434204" at bounding box center [841, 130] width 146 height 14
drag, startPoint x: 820, startPoint y: 131, endPoint x: 749, endPoint y: 141, distance: 71.7
click at [749, 141] on div "International Afghanistan Åland Islands Albania Algeria American Samoa Andorra …" at bounding box center [828, 135] width 199 height 27
click at [827, 132] on input "0427434204" at bounding box center [841, 130] width 146 height 14
drag, startPoint x: 824, startPoint y: 132, endPoint x: 781, endPoint y: 139, distance: 43.6
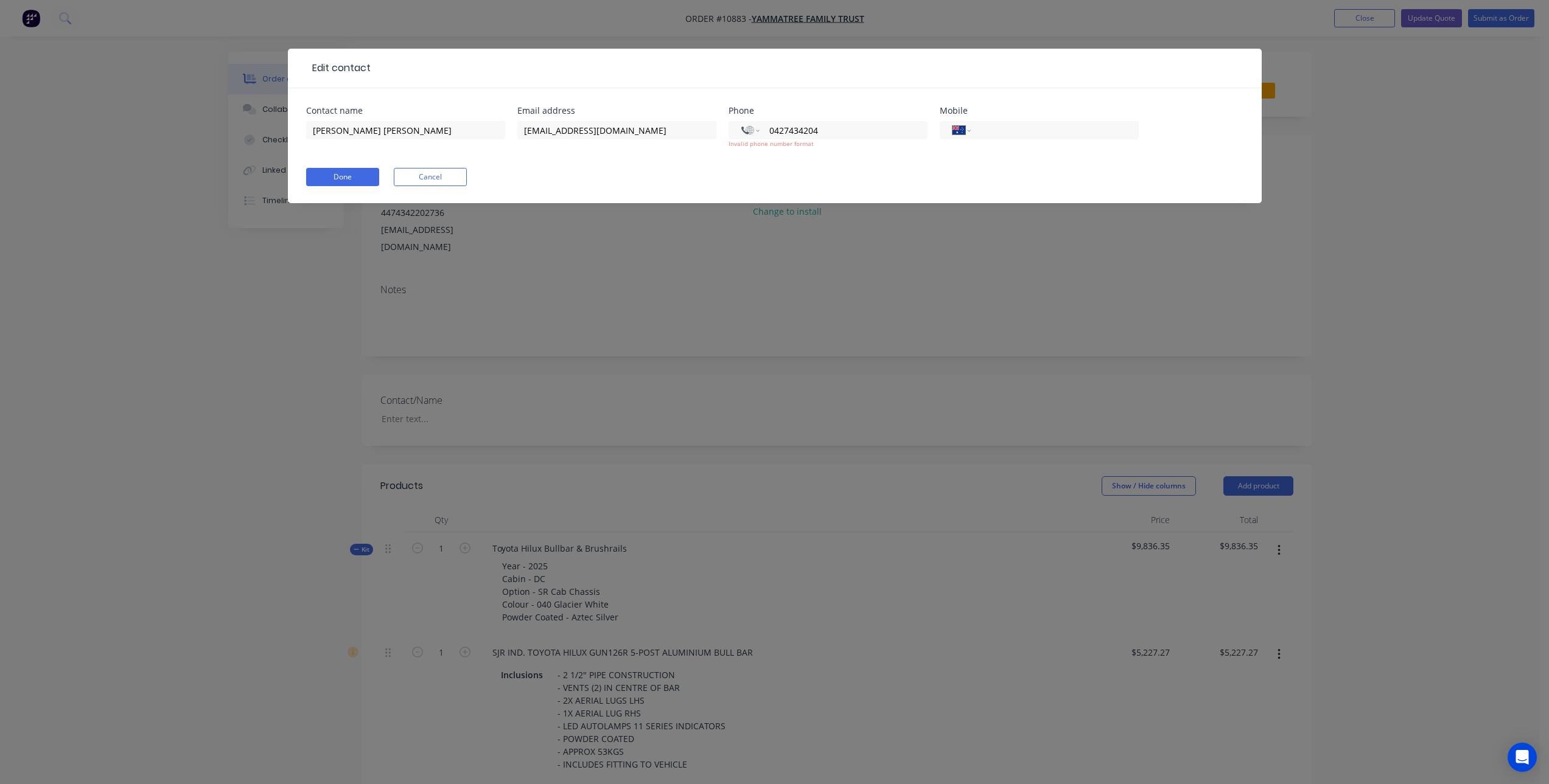
click at [781, 139] on div "International Afghanistan Åland Islands Albania Algeria American Samoa Andorra …" at bounding box center [828, 135] width 199 height 27
type input "+0"
select select "AU"
click at [980, 125] on input "tel" at bounding box center [1052, 130] width 146 height 14
paste input "427 434 20"
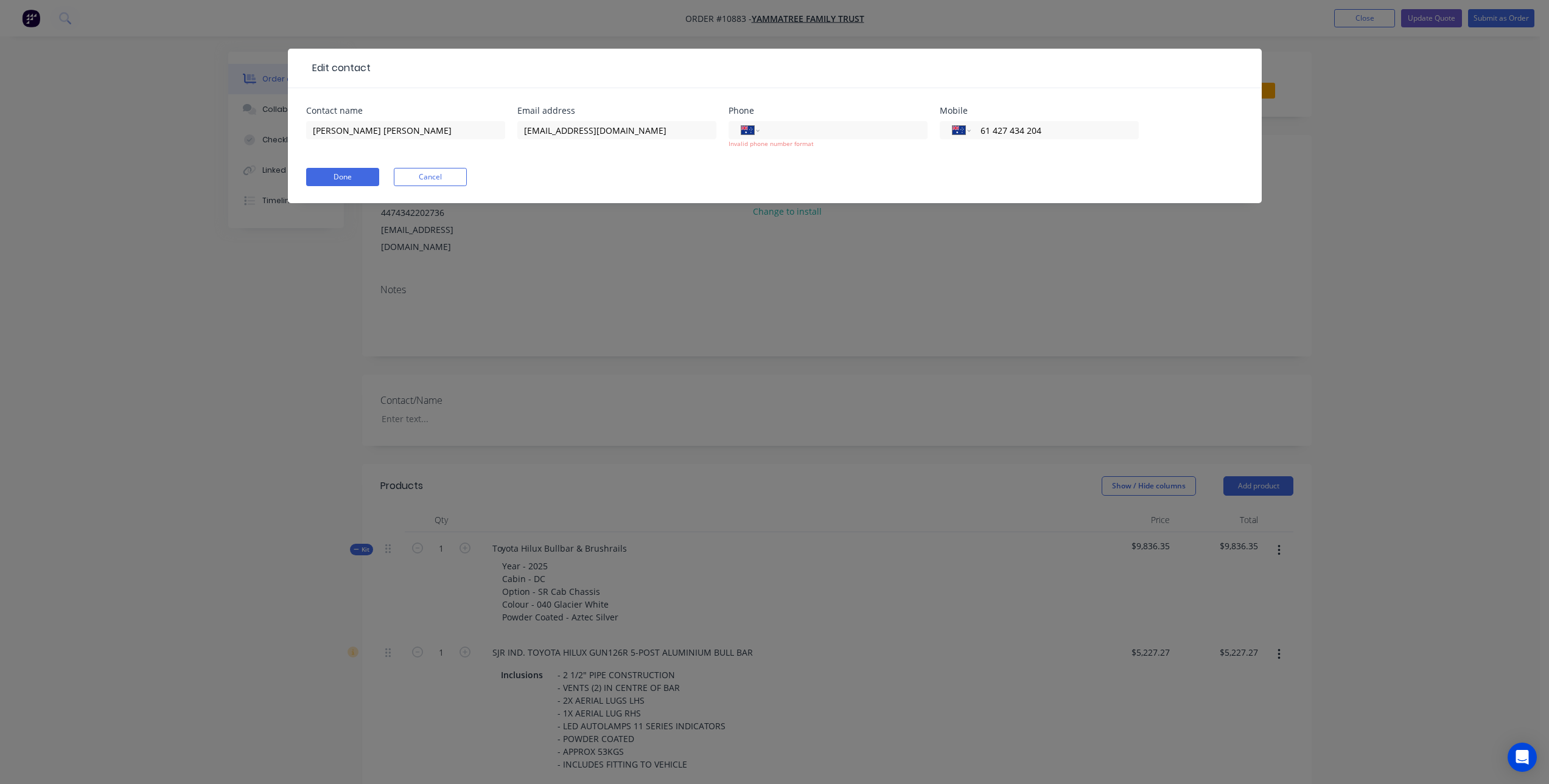
type input "61 427 434 204"
click at [993, 186] on form "Contact name Yergen Henwood Email address yammatree@bigpond.com Phone Internati…" at bounding box center [774, 155] width 937 height 97
click at [361, 173] on button "Done" at bounding box center [342, 177] width 73 height 18
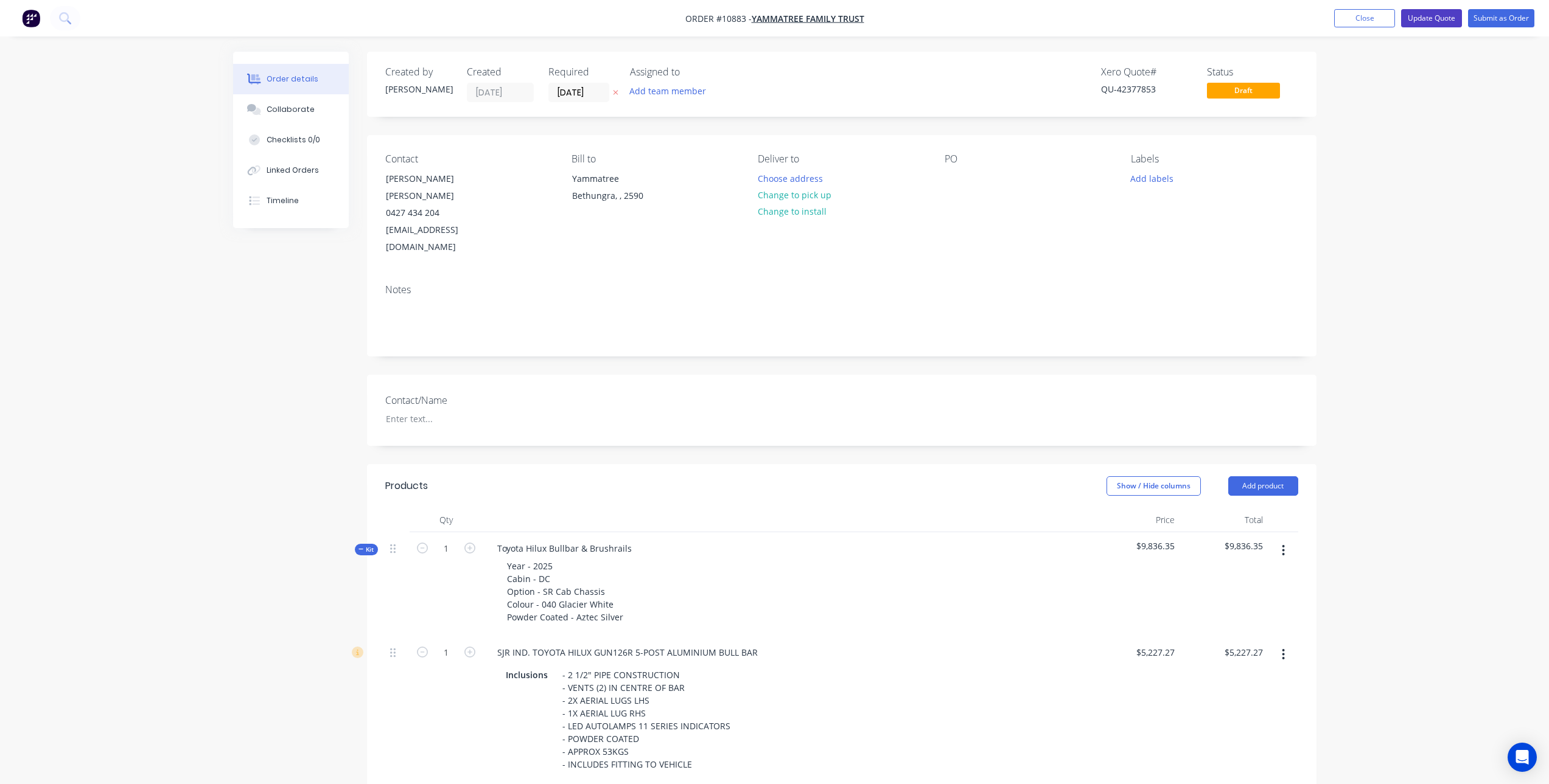
click at [1442, 15] on button "Update Quote" at bounding box center [1431, 18] width 61 height 18
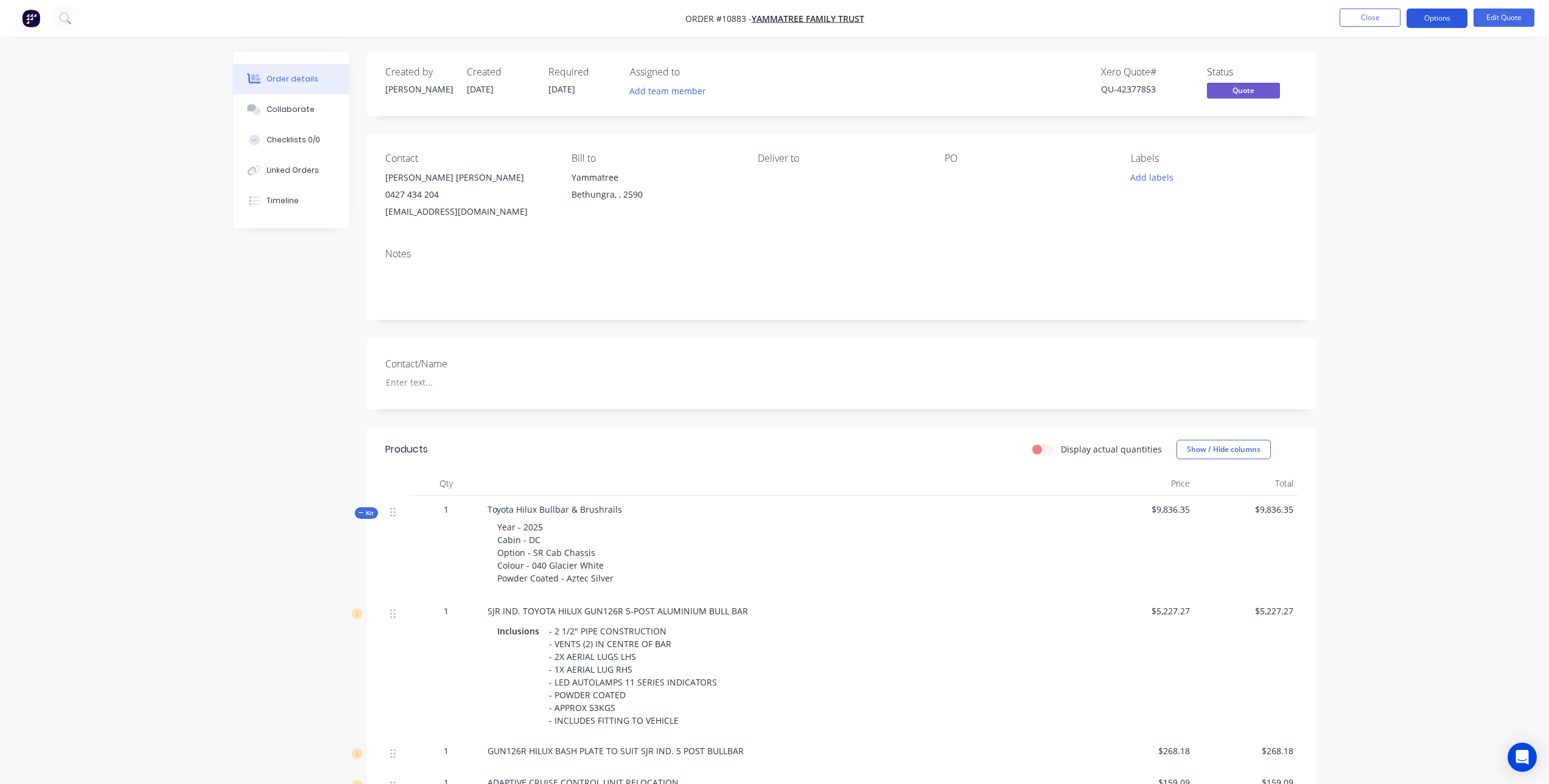
click at [1440, 18] on button "Options" at bounding box center [1437, 18] width 61 height 19
click at [1359, 71] on div "Quote" at bounding box center [1400, 74] width 112 height 17
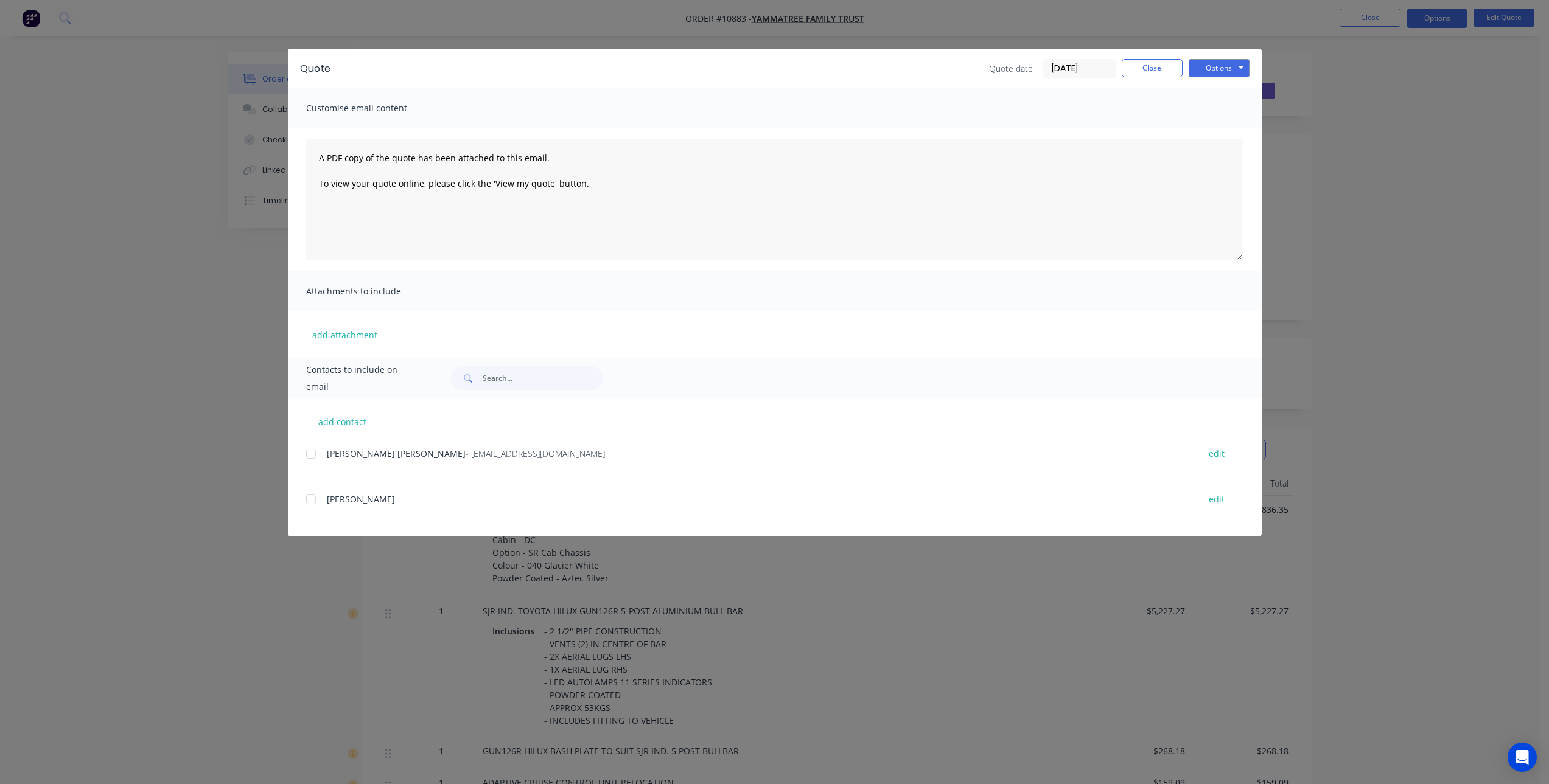
click at [304, 453] on div "add contact Yergen Henwood - yammatree@bigpond.com edit Brenton Henwood edit" at bounding box center [774, 467] width 974 height 139
click at [314, 456] on div at bounding box center [311, 454] width 25 height 25
click at [1226, 64] on button "Options" at bounding box center [1219, 68] width 61 height 18
click at [1233, 133] on button "Email" at bounding box center [1227, 130] width 78 height 20
click at [1154, 69] on button "Close" at bounding box center [1152, 68] width 61 height 18
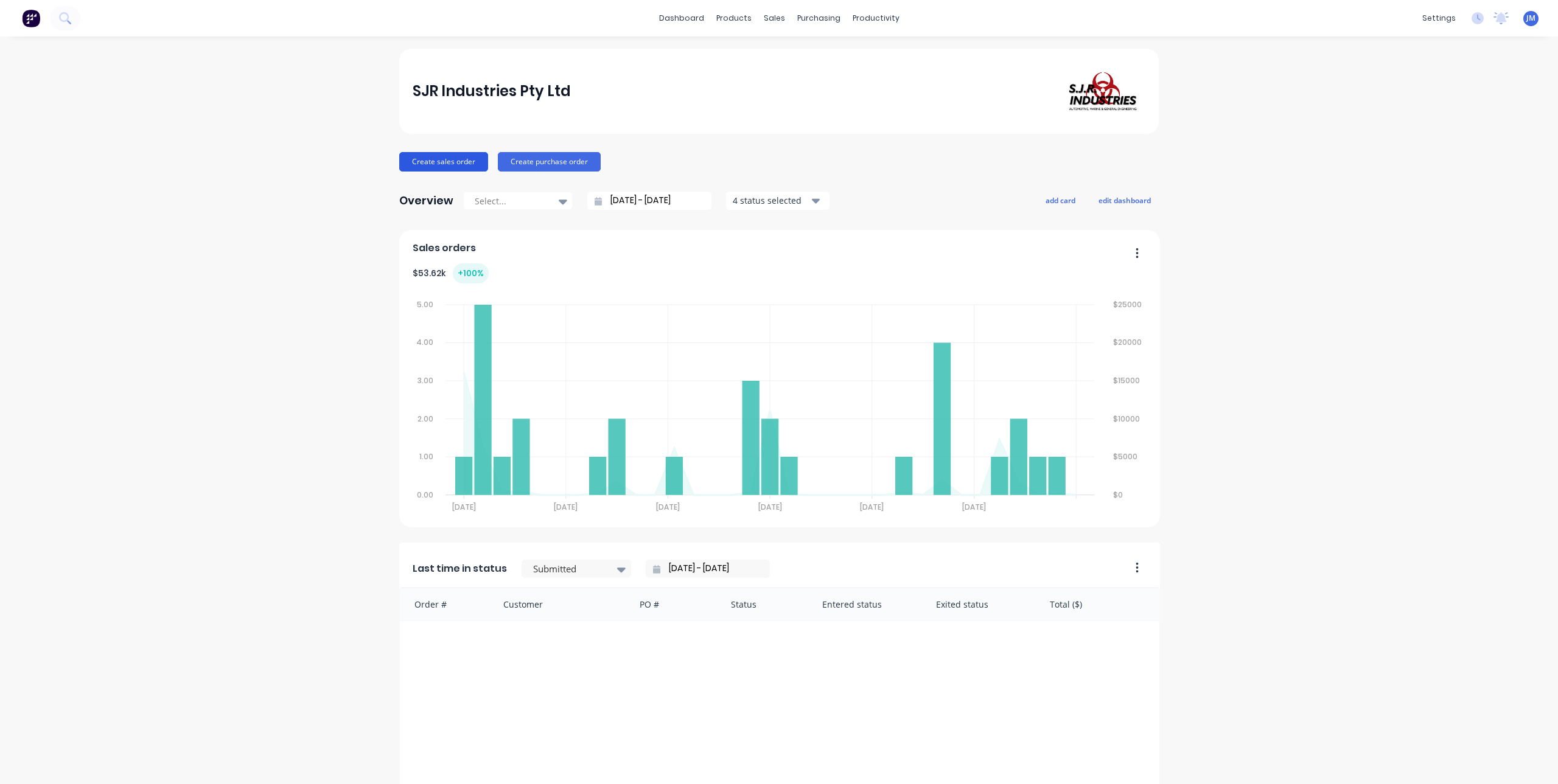
click at [431, 157] on button "Create sales order" at bounding box center [444, 162] width 89 height 19
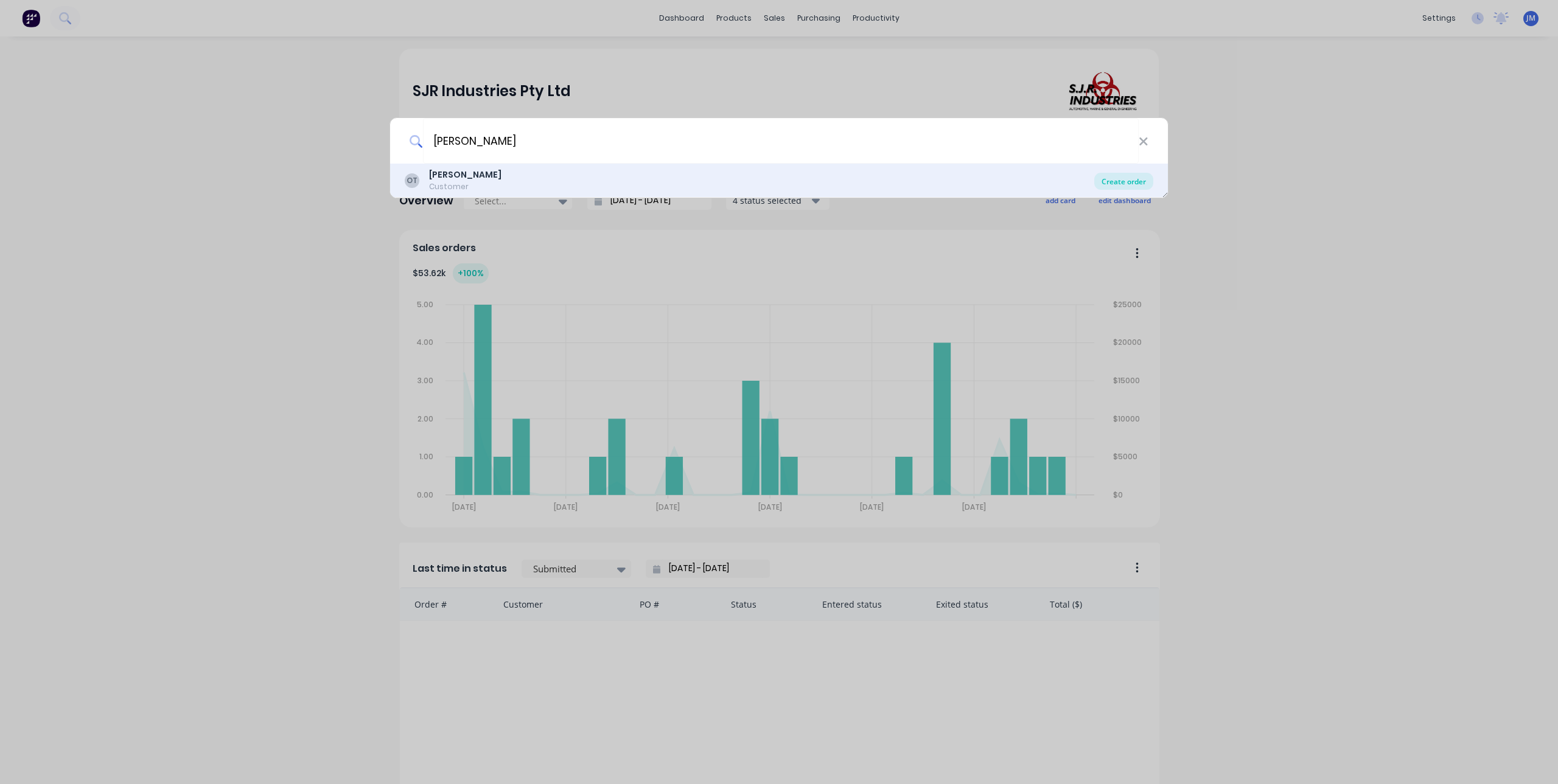
type input "[PERSON_NAME]"
click at [1118, 176] on div "Create order" at bounding box center [1123, 181] width 59 height 17
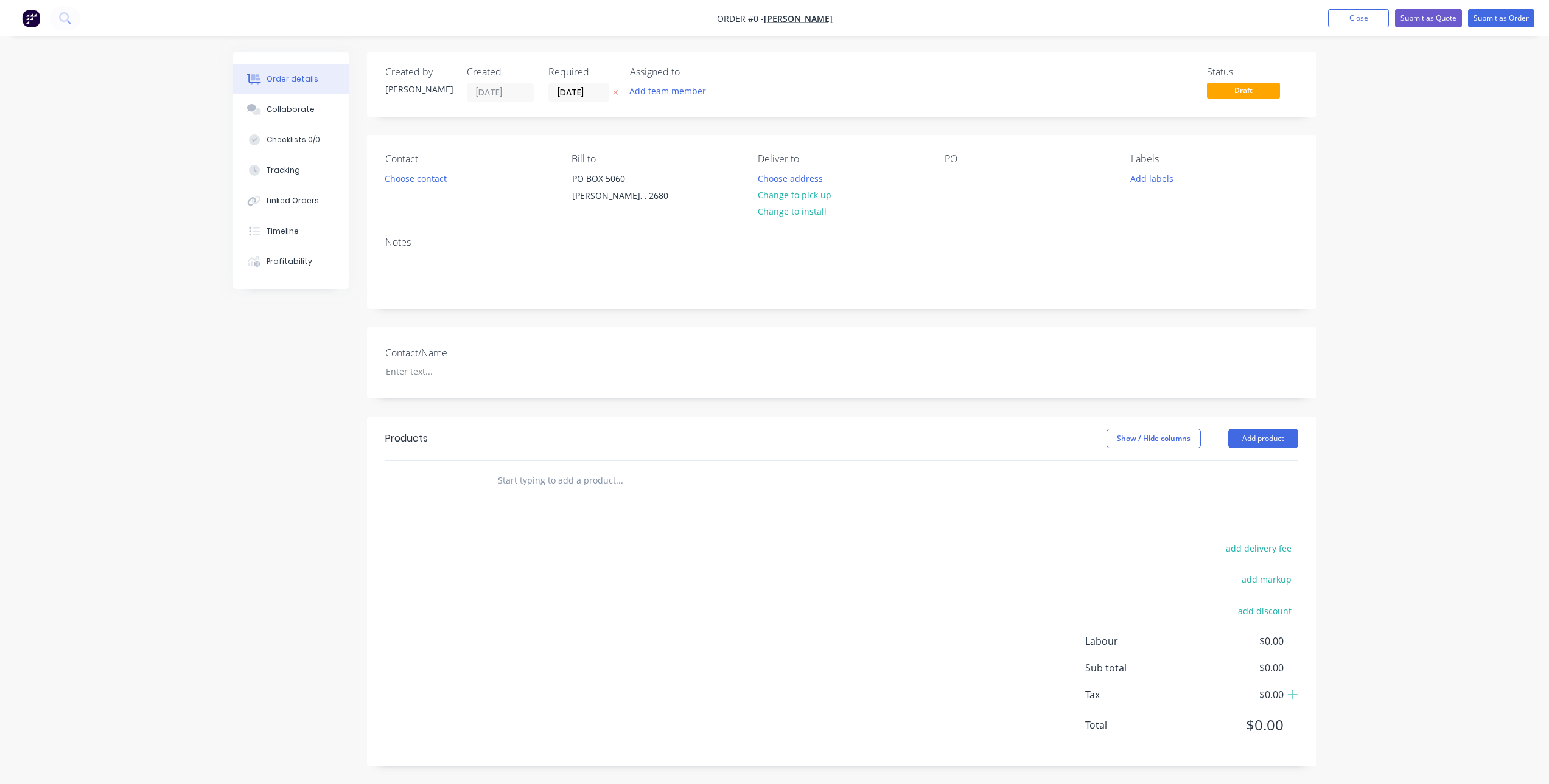
click at [523, 479] on input "text" at bounding box center [618, 481] width 243 height 25
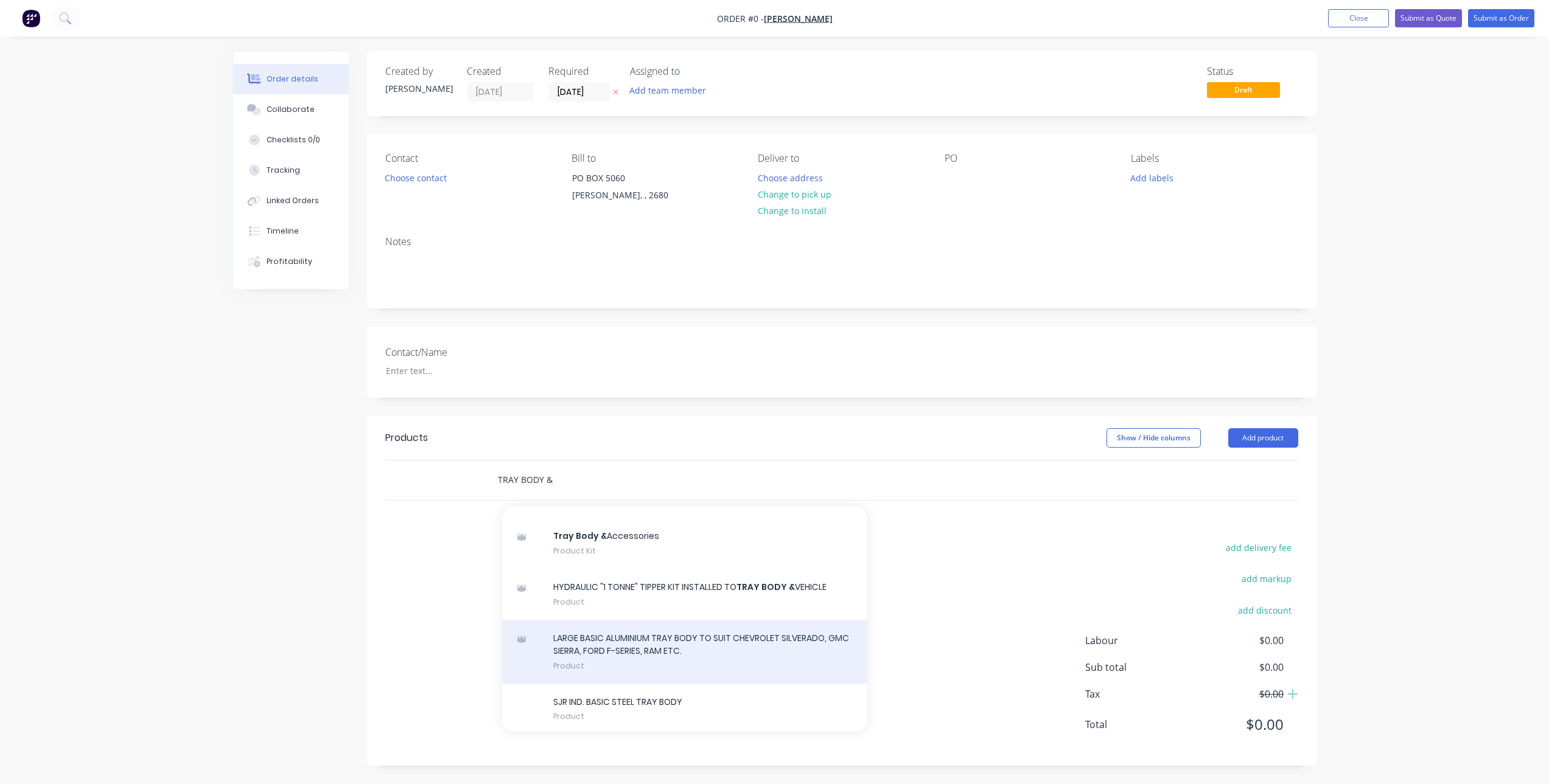
scroll to position [2799, 0]
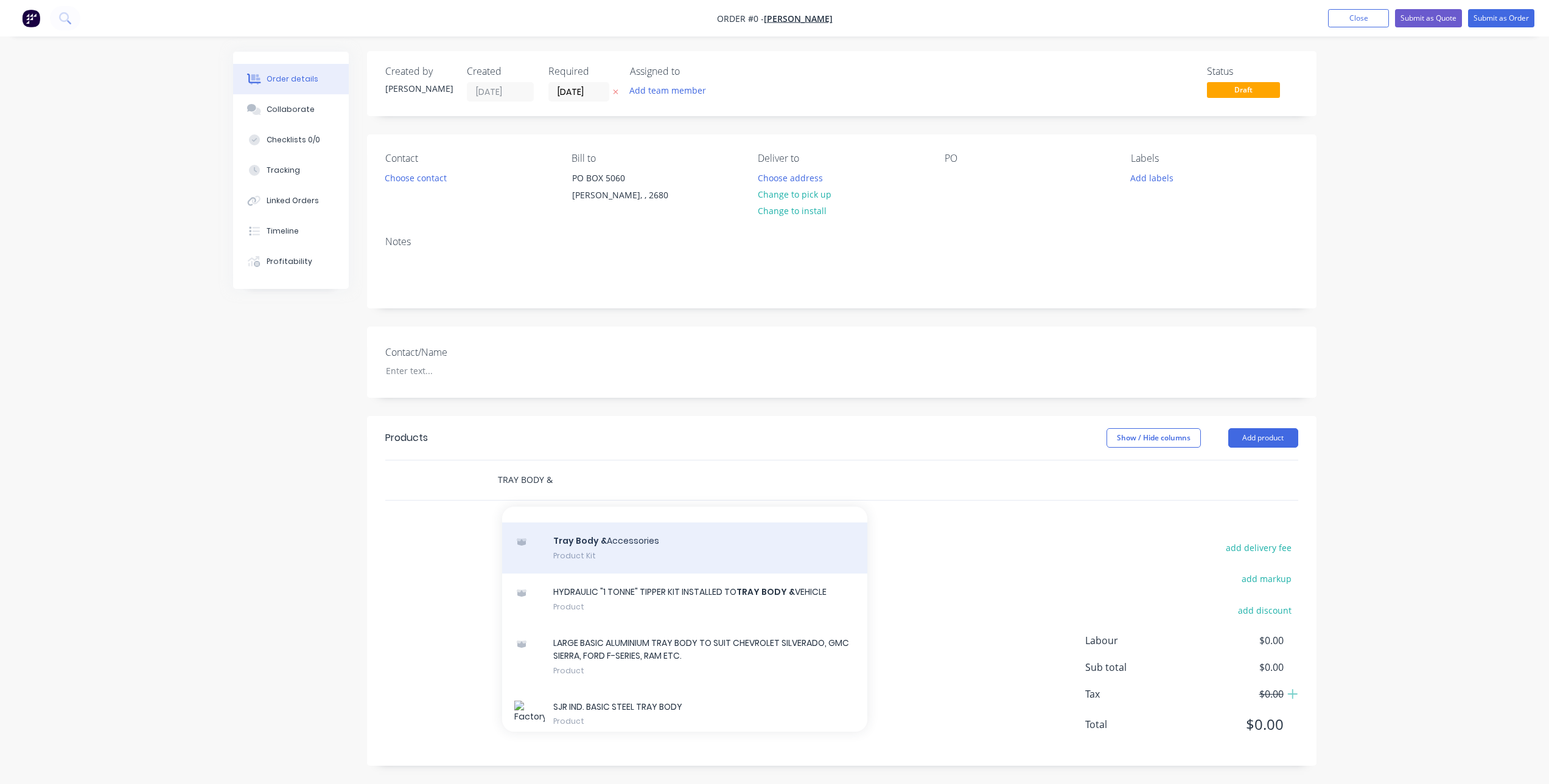
type input "TRAY BODY &"
click at [625, 574] on div "Tray Body & Accessories Product Kit" at bounding box center [685, 548] width 365 height 51
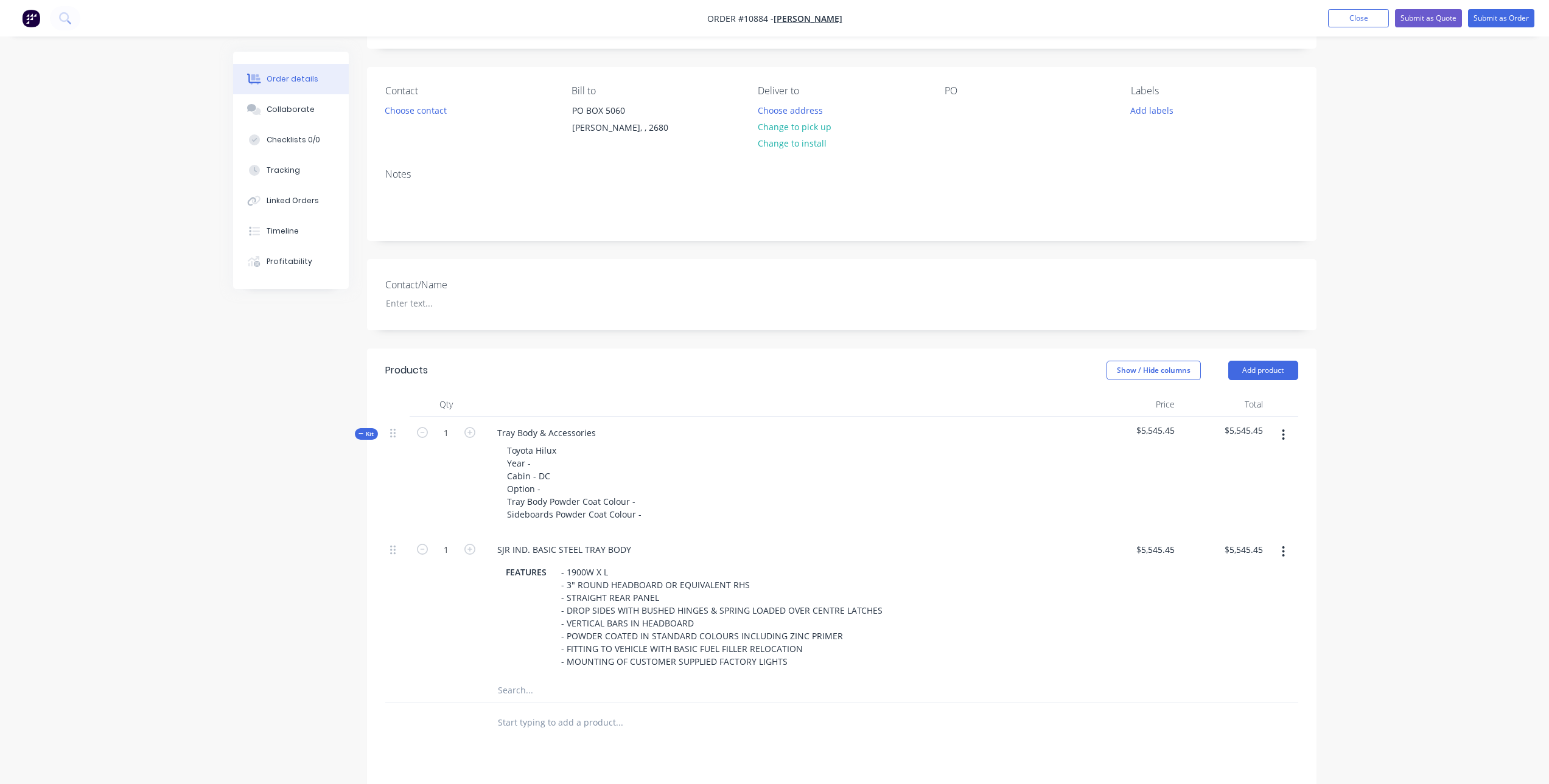
scroll to position [123, 0]
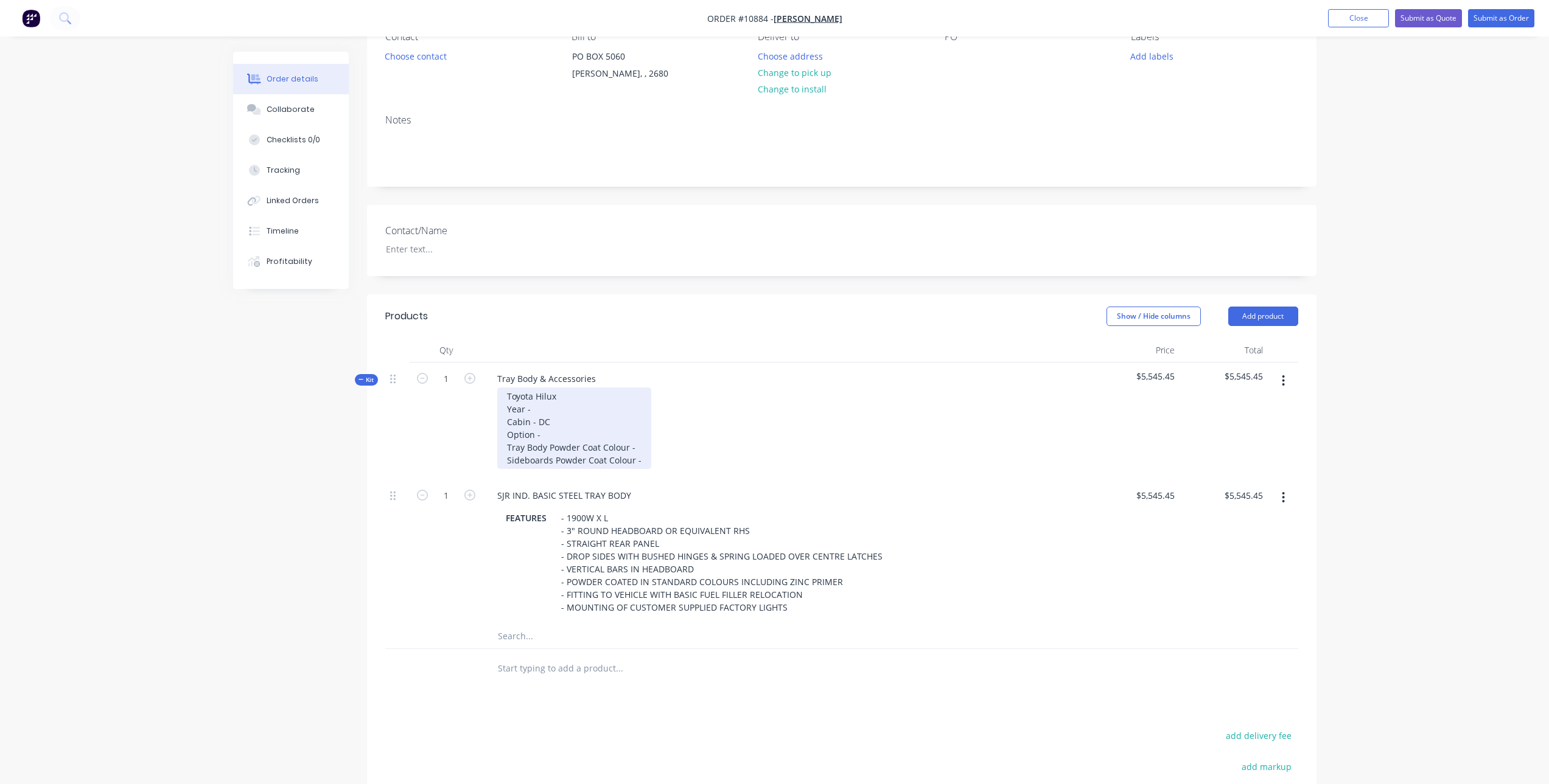
click at [557, 414] on div "Toyota Hilux Year - Cabin - DC Option - Tray Body Powder Coat Colour - Sideboar…" at bounding box center [574, 428] width 154 height 81
click at [542, 421] on div "Toyota Hilux Year - 2025 Cabin - DC Option - Tray Body Powder Coat Colour - Sid…" at bounding box center [574, 428] width 154 height 81
click at [580, 436] on div "Toyota Hilux Year - 2025 Cabin - EC Option - Tray Body Powder Coat Colour - Sid…" at bounding box center [574, 428] width 154 height 81
click at [645, 447] on div "Toyota Hilux Year - 2025 Cabin - EC Option - SR Cab Chassis Tray Body Powder Co…" at bounding box center [574, 428] width 154 height 81
drag, startPoint x: 634, startPoint y: 448, endPoint x: 680, endPoint y: 452, distance: 46.2
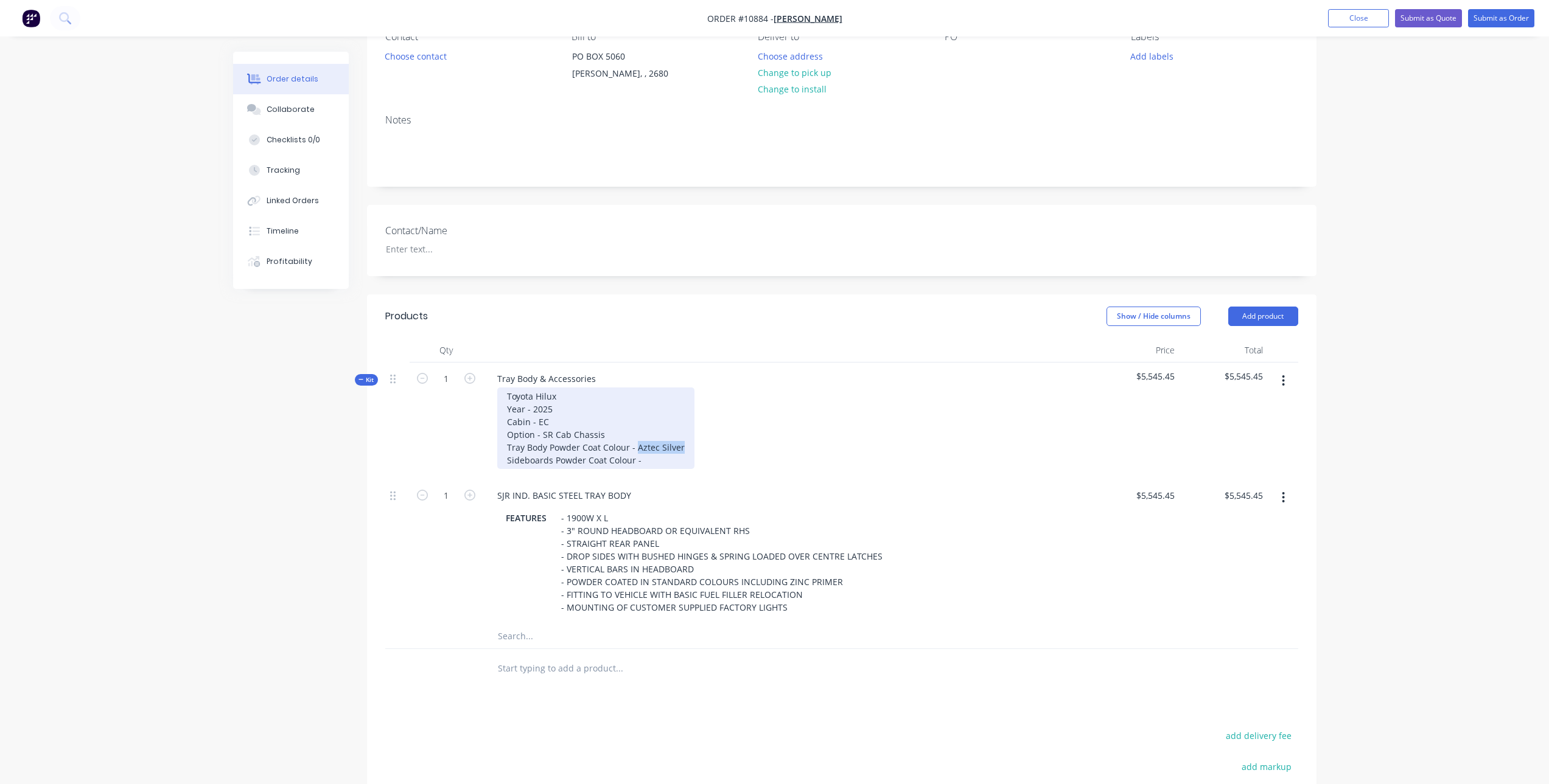
click at [680, 452] on div "Toyota Hilux Year - 2025 Cabin - EC Option - SR Cab Chassis Tray Body Powder Co…" at bounding box center [595, 428] width 197 height 81
copy div "Aztec Silver"
click at [673, 463] on div "Toyota Hilux Year - 2025 Cabin - EC Option - SR Cab Chassis Tray Body Powder Co…" at bounding box center [595, 428] width 197 height 81
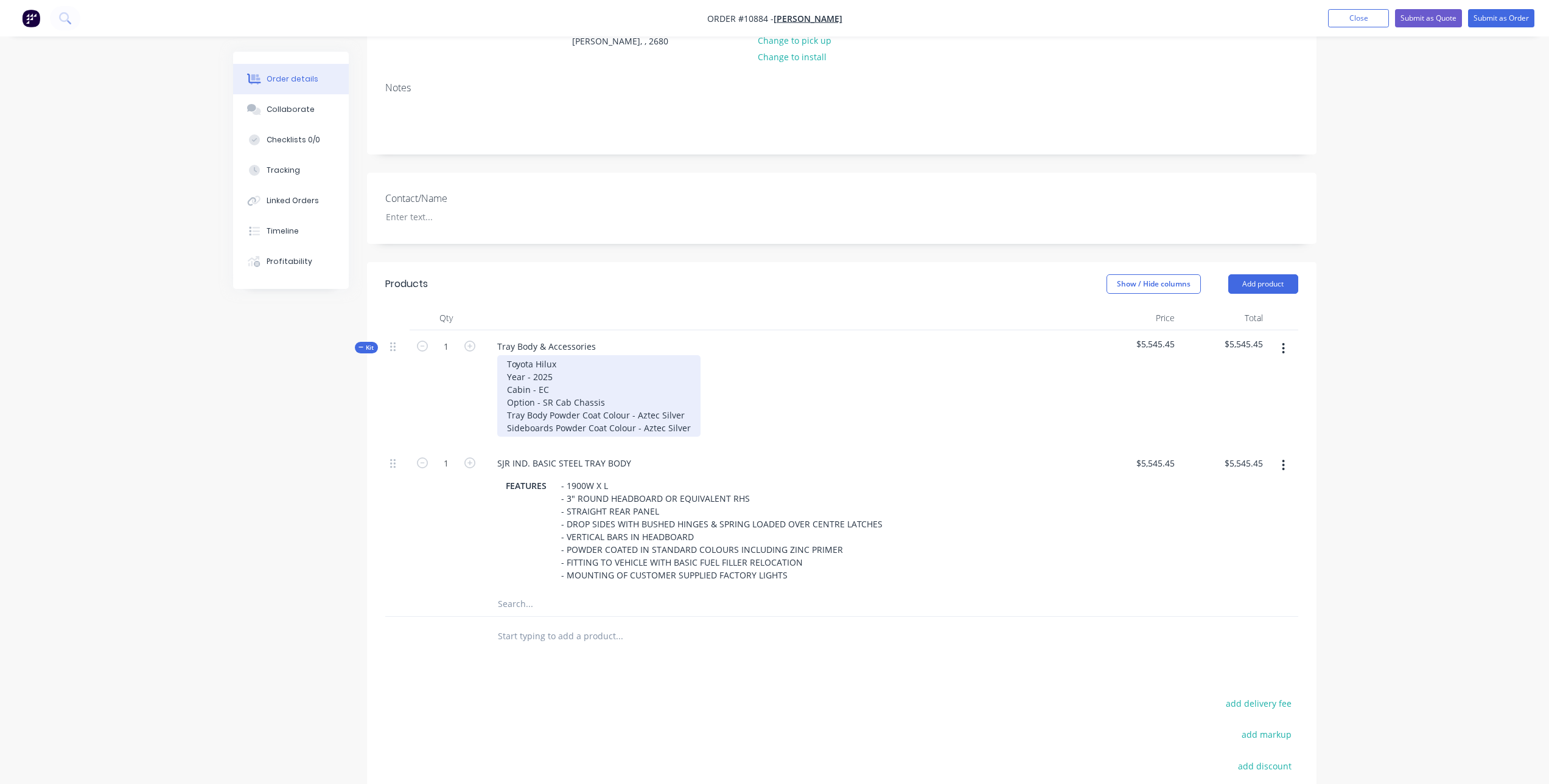
scroll to position [183, 0]
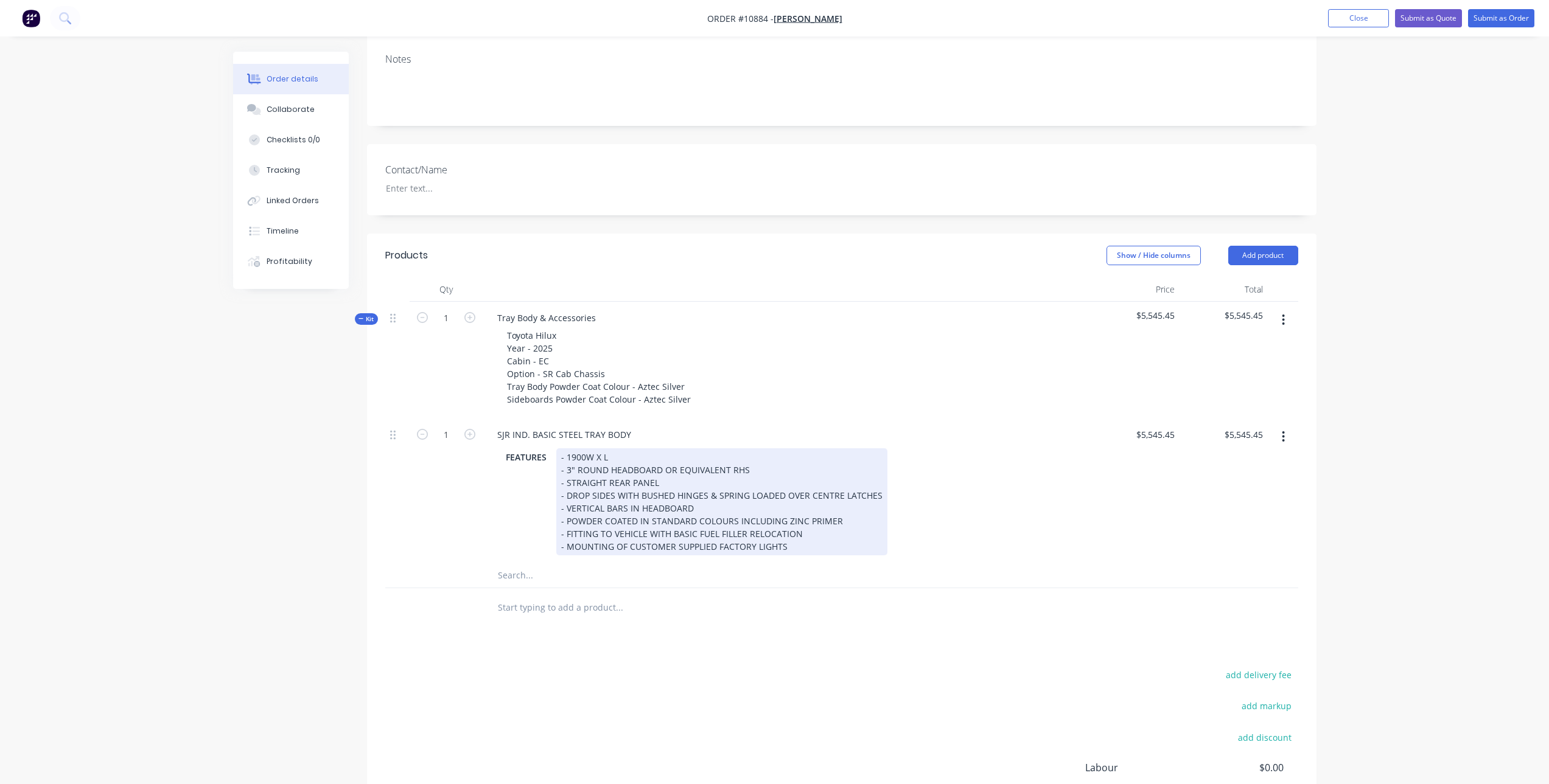
click at [602, 456] on div "- 1900W X L - 3" ROUND HEADBOARD OR EQUIVALENT RHS - STRAIGHT REAR PANEL - DROP…" at bounding box center [722, 502] width 331 height 107
click at [698, 517] on div "- 1900W X 2100L - 3" ROUND HEADBOARD OR EQUIVALENT RHS - STRAIGHT REAR PANEL - …" at bounding box center [722, 502] width 331 height 107
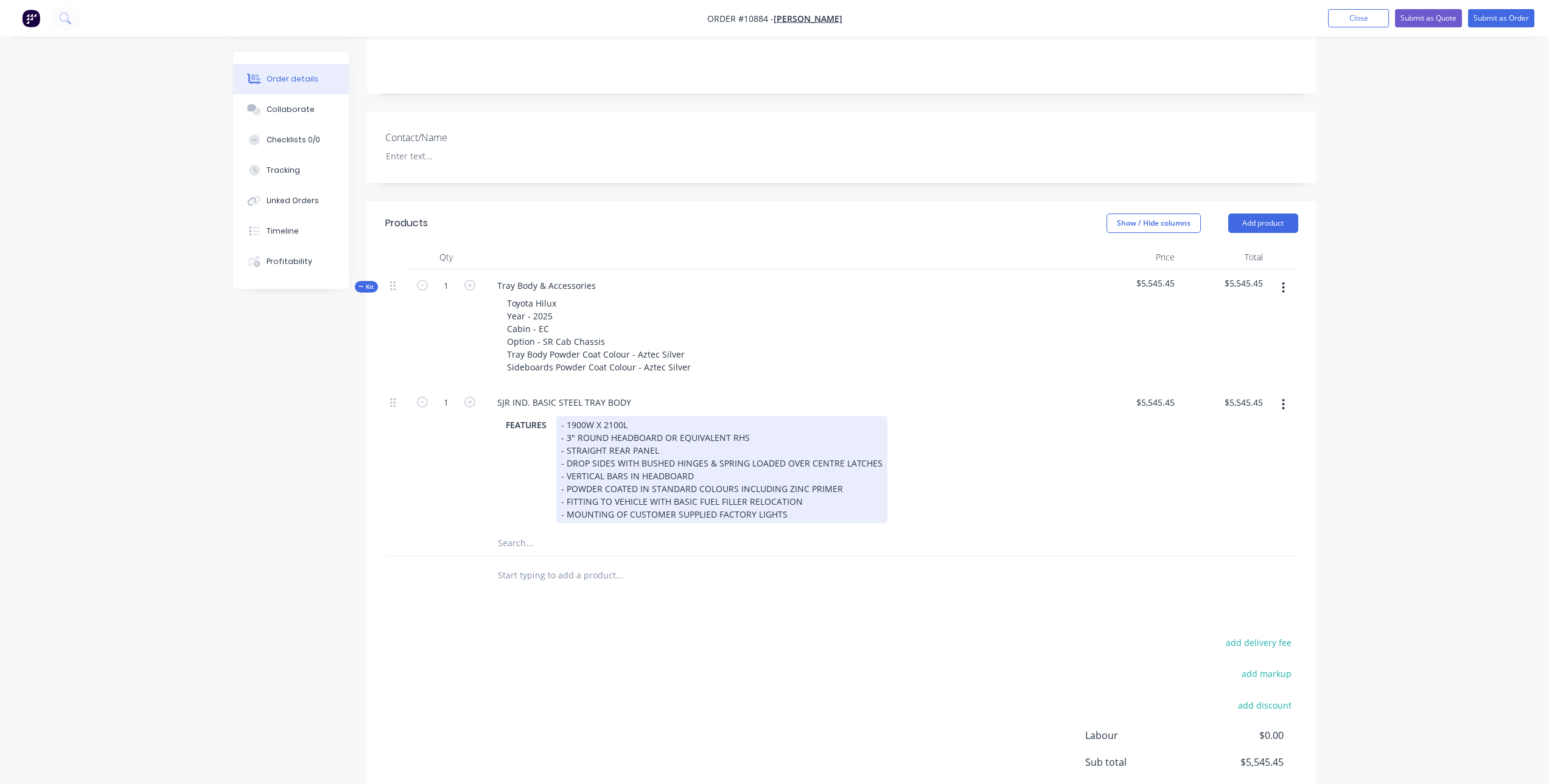
scroll to position [244, 0]
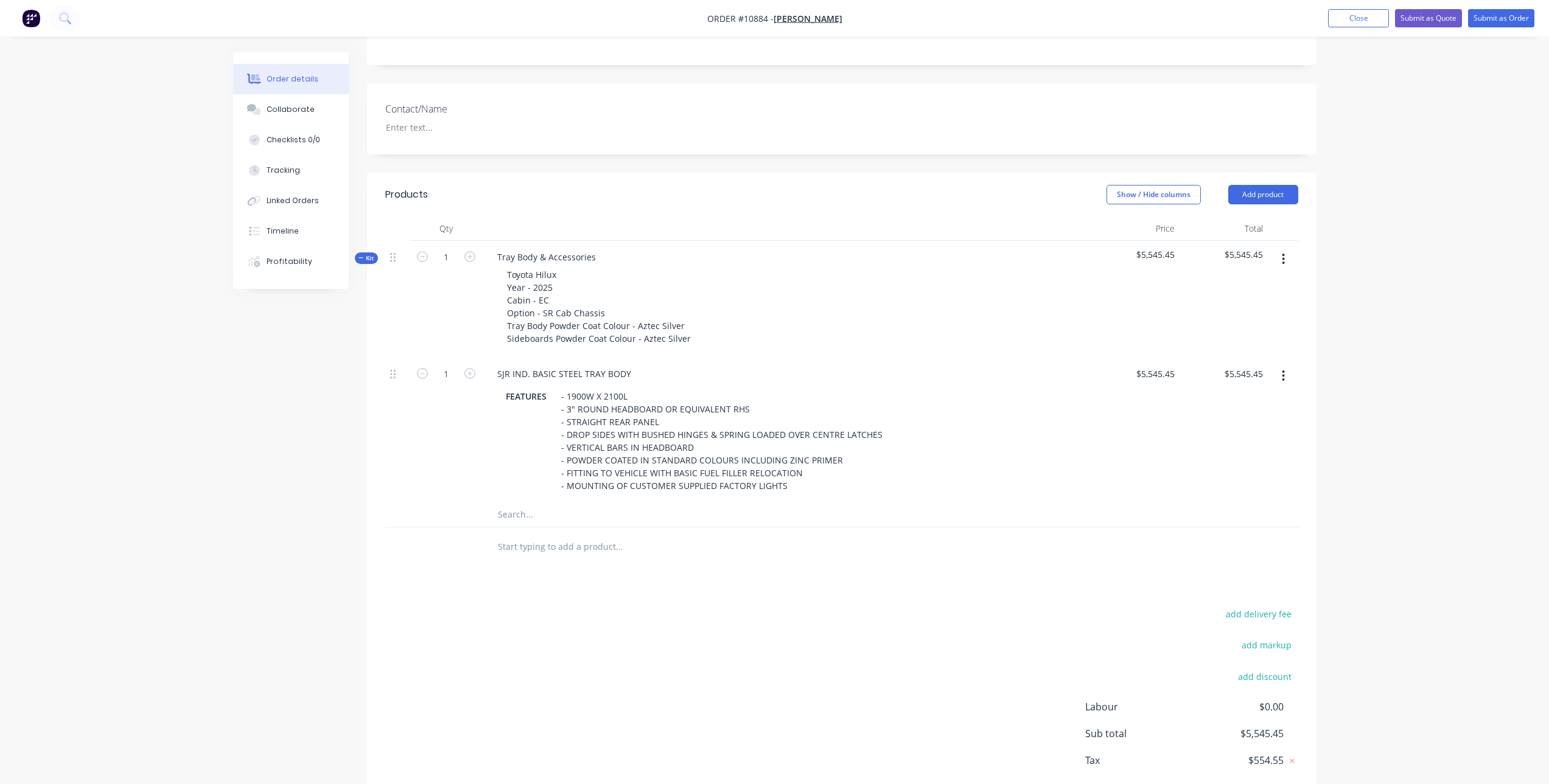
click at [529, 519] on input "text" at bounding box center [618, 515] width 243 height 25
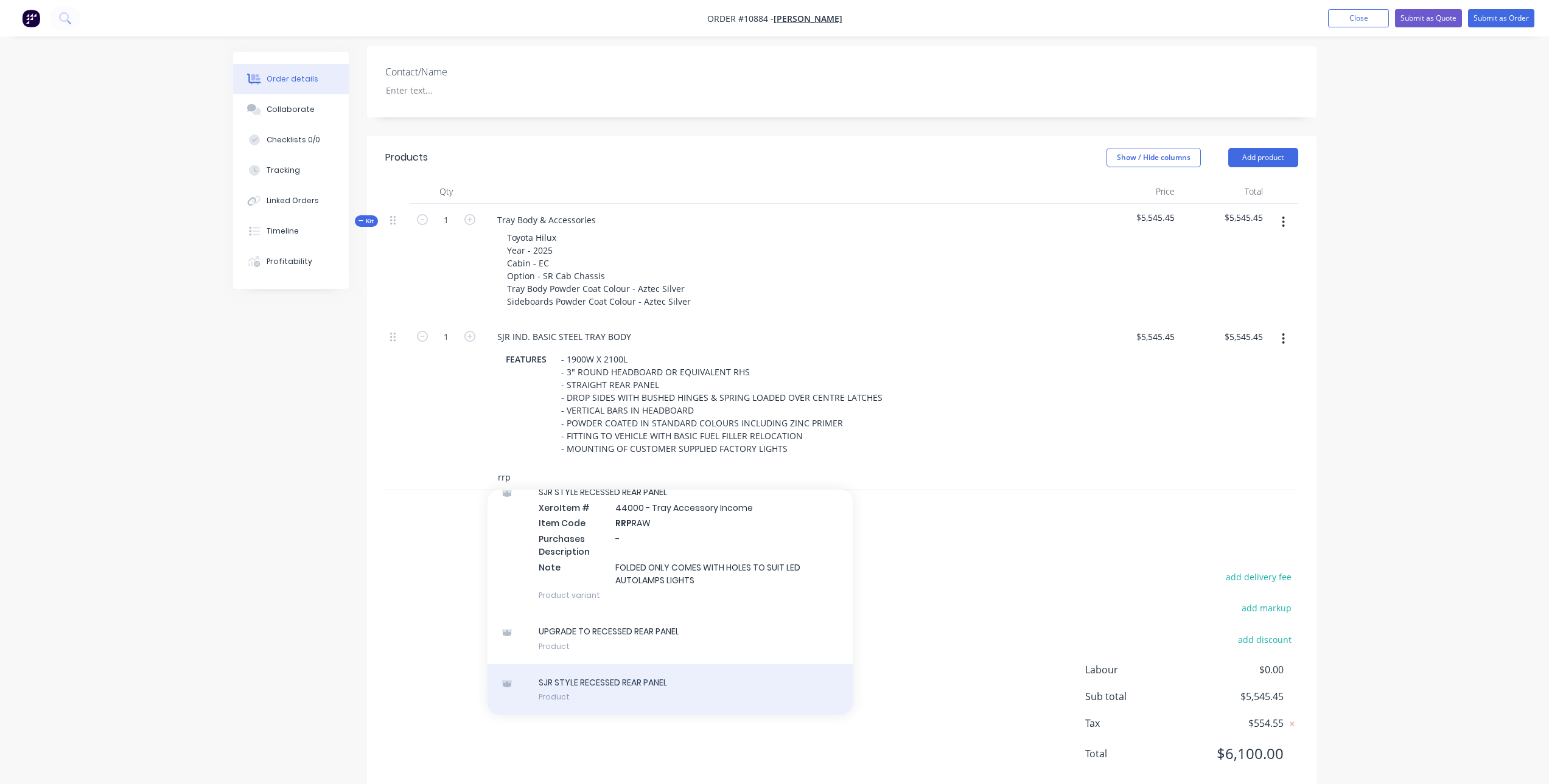
scroll to position [310, 0]
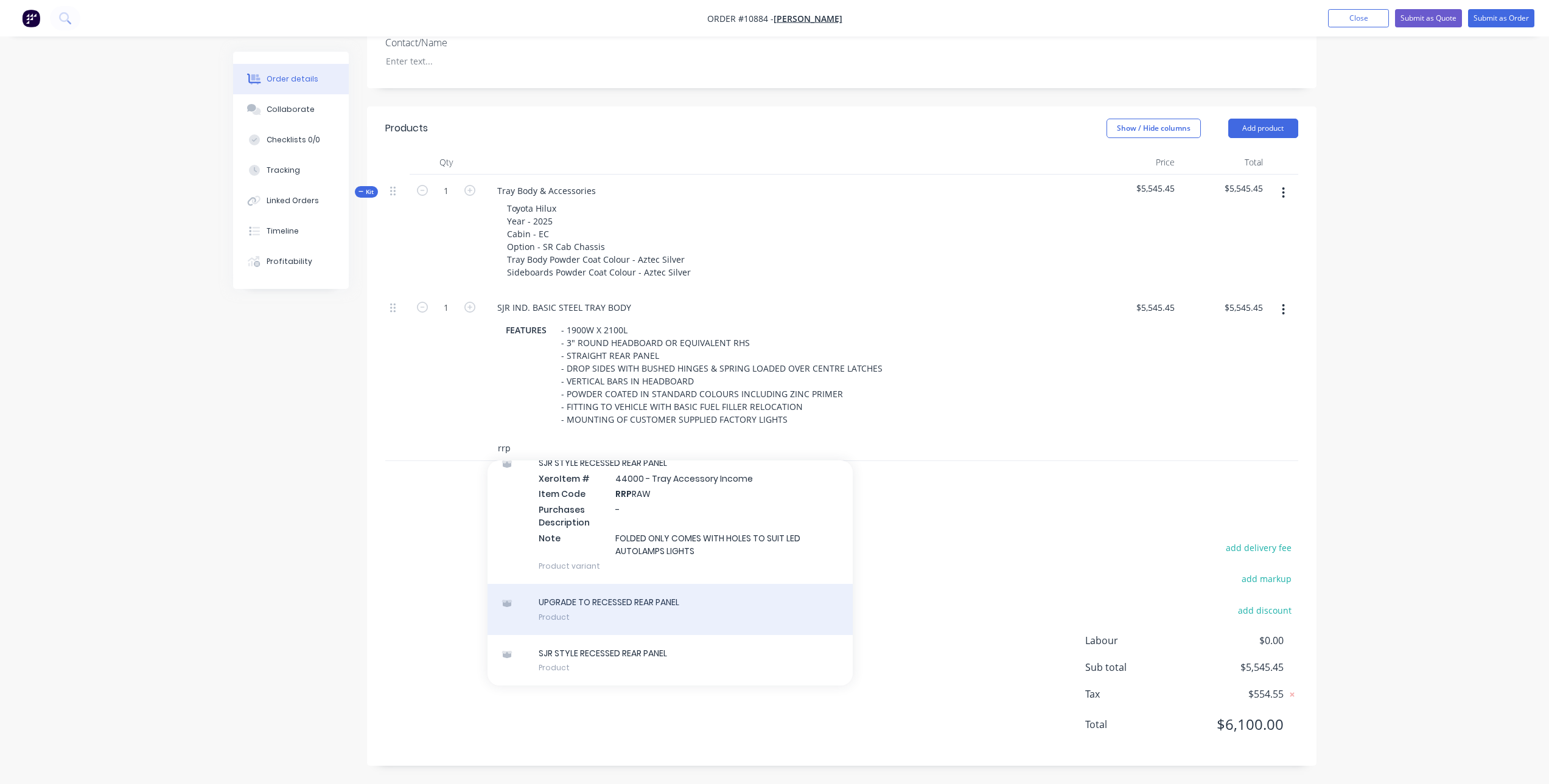
type input "rrp"
click at [649, 616] on div "UPGRADE TO RECESSED REAR PANEL Product" at bounding box center [670, 609] width 365 height 51
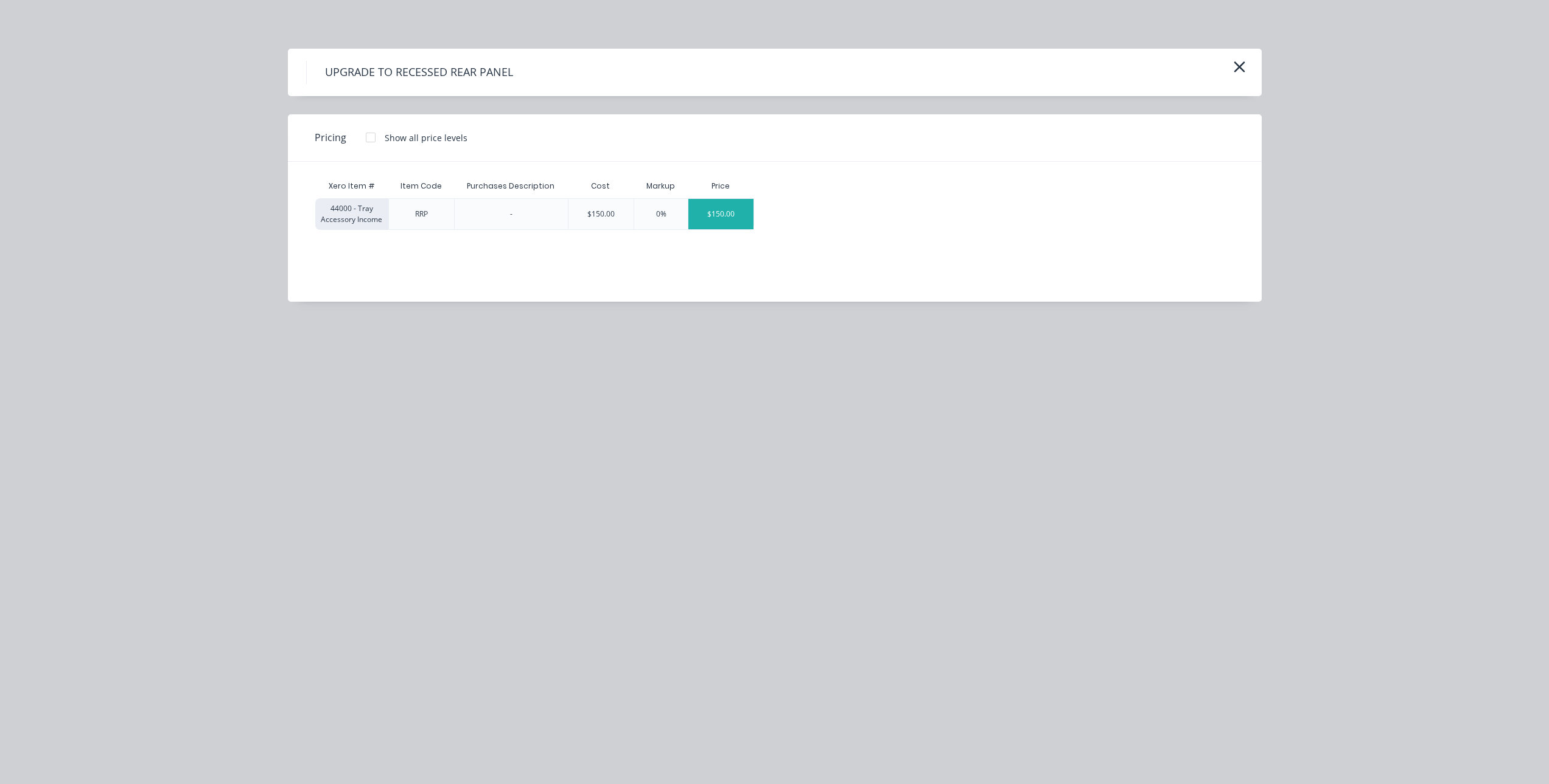
click at [729, 213] on div "$150.00" at bounding box center [720, 214] width 65 height 30
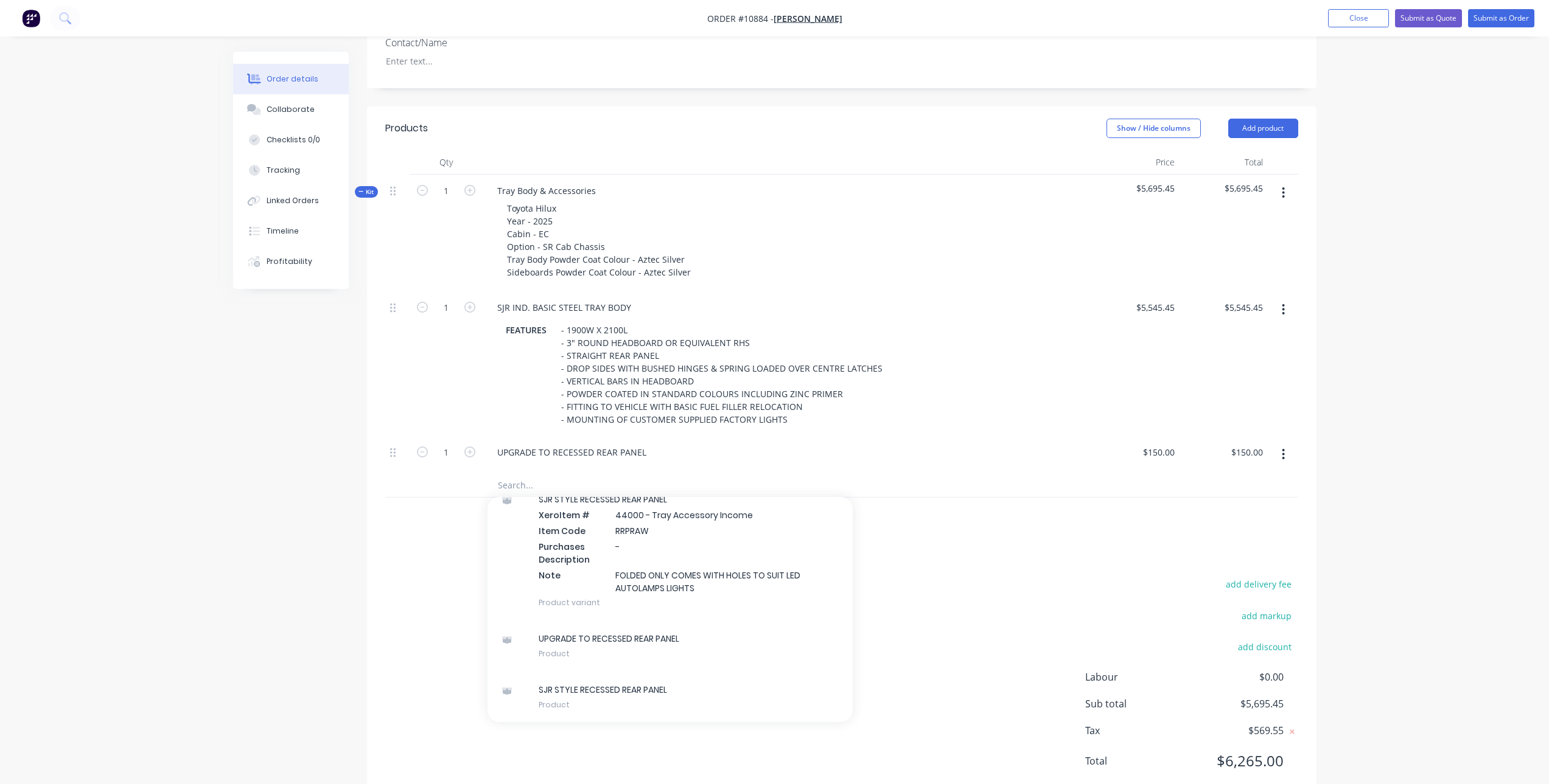
click at [527, 488] on input "text" at bounding box center [618, 485] width 243 height 25
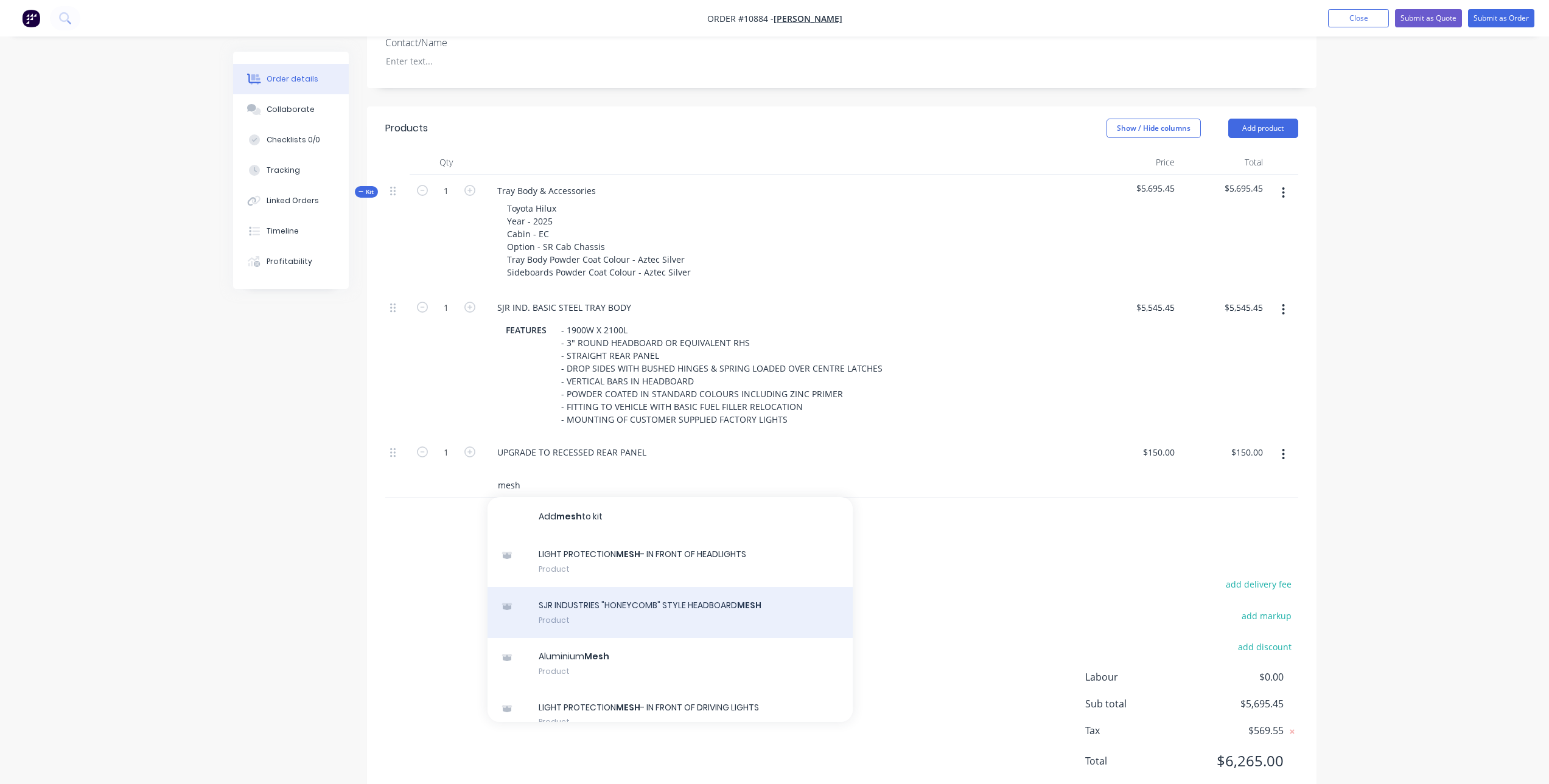
type input "mesh"
click at [645, 608] on div "SJR INDUSTRIES "HONEYCOMB" STYLE HEADBOARD MESH Product" at bounding box center [670, 612] width 365 height 51
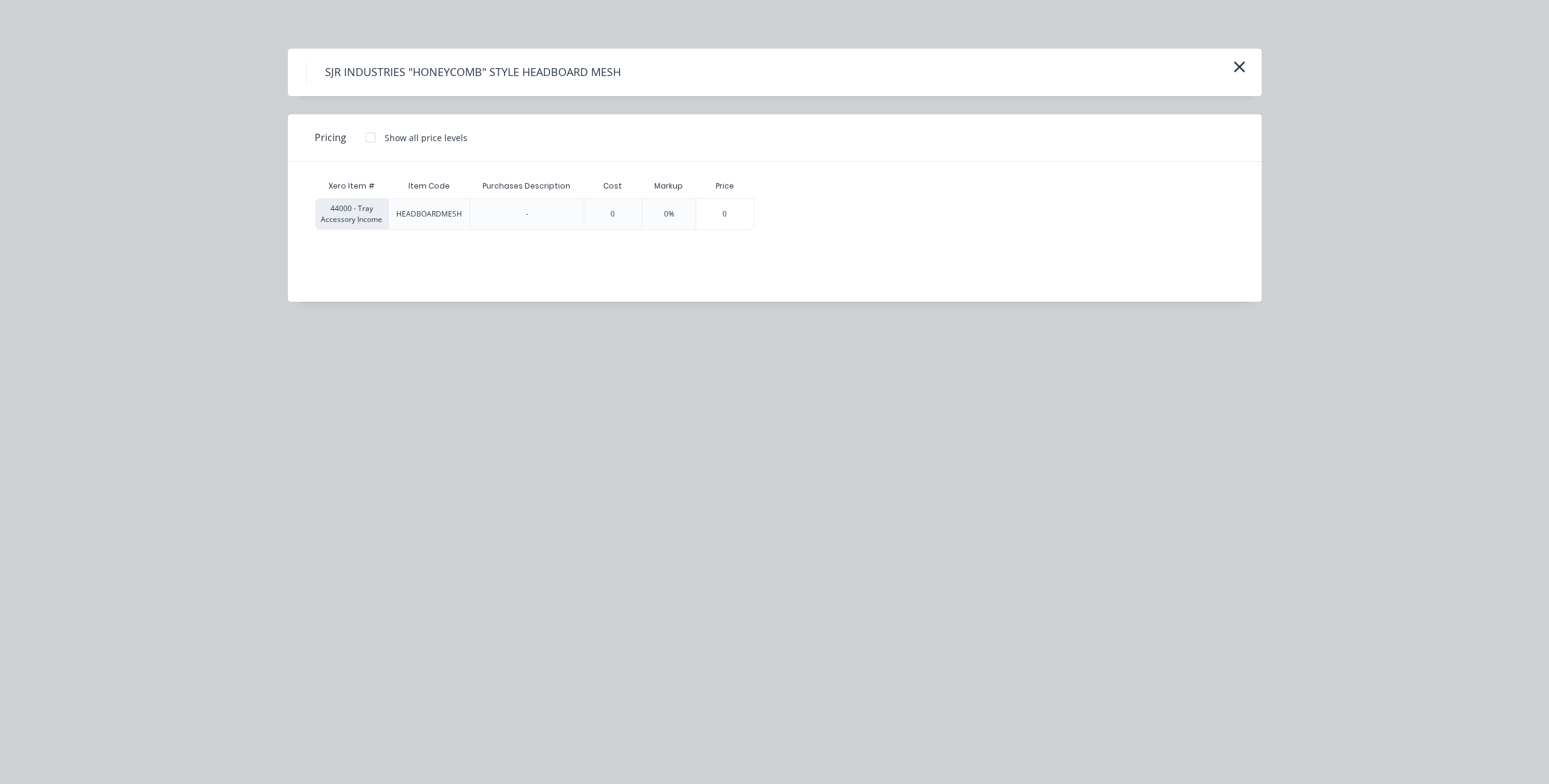
click at [370, 134] on div at bounding box center [370, 137] width 25 height 25
click at [798, 208] on div "$136.36" at bounding box center [789, 214] width 69 height 30
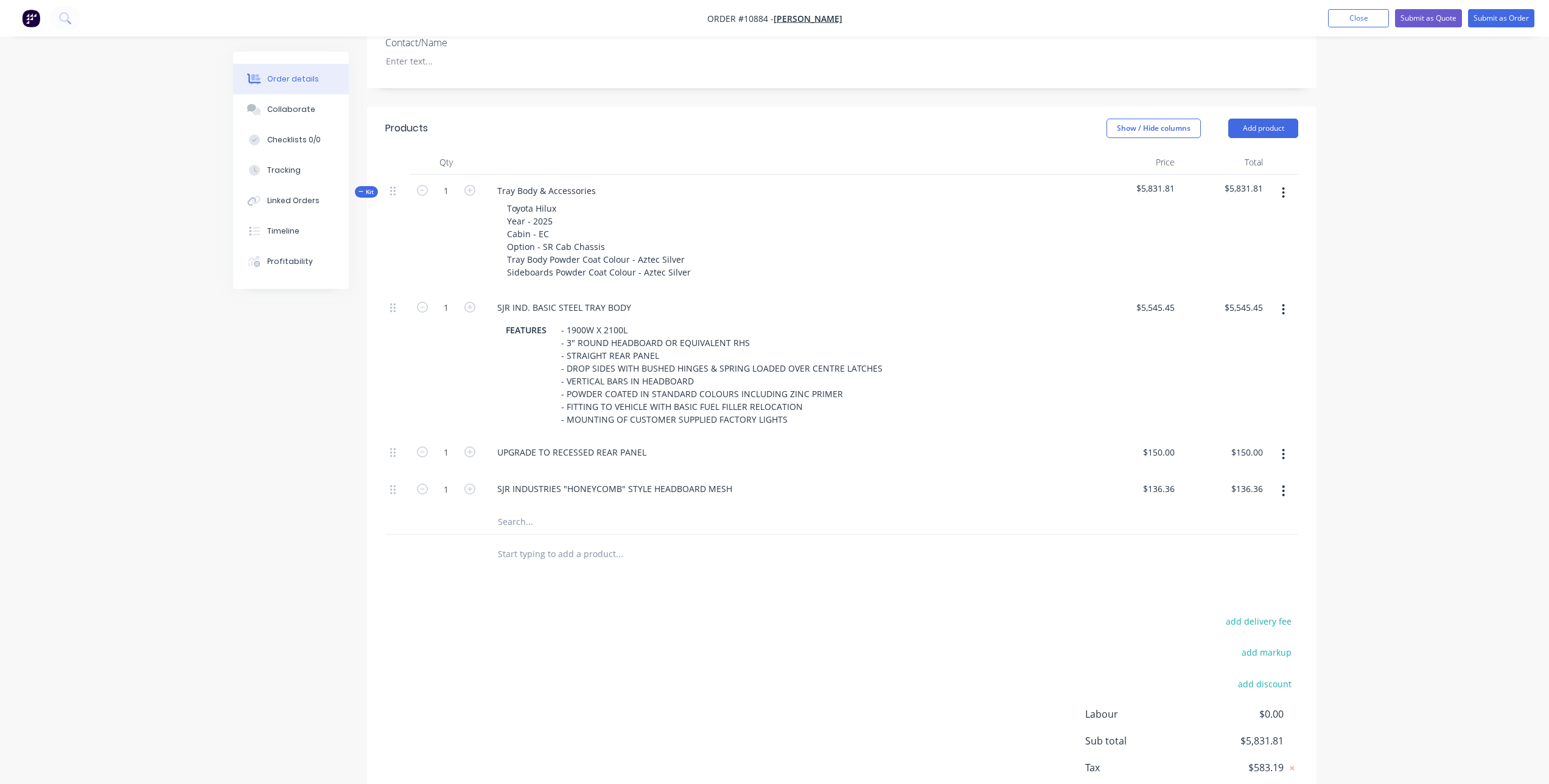
click at [536, 526] on input "text" at bounding box center [618, 522] width 243 height 25
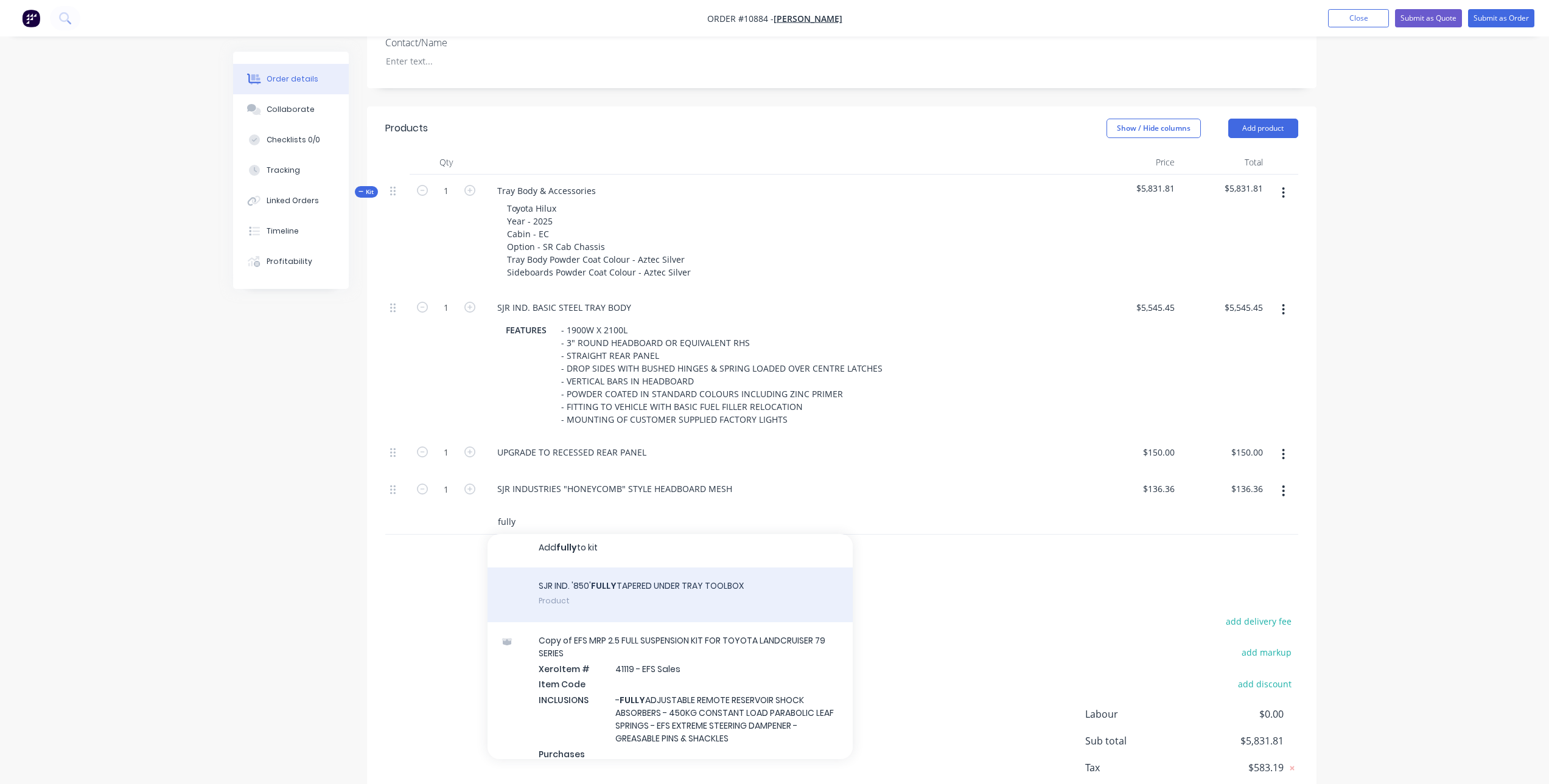
scroll to position [0, 0]
type input "fully"
click at [607, 605] on div "SJR IND. '850' FULLY TAPERED UNDER TRAY TOOLBOX Product" at bounding box center [670, 600] width 365 height 55
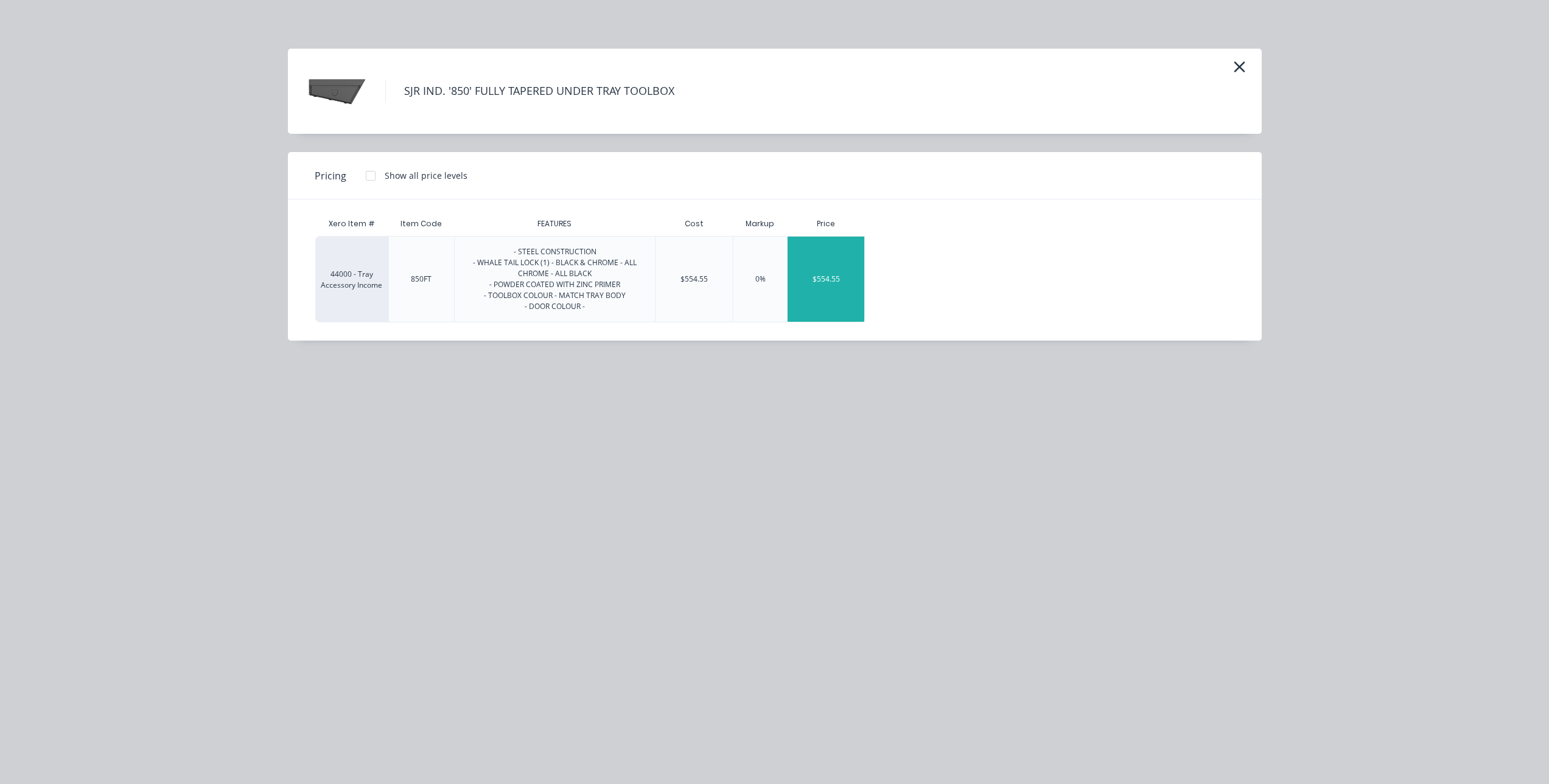
click at [818, 276] on div "$554.55" at bounding box center [825, 279] width 77 height 85
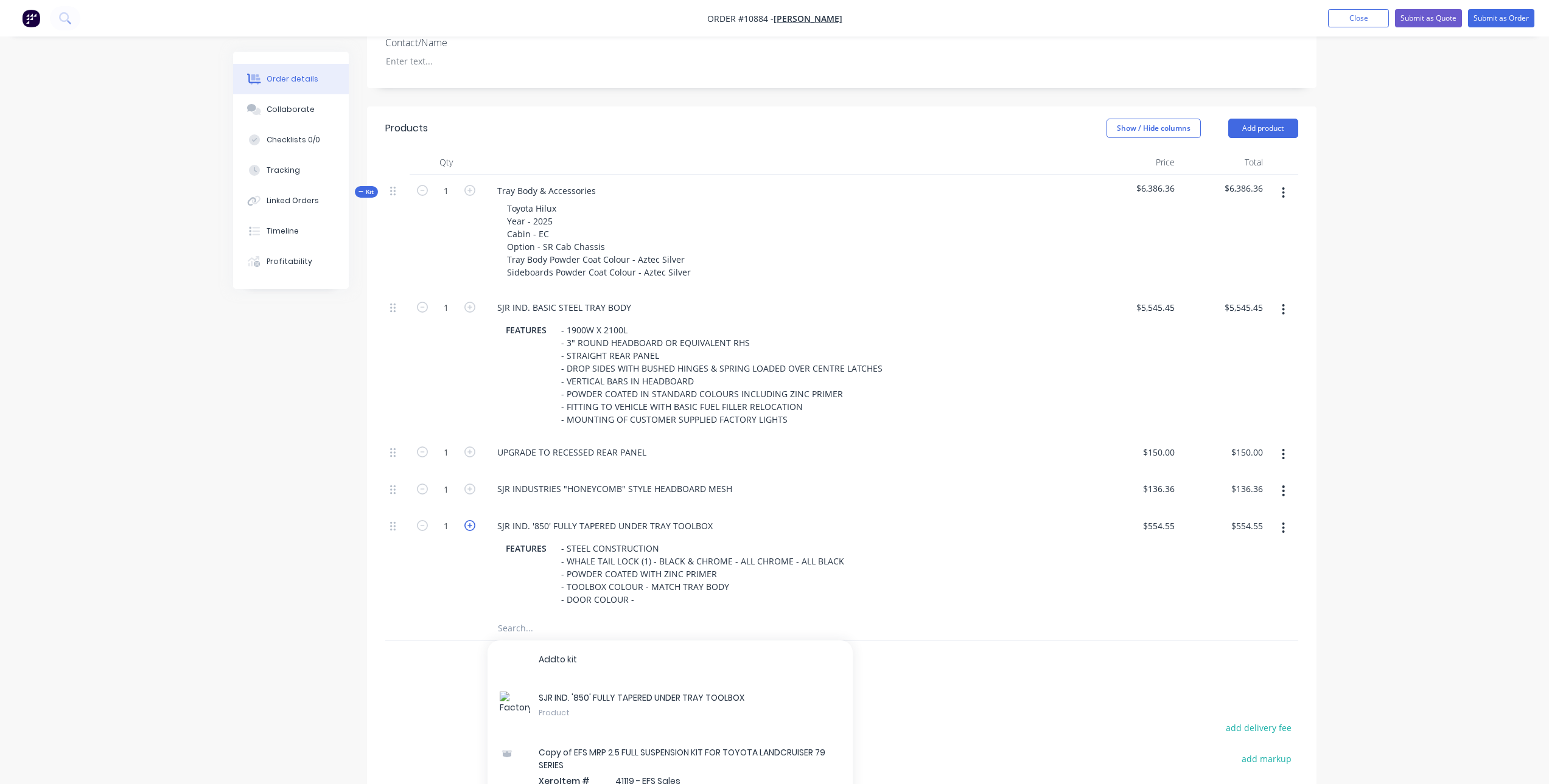
click at [469, 527] on icon "button" at bounding box center [469, 525] width 11 height 11
type input "2"
type input "$1,109.10"
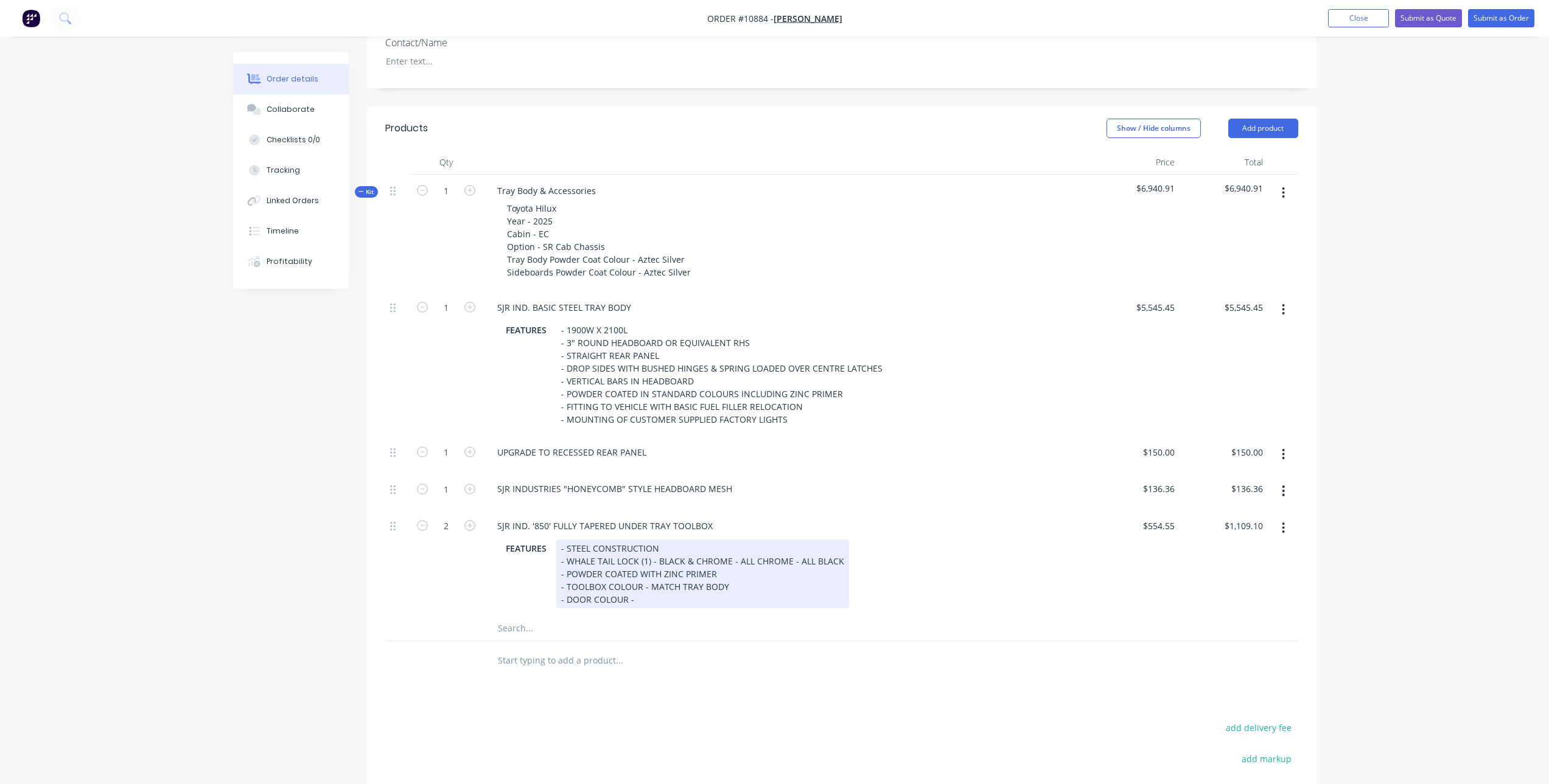
click at [762, 567] on div "- STEEL CONSTRUCTION - WHALE TAIL LOCK (1) - BLACK & CHROME - ALL CHROME - ALL …" at bounding box center [703, 574] width 293 height 69
drag, startPoint x: 728, startPoint y: 561, endPoint x: 840, endPoint y: 563, distance: 112.0
click at [840, 563] on div "- STEEL CONSTRUCTION - WHALE TAIL LOCK (1) - BLACK & CHROME - ALL CHROME - ALL …" at bounding box center [703, 574] width 293 height 69
click at [653, 599] on div "- STEEL CONSTRUCTION - WHALE TAIL LOCK (1) - BLACK & CHROME - POWDER COATED WIT…" at bounding box center [648, 574] width 184 height 69
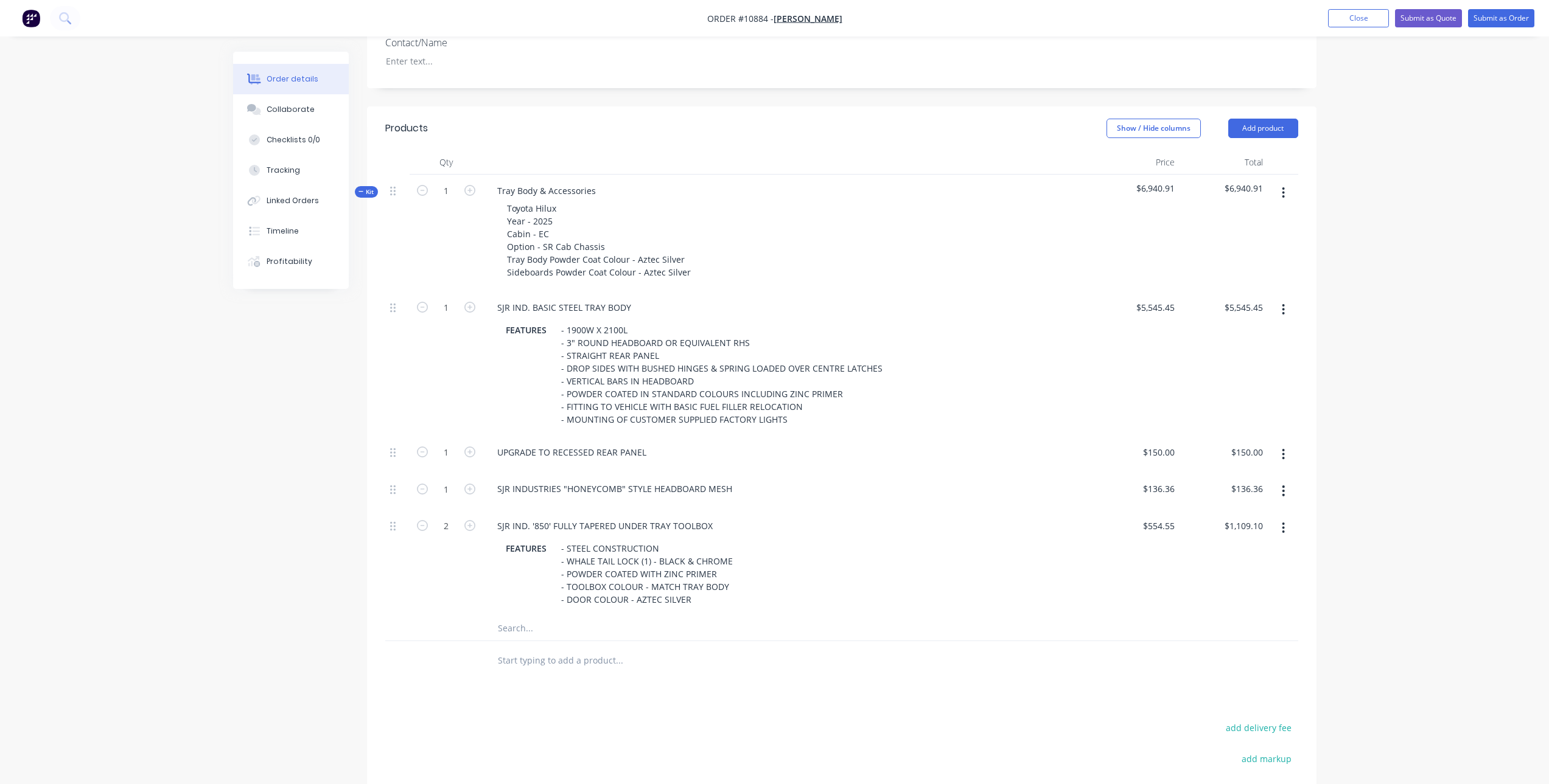
click at [549, 630] on input "text" at bounding box center [618, 628] width 243 height 25
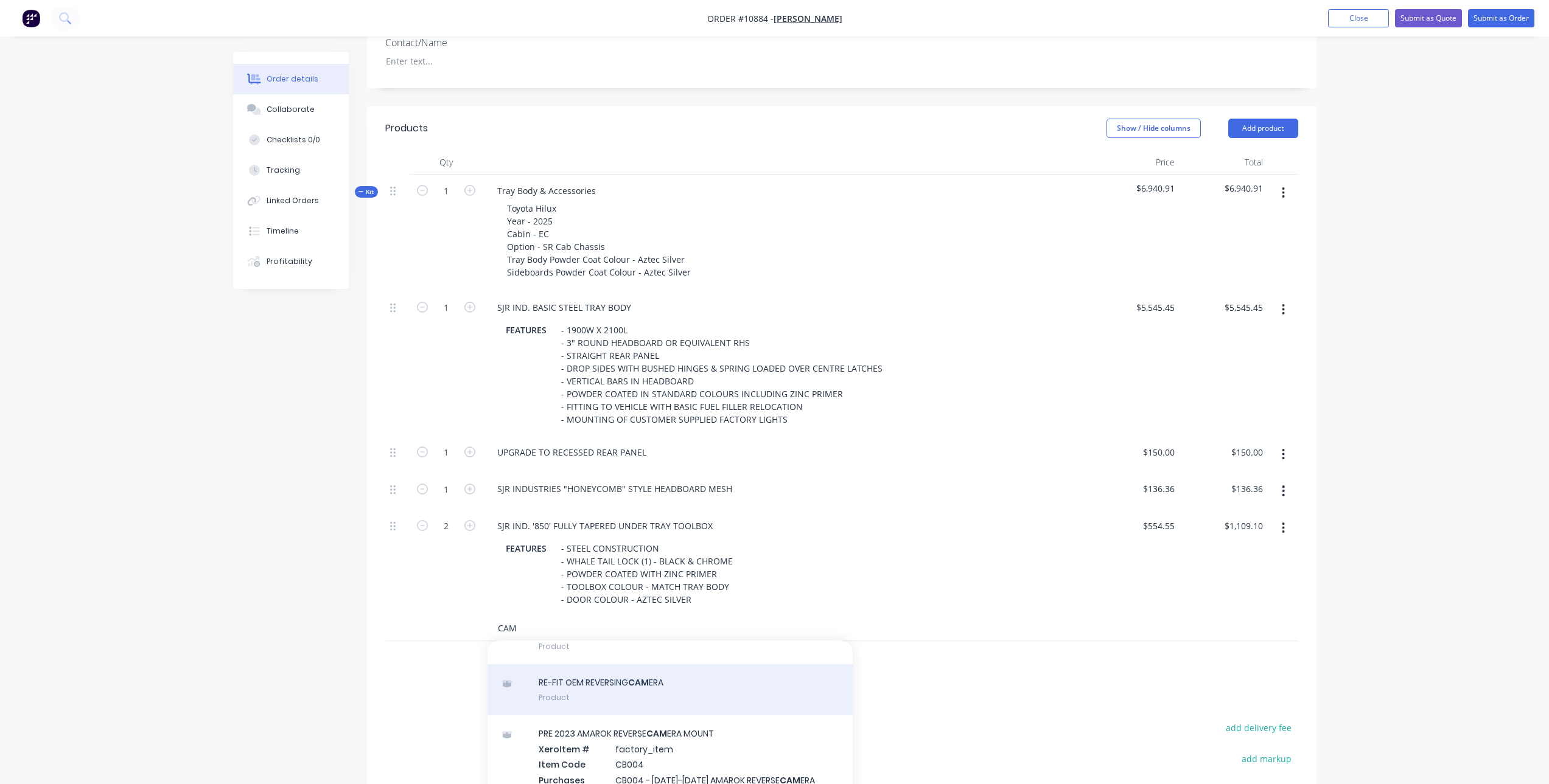
type input "CAM"
click at [658, 694] on div "RE-FIT OEM REVERSING CAM ERA Product" at bounding box center [670, 690] width 365 height 51
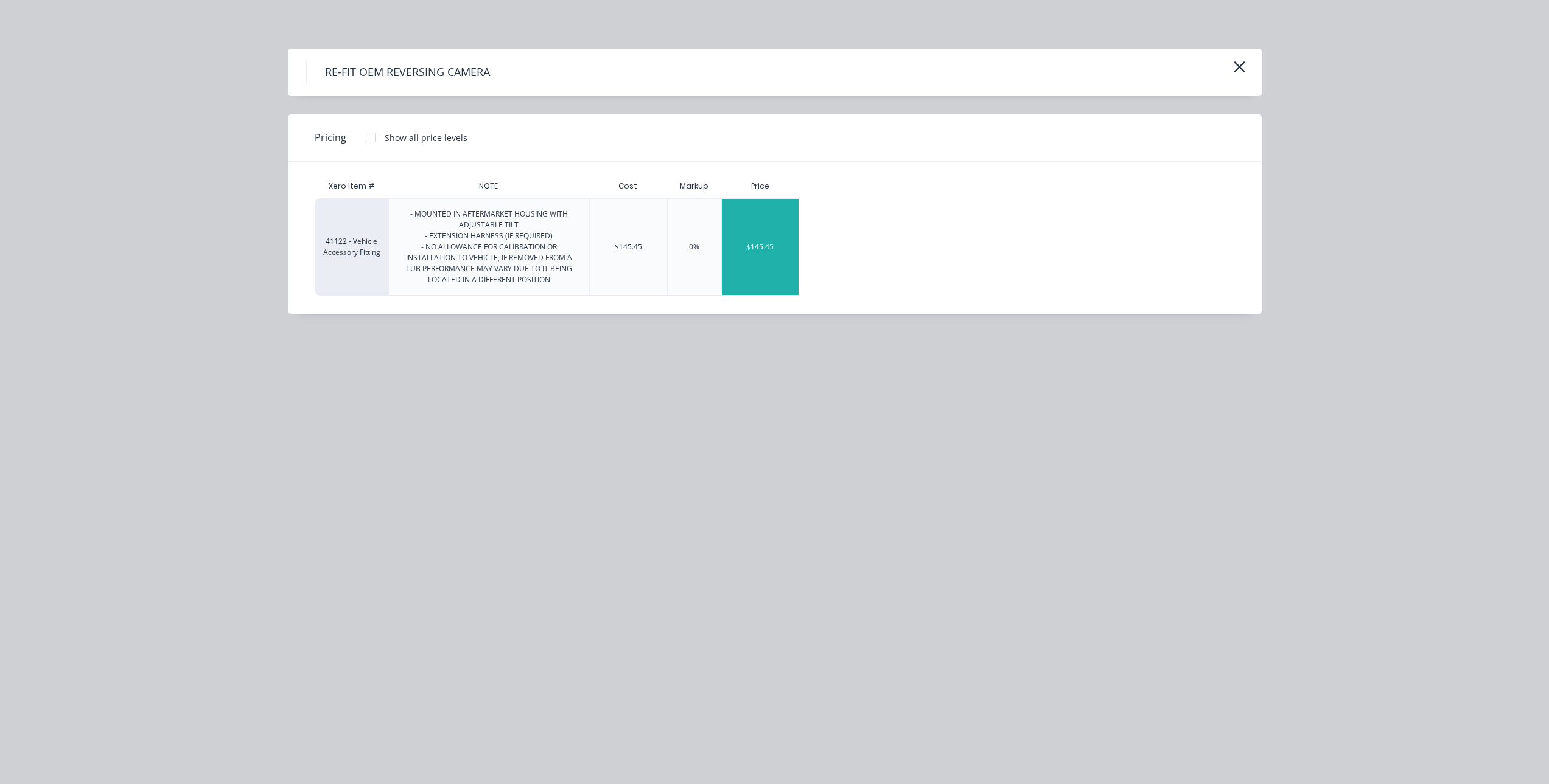
click at [773, 270] on div "$145.45" at bounding box center [760, 246] width 77 height 96
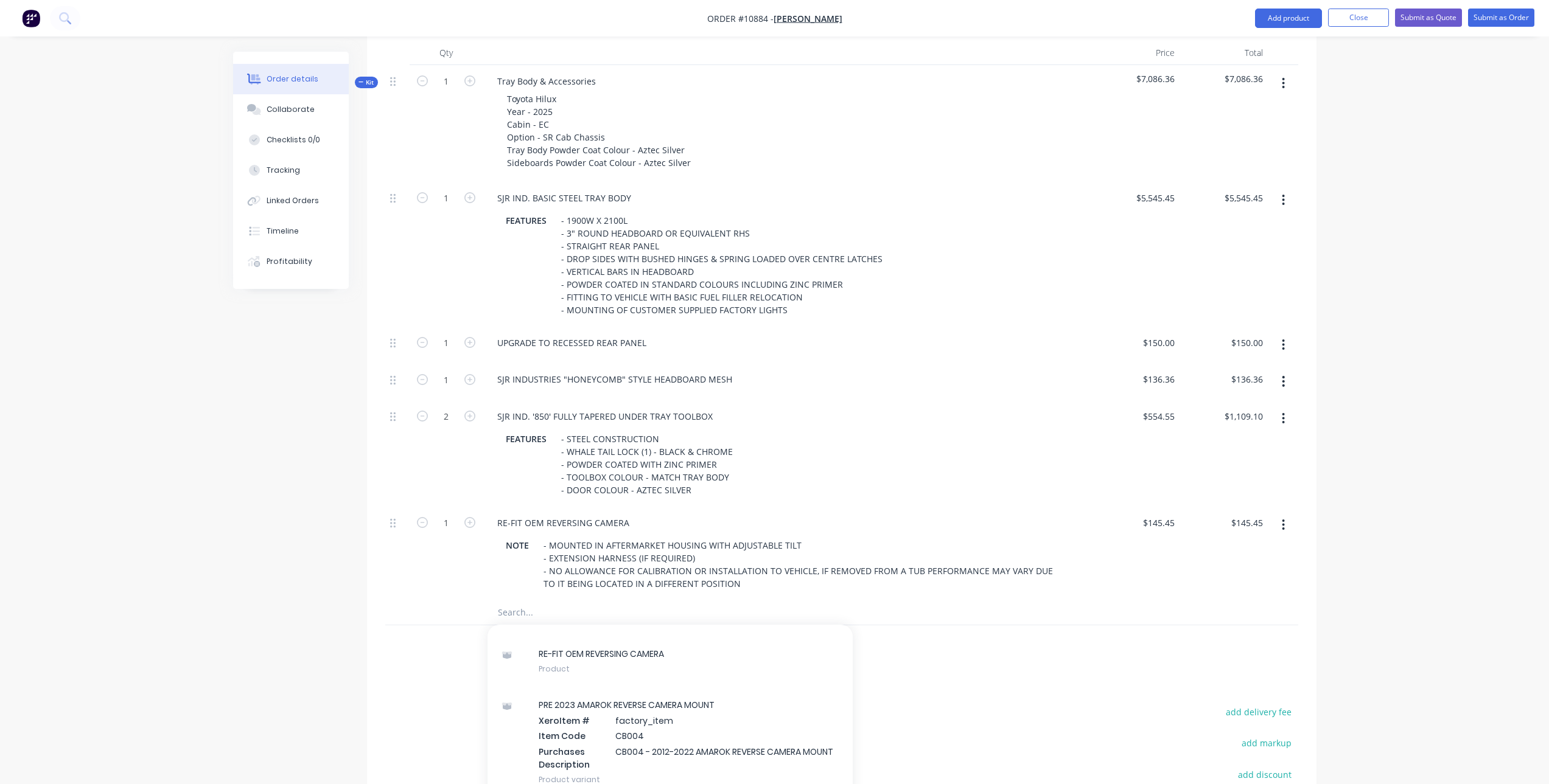
scroll to position [432, 0]
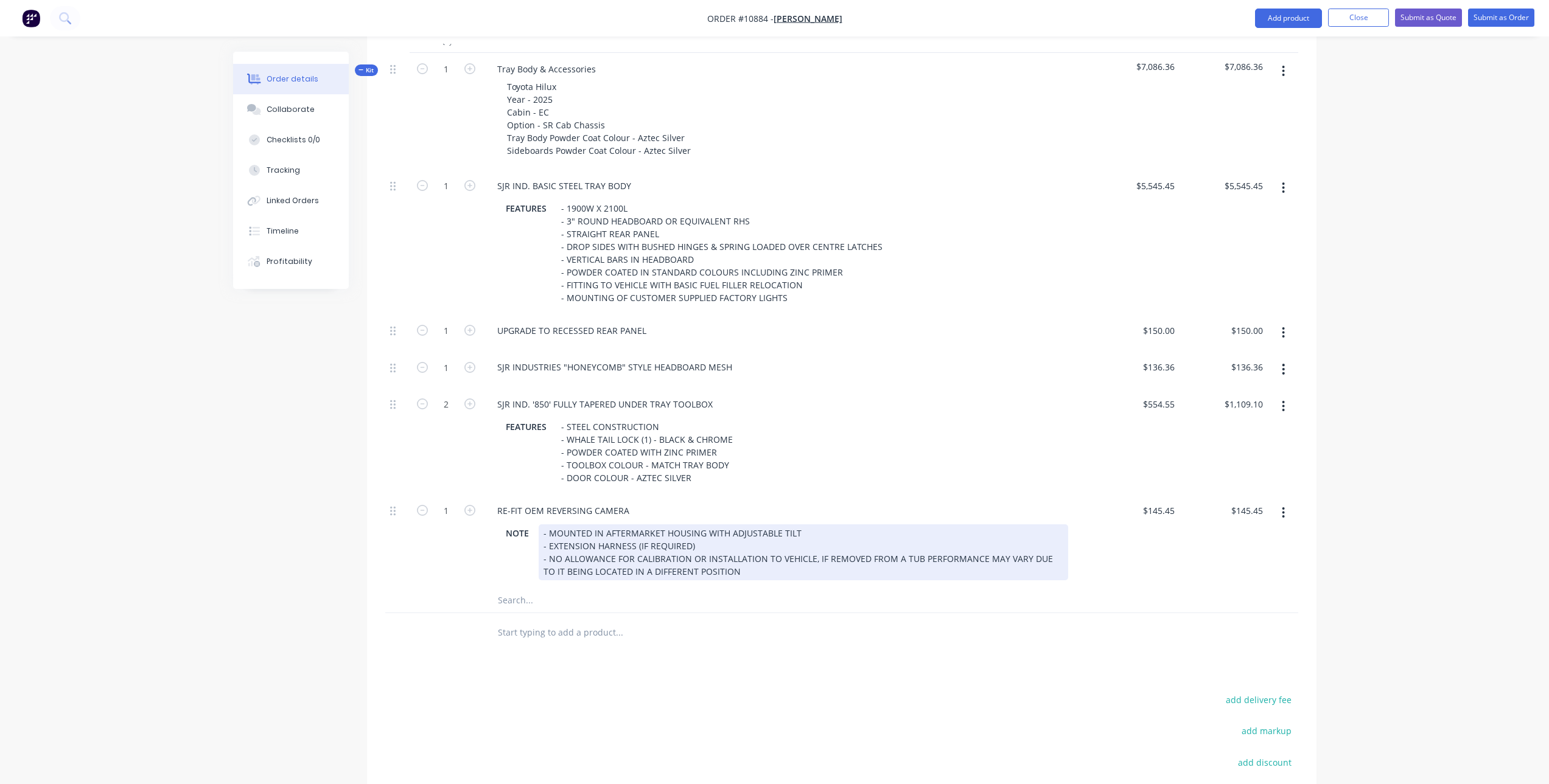
click at [808, 583] on div "RE-FIT OEM REVERSING CAMERA NOTE - MOUNTED IN AFTERMARKET HOUSING WITH ADJUSTAB…" at bounding box center [787, 541] width 609 height 94
click at [709, 559] on div "- MOUNTED IN AFTERMARKET HOUSING WITH ADJUSTABLE TILT - EXTENSION HARNESS (IF R…" at bounding box center [803, 552] width 529 height 56
drag, startPoint x: 542, startPoint y: 533, endPoint x: 699, endPoint y: 548, distance: 157.7
click at [699, 548] on div "- MOUNTED IN AFTERMARKET HOUSING WITH ADJUSTABLE TILT - EXTENSION HARNESS (IF R…" at bounding box center [803, 552] width 529 height 56
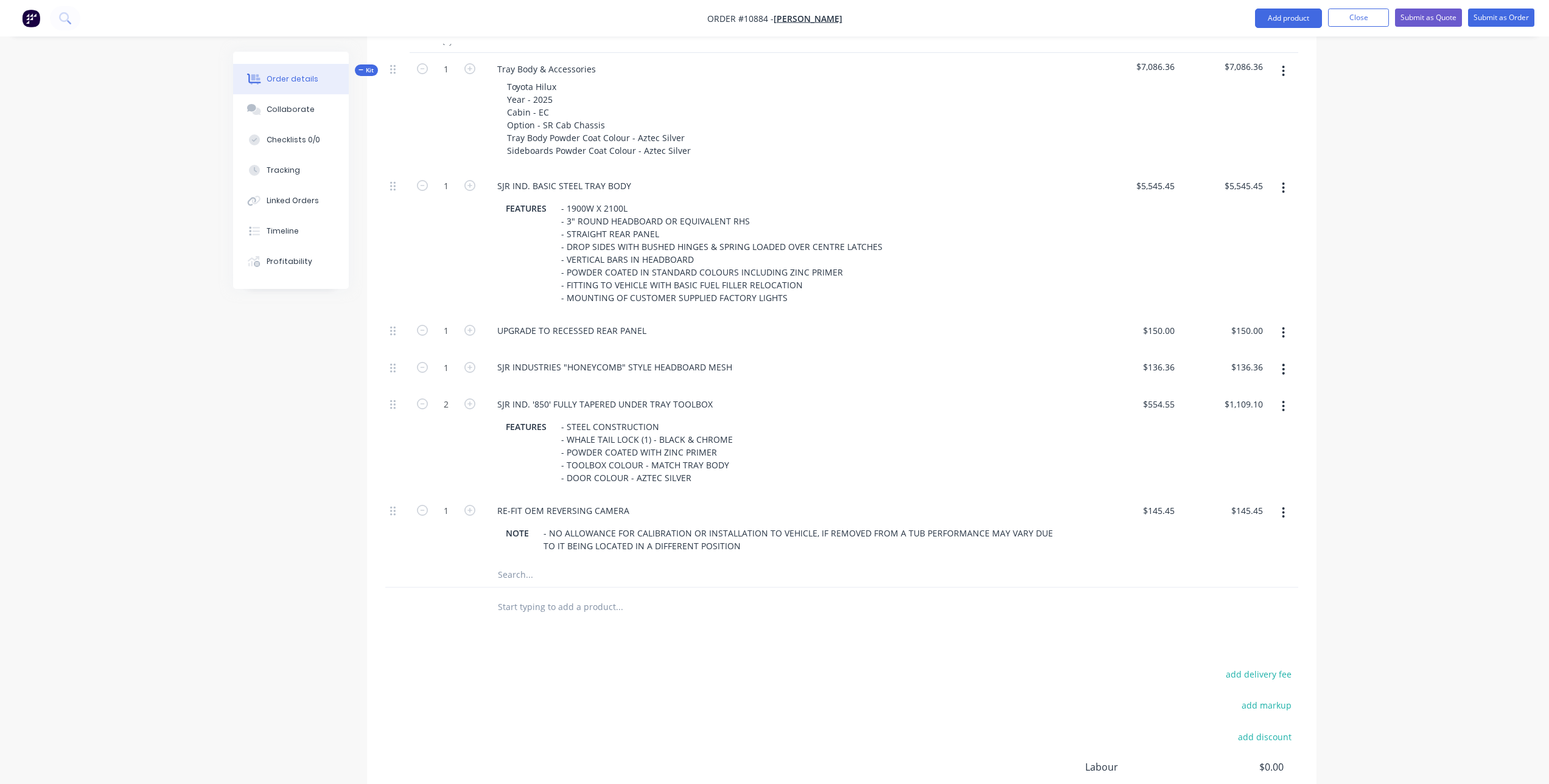
click at [701, 615] on input "text" at bounding box center [618, 607] width 243 height 25
click at [542, 573] on input "text" at bounding box center [618, 575] width 243 height 25
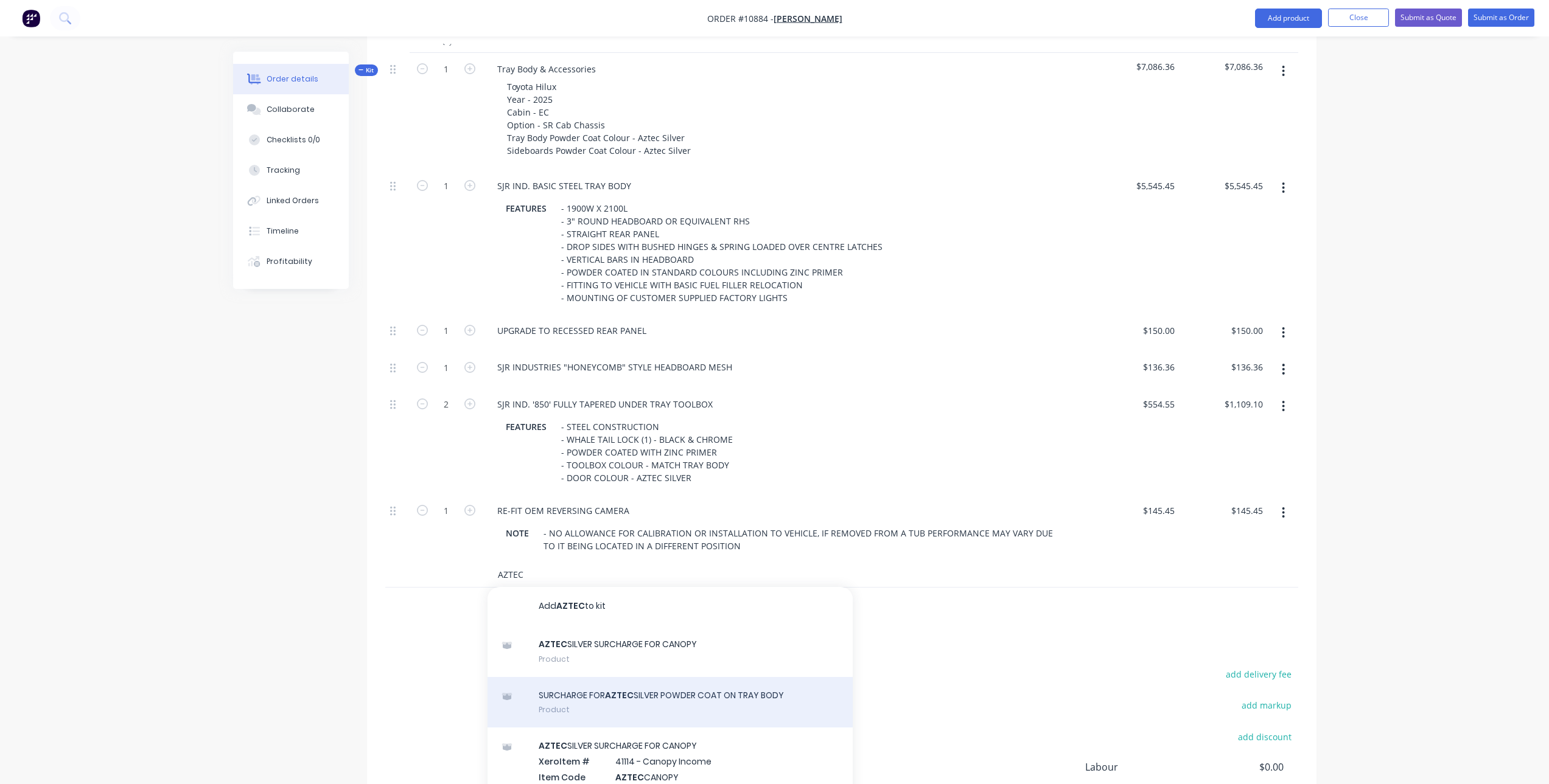
type input "AZTEC"
click at [680, 703] on div "SURCHARGE FOR AZTEC SILVER POWDER COAT ON TRAY BODY Product" at bounding box center [670, 702] width 365 height 51
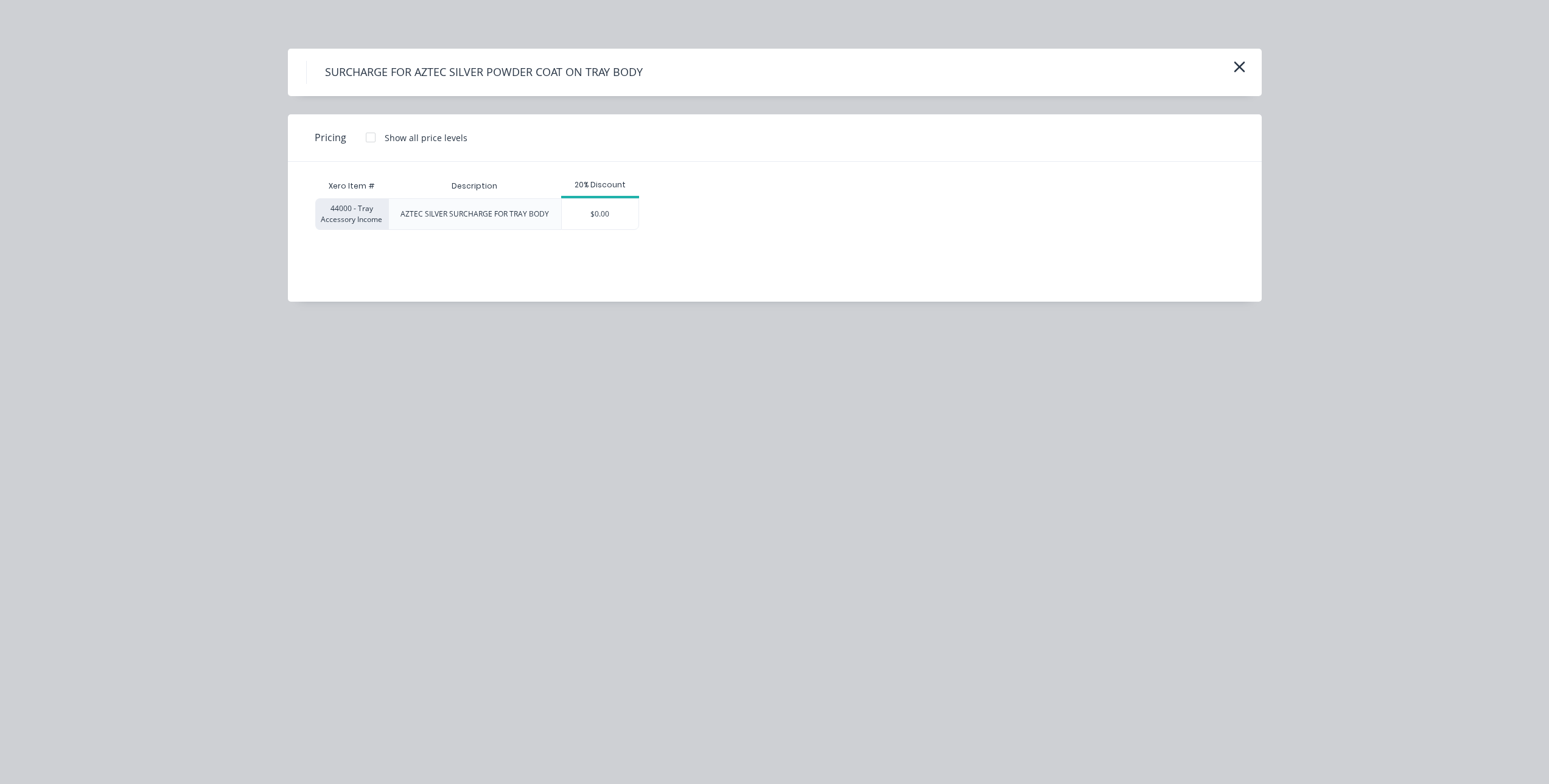
click at [369, 141] on div at bounding box center [370, 137] width 25 height 25
click at [602, 217] on div "$150.00" at bounding box center [592, 214] width 61 height 30
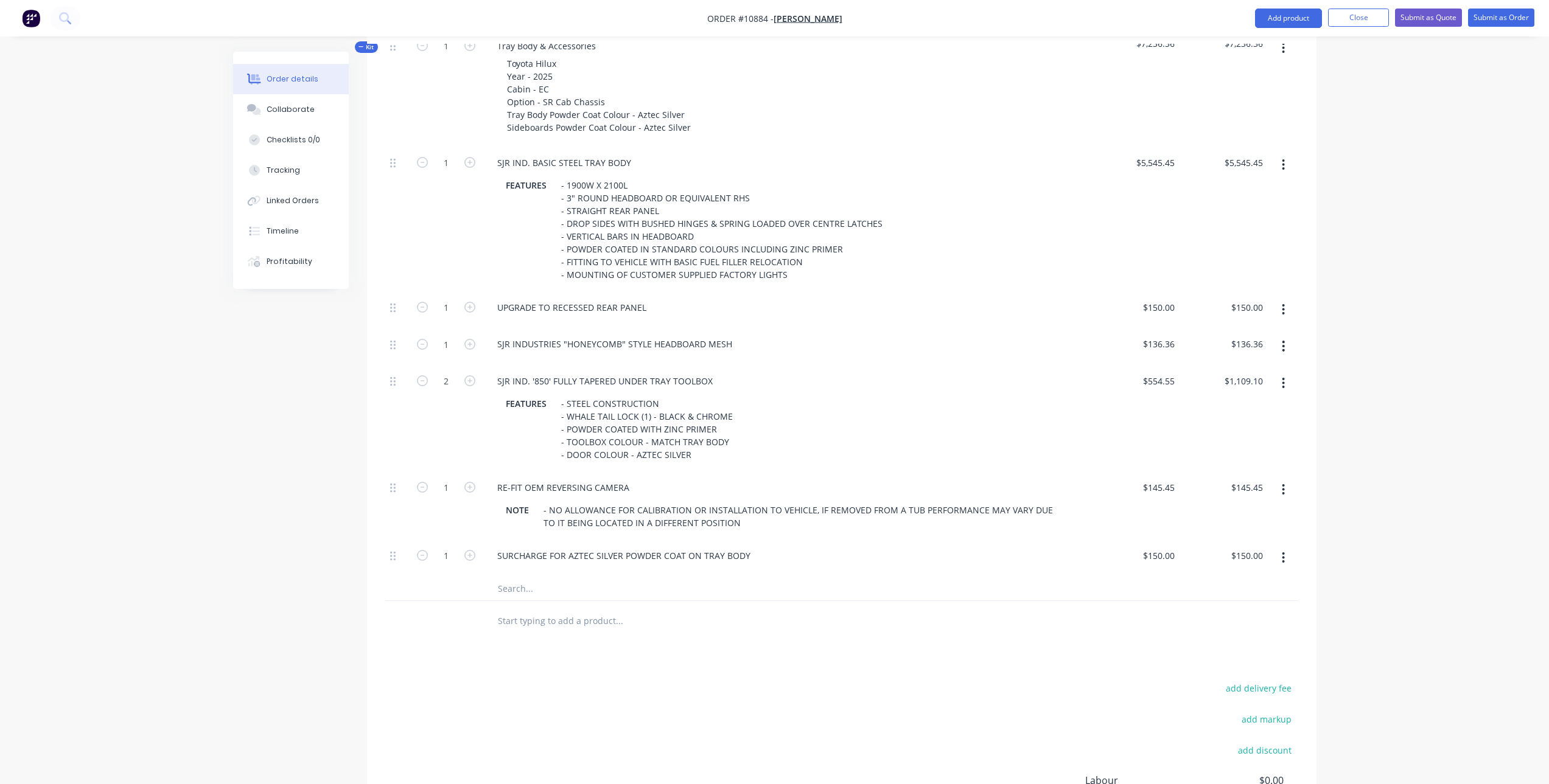
scroll to position [493, 0]
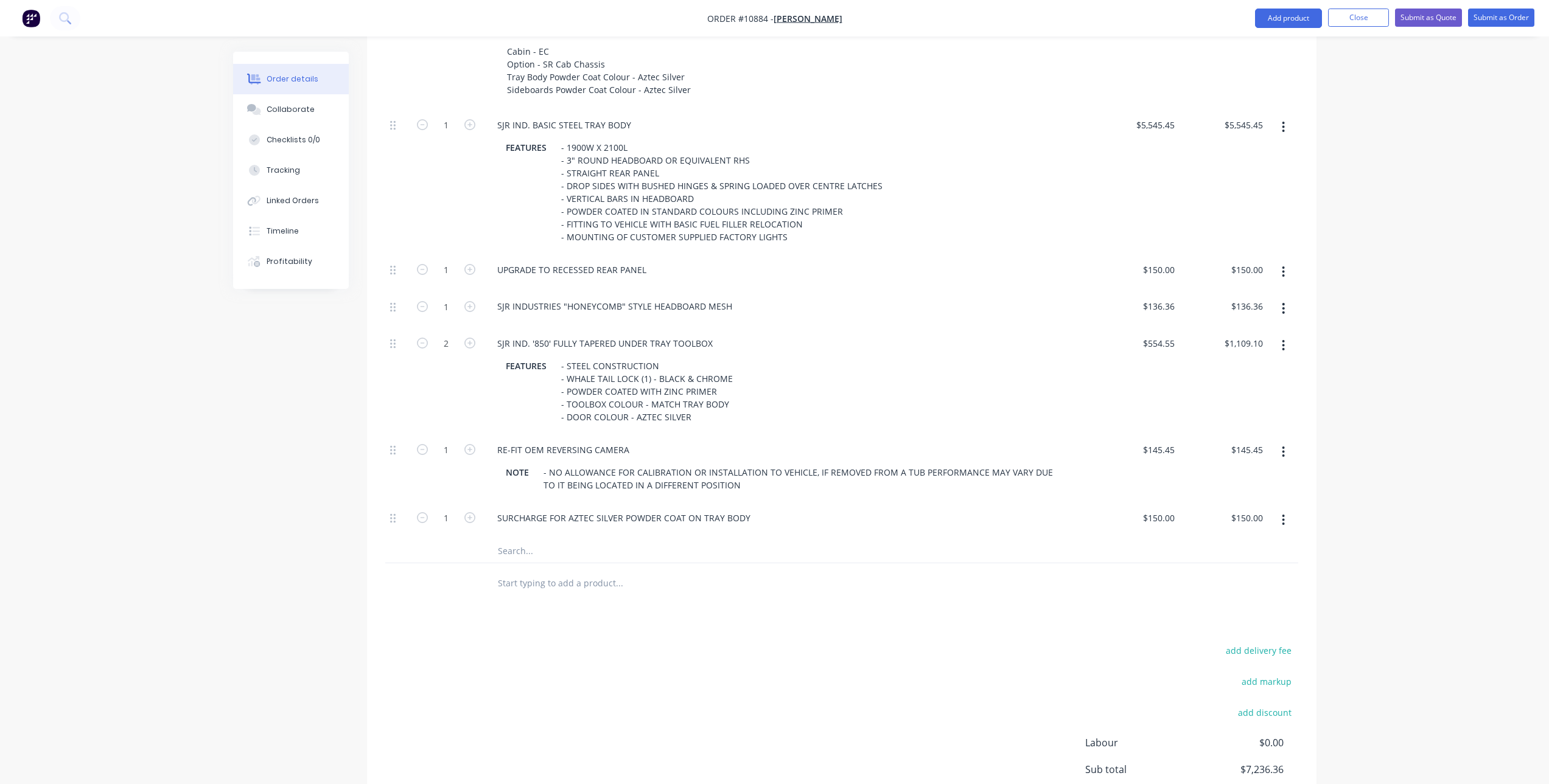
click at [519, 586] on input "text" at bounding box center [618, 583] width 243 height 25
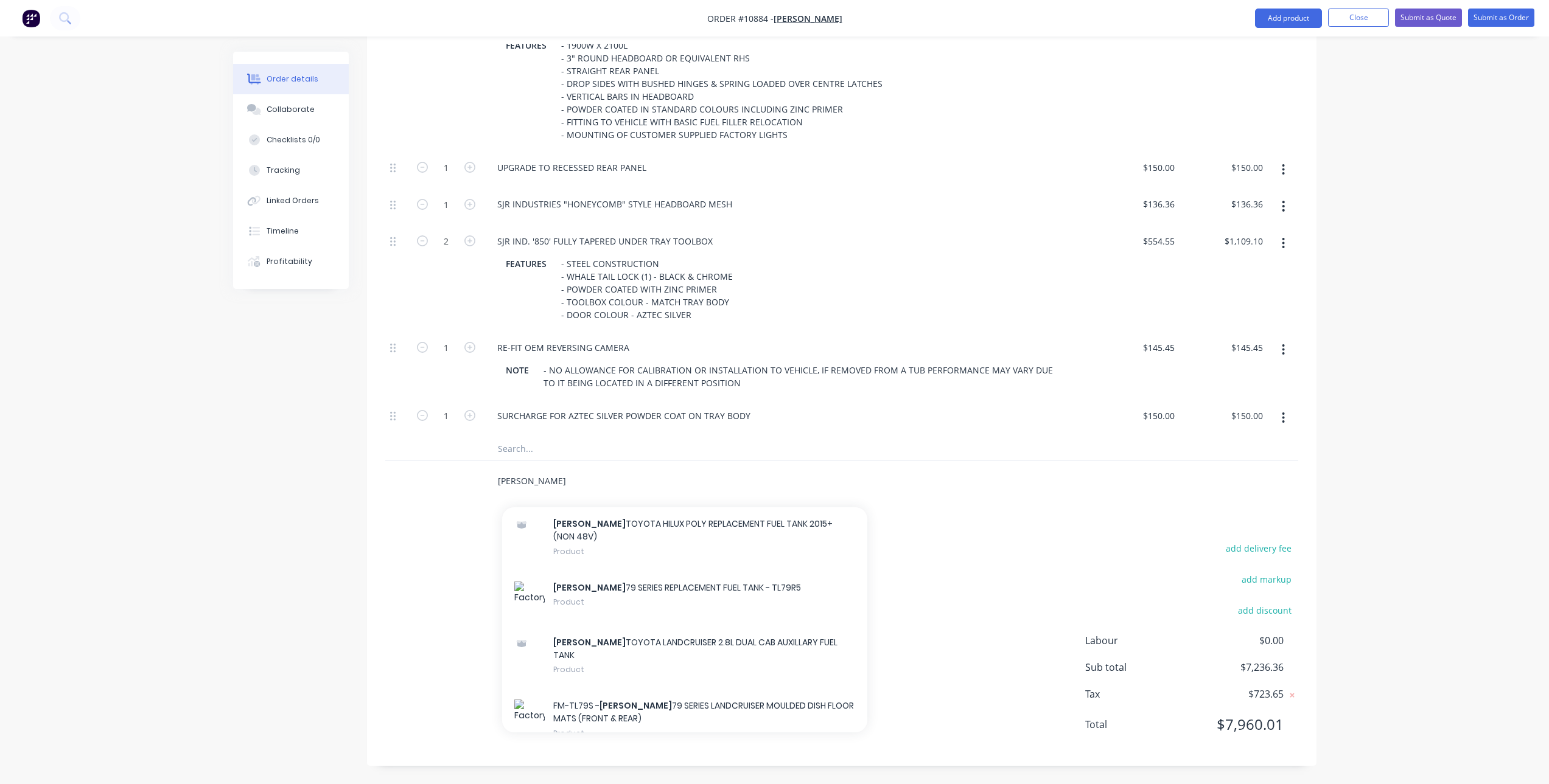
scroll to position [2007, 0]
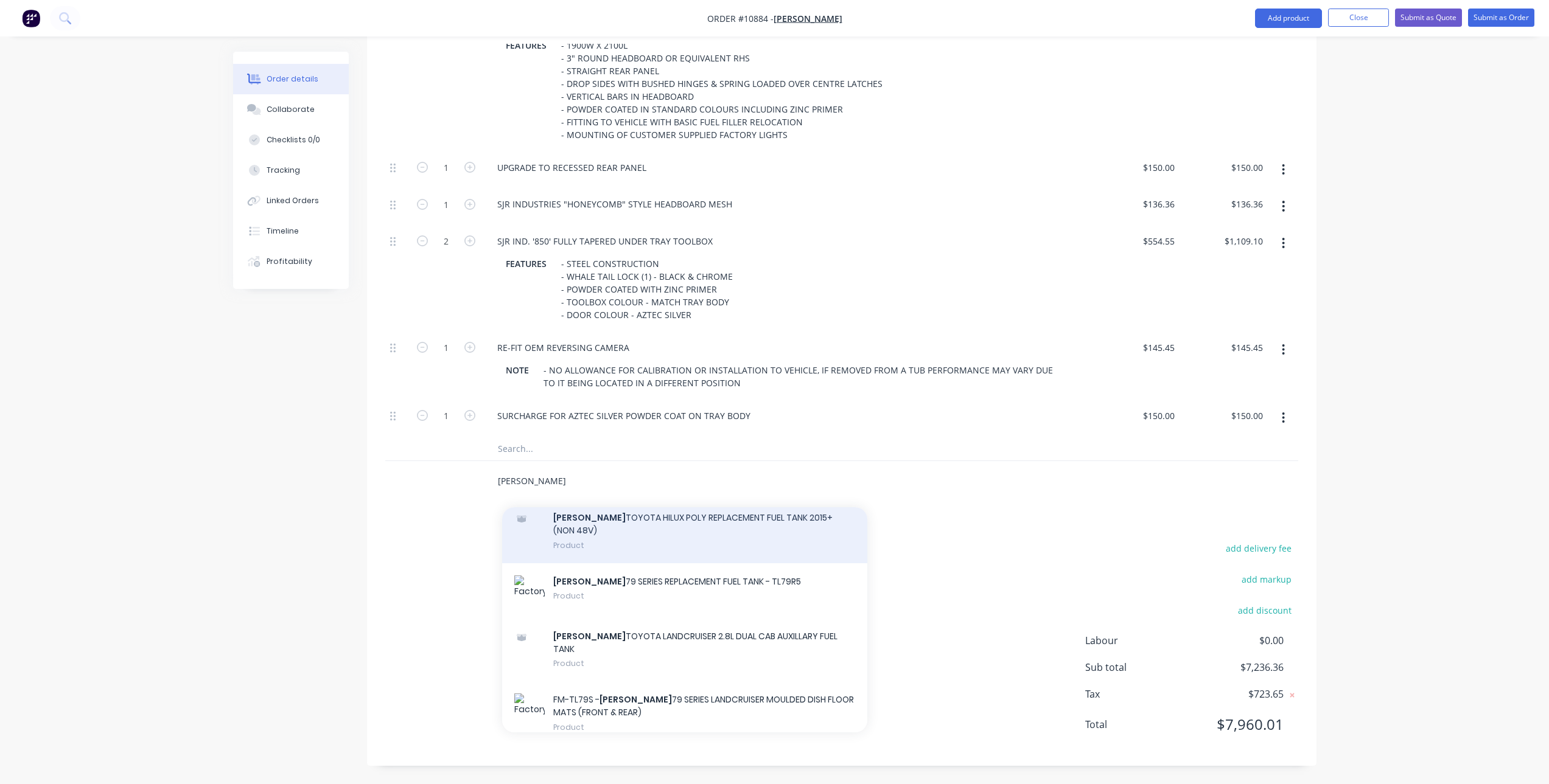
type input "[PERSON_NAME]"
click at [757, 531] on div "[PERSON_NAME] TOYOTA HILUX POLY REPLACEMENT FUEL TANK 2015+ (NON 48V) Product" at bounding box center [685, 531] width 365 height 64
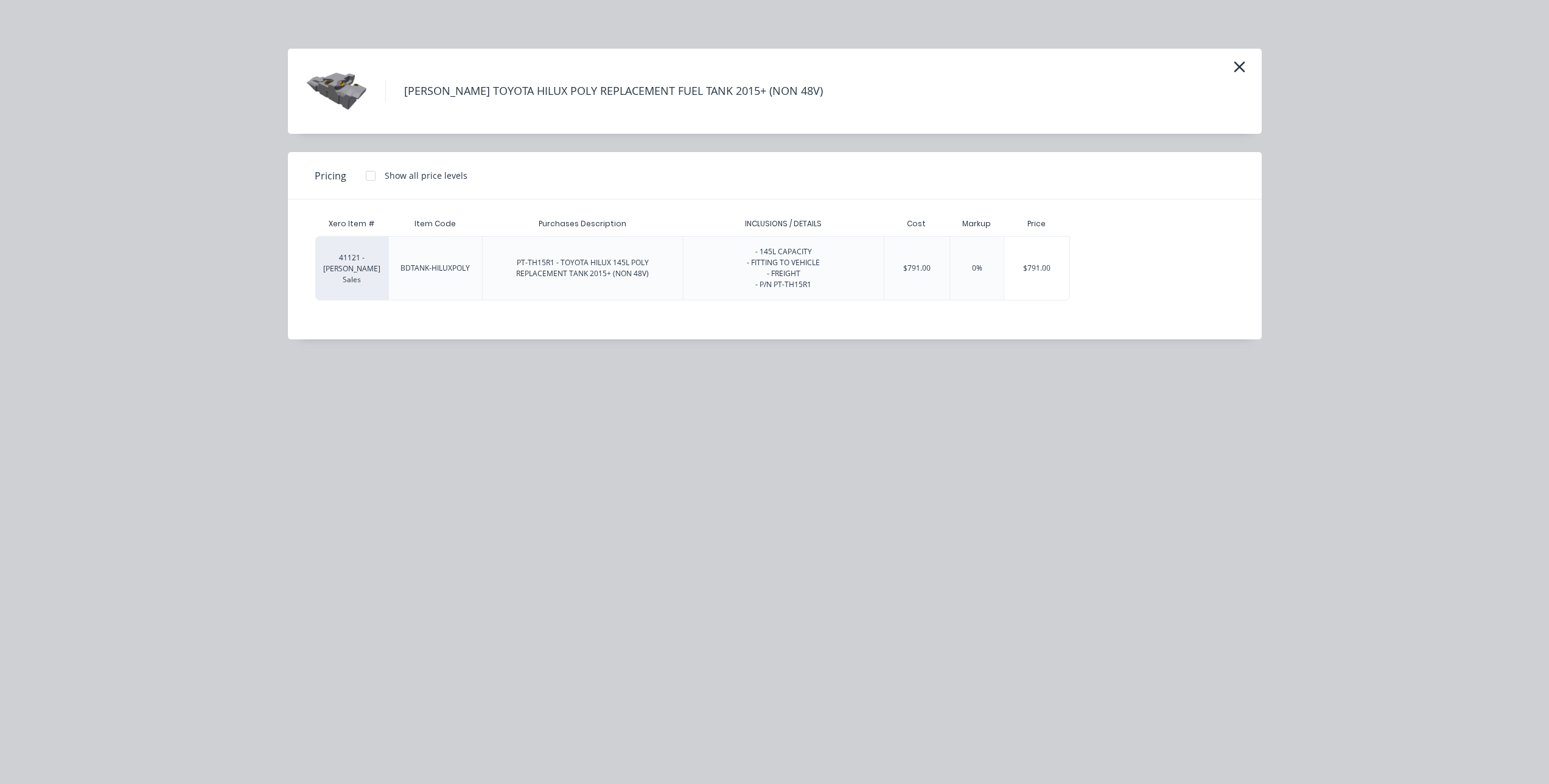
click at [369, 174] on div at bounding box center [370, 176] width 25 height 25
click at [1097, 271] on div "$1,626.36" at bounding box center [1106, 268] width 73 height 63
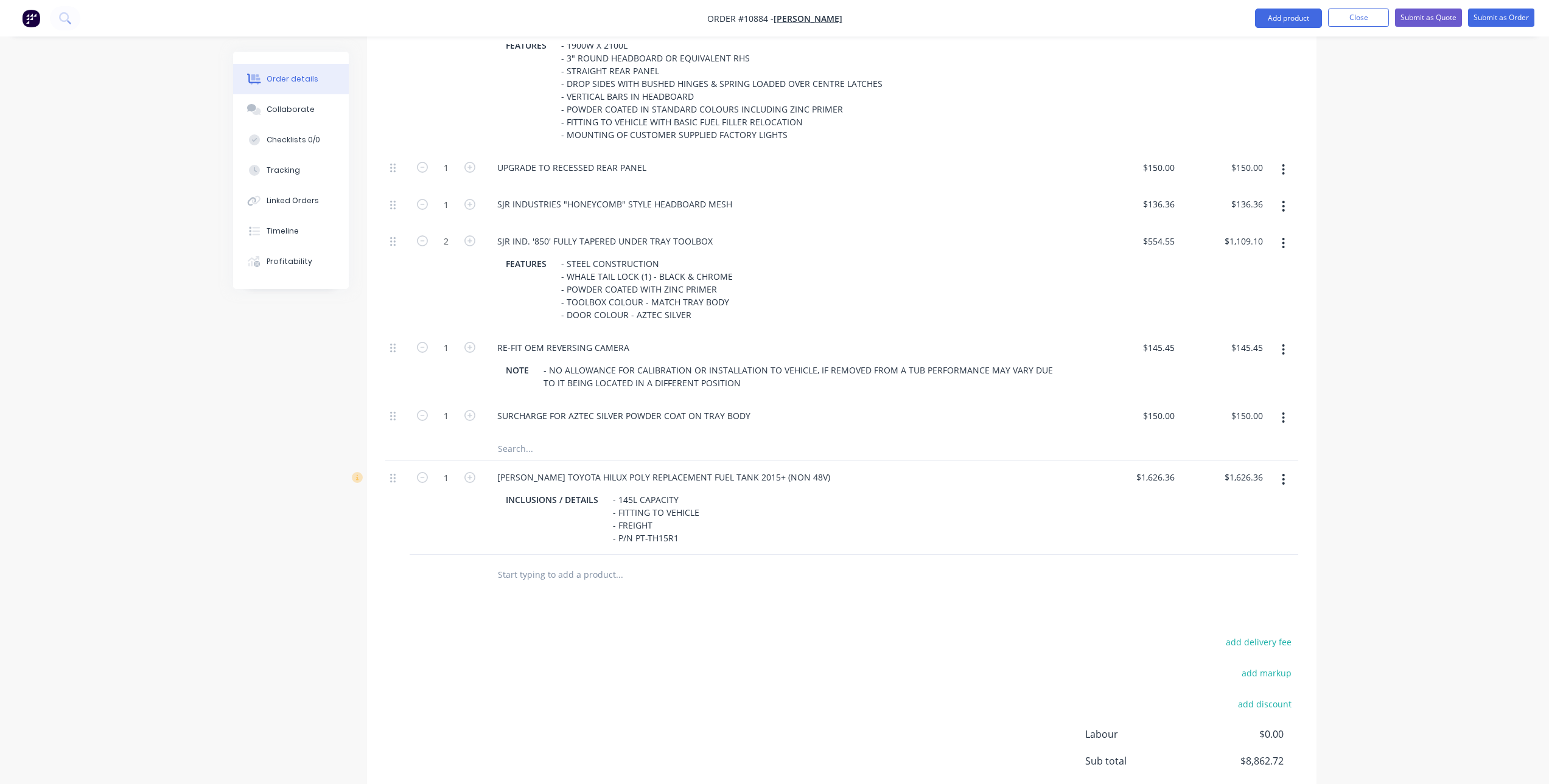
click at [703, 585] on input "text" at bounding box center [618, 574] width 243 height 25
click at [642, 638] on div "add delivery fee add markup add discount Labour $0.00 Sub total $8,862.72 Tax $…" at bounding box center [842, 738] width 913 height 208
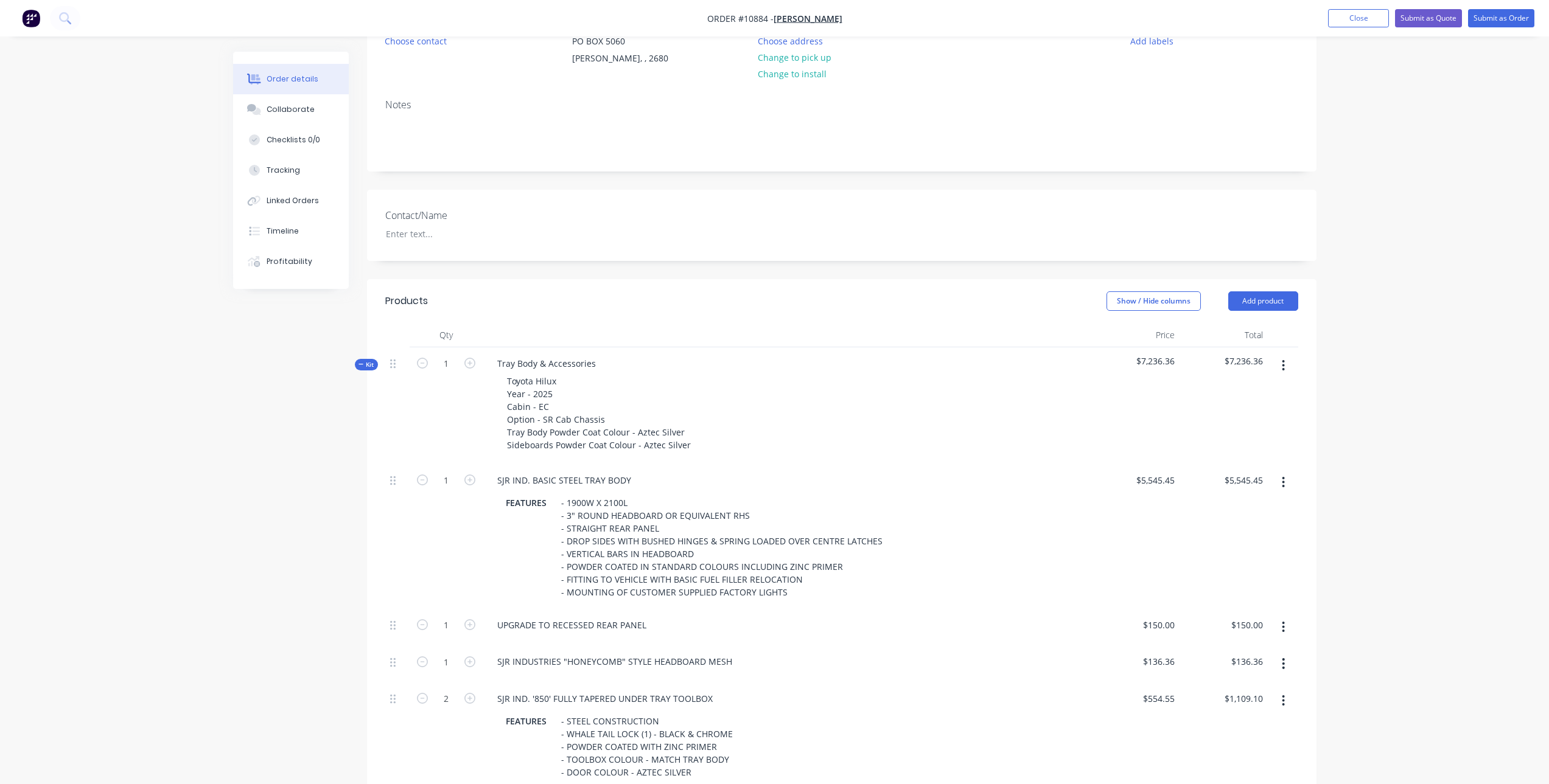
scroll to position [0, 0]
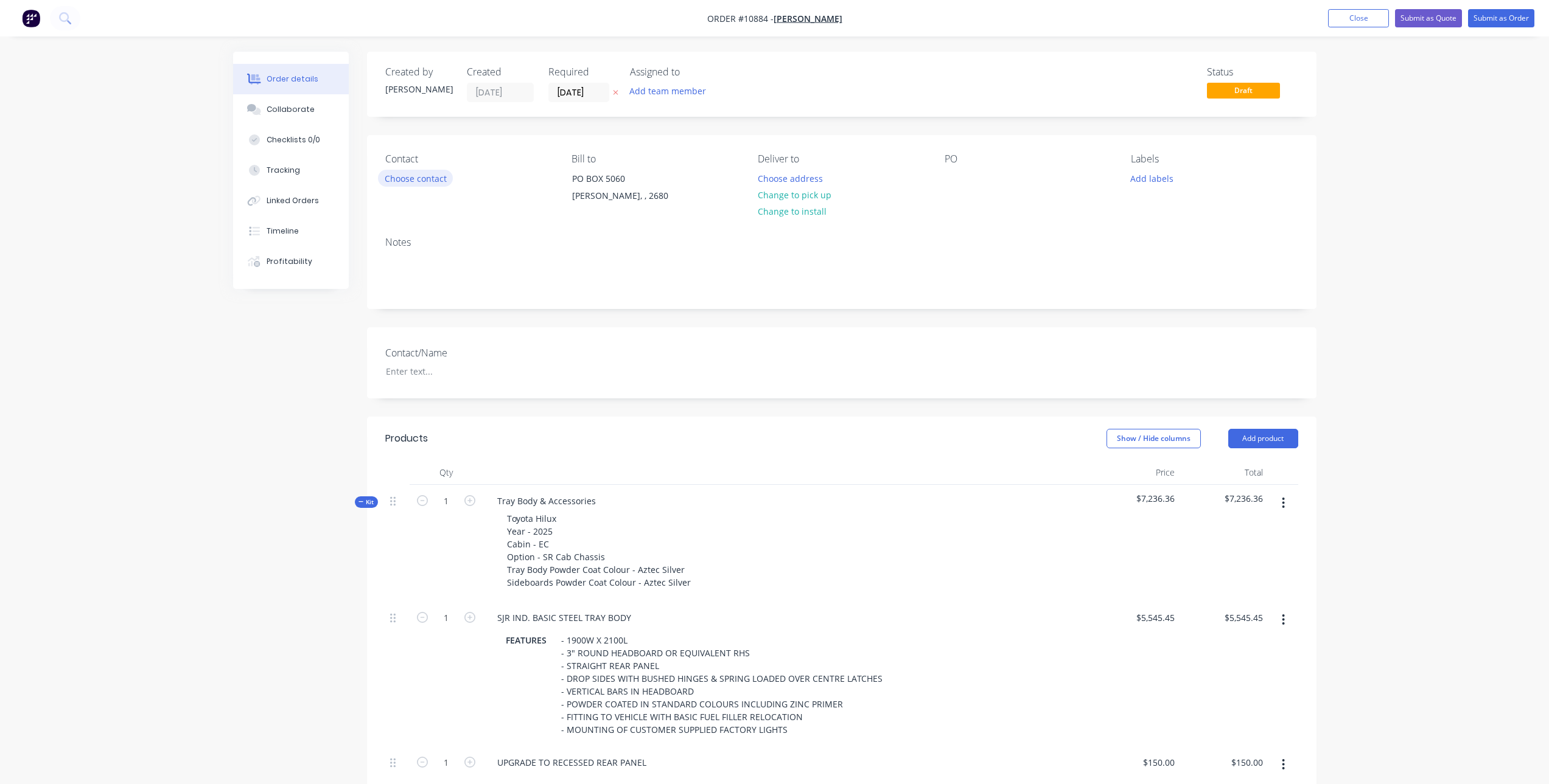
click at [405, 177] on button "Choose contact" at bounding box center [416, 177] width 75 height 16
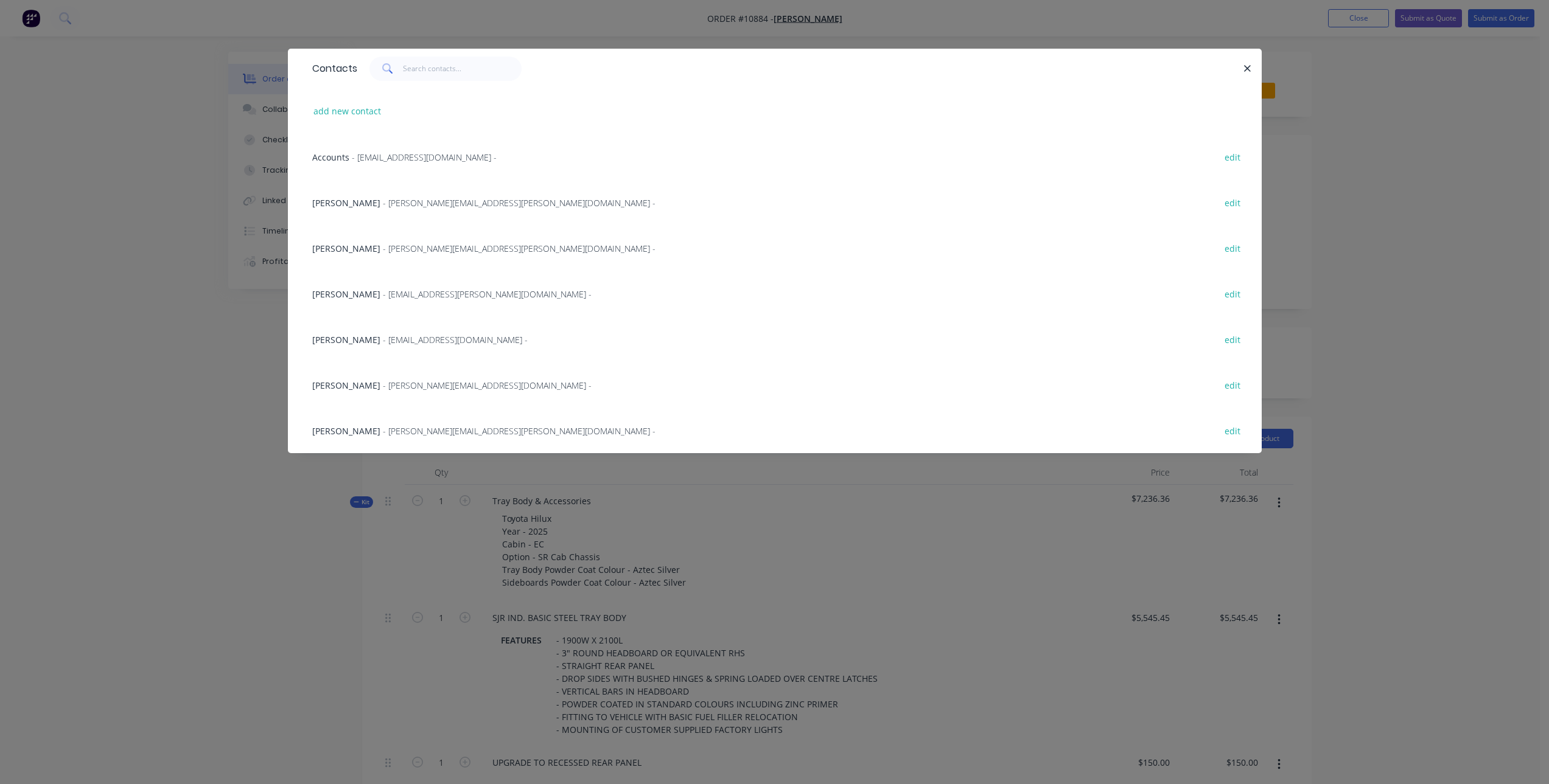
click at [412, 195] on div "Paul Connell - [EMAIL_ADDRESS][PERSON_NAME][DOMAIN_NAME] - edit" at bounding box center [774, 202] width 937 height 46
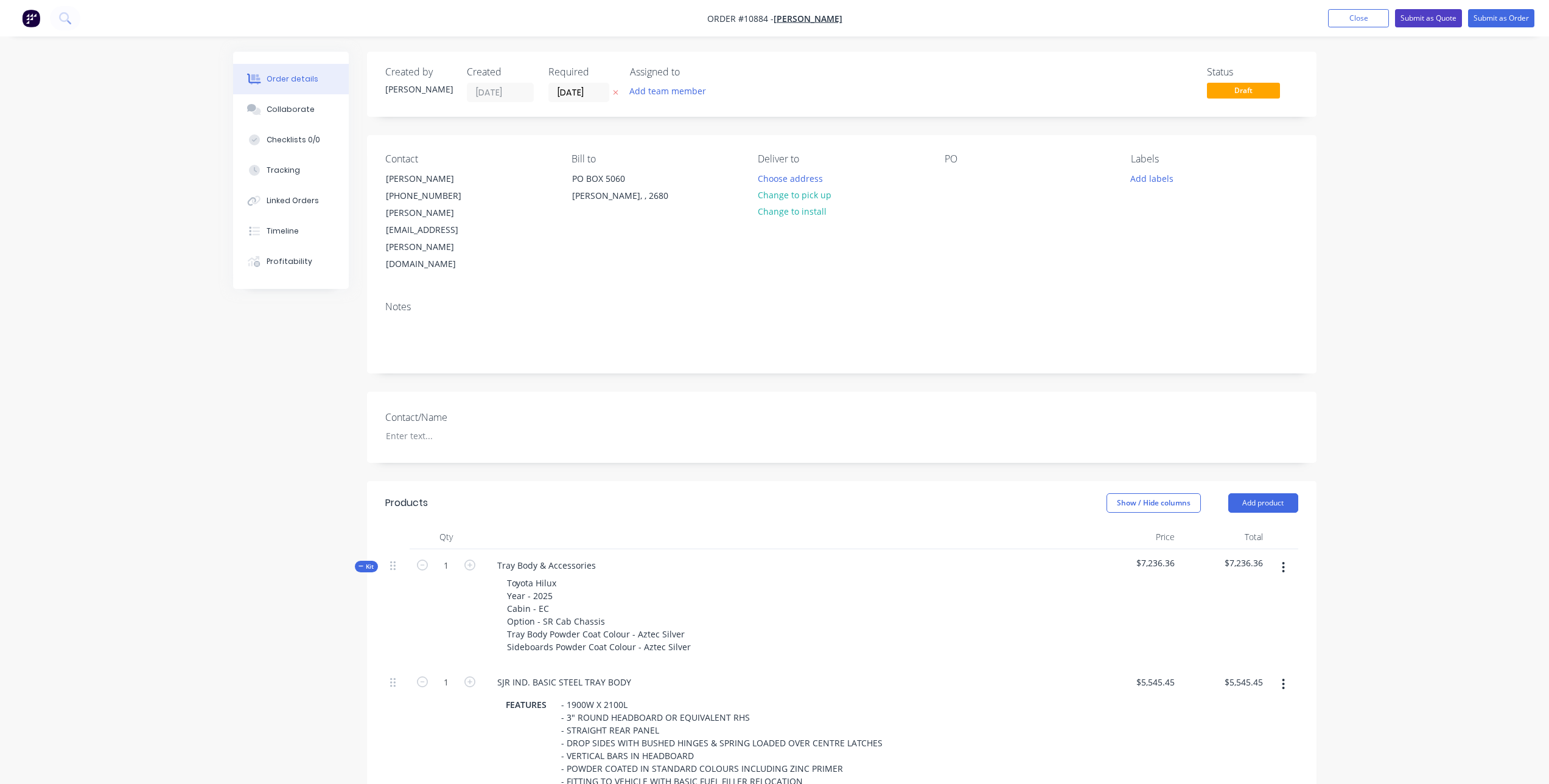
click at [1422, 15] on button "Submit as Quote" at bounding box center [1428, 18] width 67 height 18
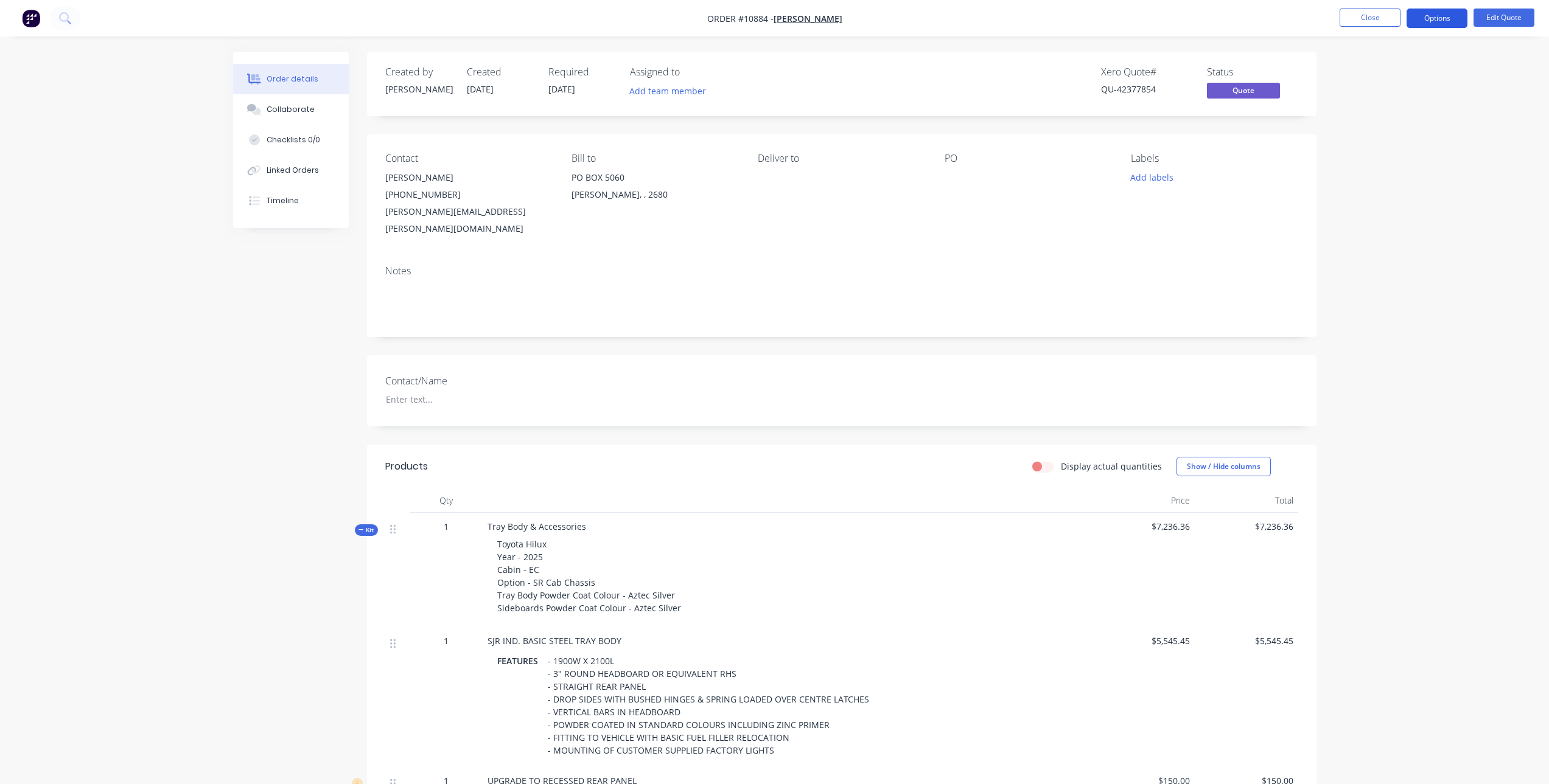
click at [1427, 19] on button "Options" at bounding box center [1437, 18] width 61 height 19
click at [1360, 71] on div "Quote" at bounding box center [1400, 74] width 112 height 17
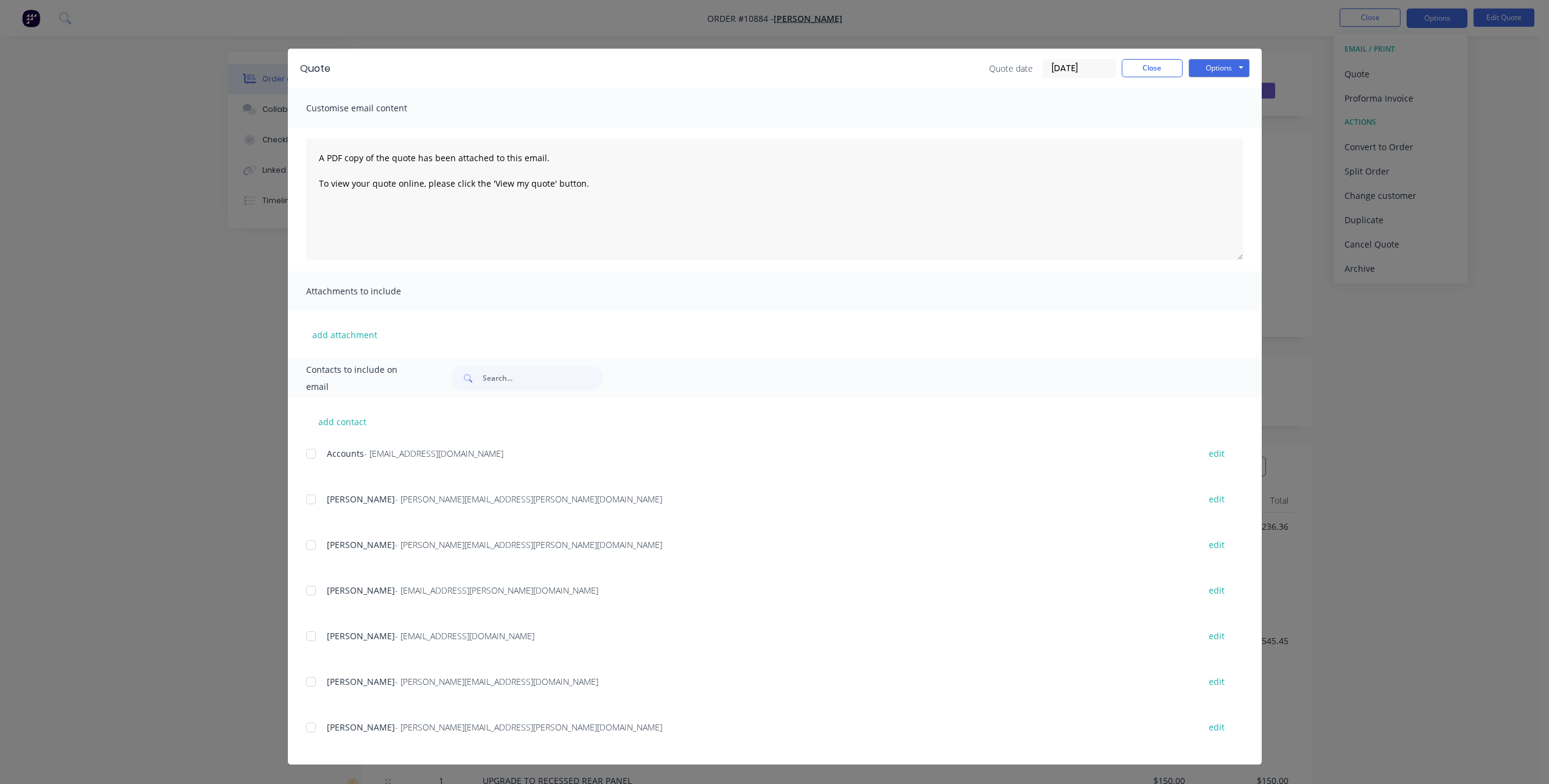
click at [314, 503] on div at bounding box center [311, 499] width 25 height 25
click at [1230, 62] on button "Options" at bounding box center [1219, 68] width 61 height 18
click at [1225, 128] on button "Email" at bounding box center [1227, 130] width 78 height 20
click at [1137, 70] on button "Close" at bounding box center [1152, 68] width 61 height 18
